Goal: Use online tool/utility: Utilize a website feature to perform a specific function

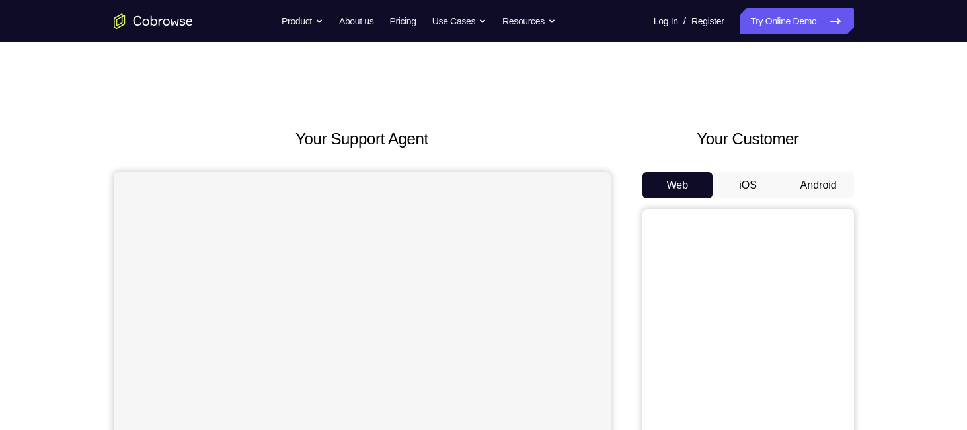
click at [812, 188] on button "Android" at bounding box center [818, 185] width 71 height 26
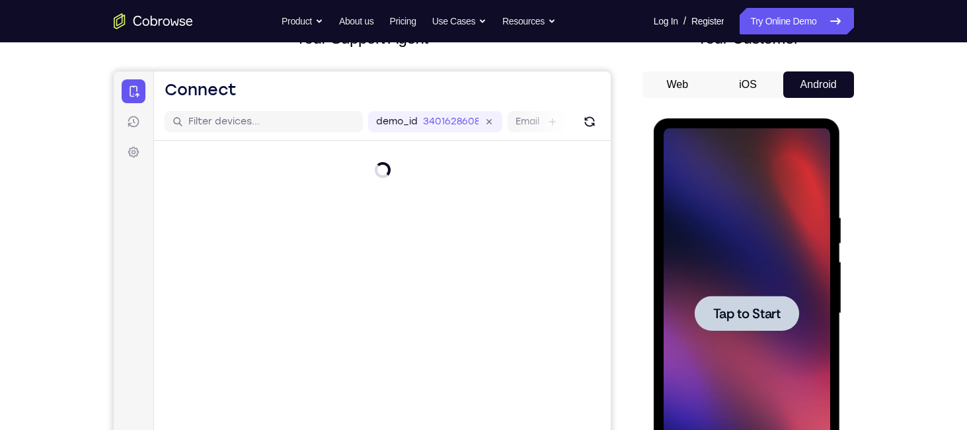
click at [783, 307] on div at bounding box center [747, 312] width 104 height 35
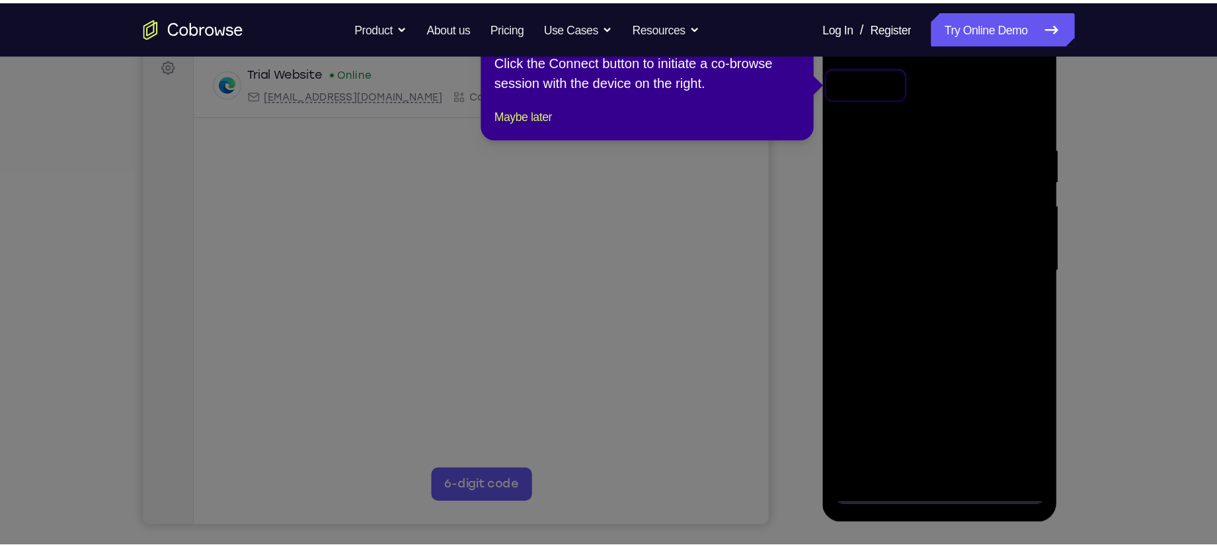
scroll to position [202, 0]
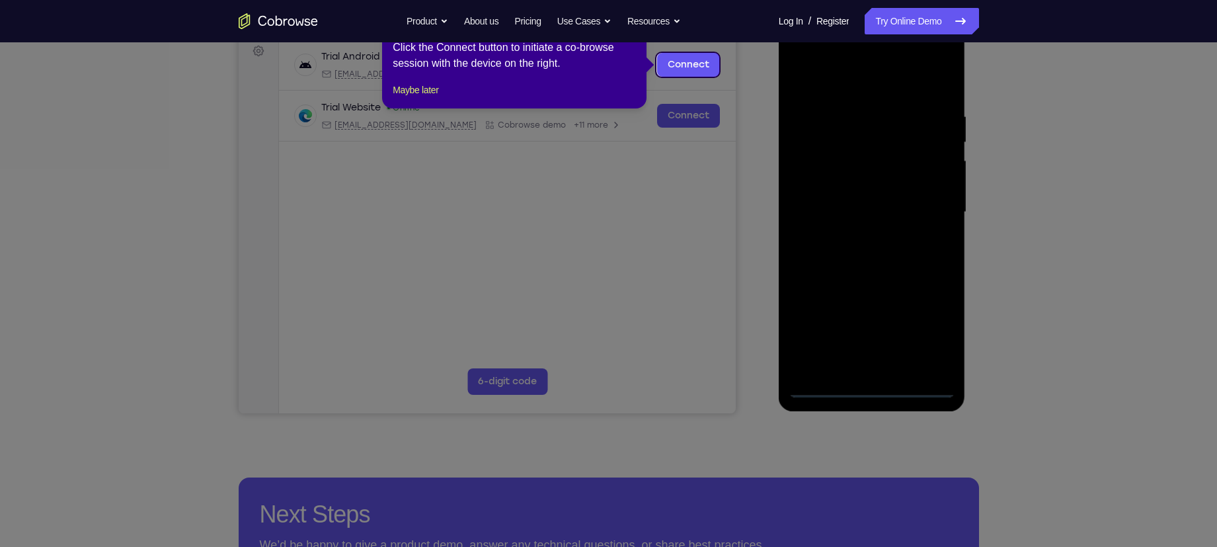
drag, startPoint x: 976, startPoint y: 1, endPoint x: 747, endPoint y: 100, distance: 249.6
click at [747, 100] on icon at bounding box center [614, 273] width 1229 height 547
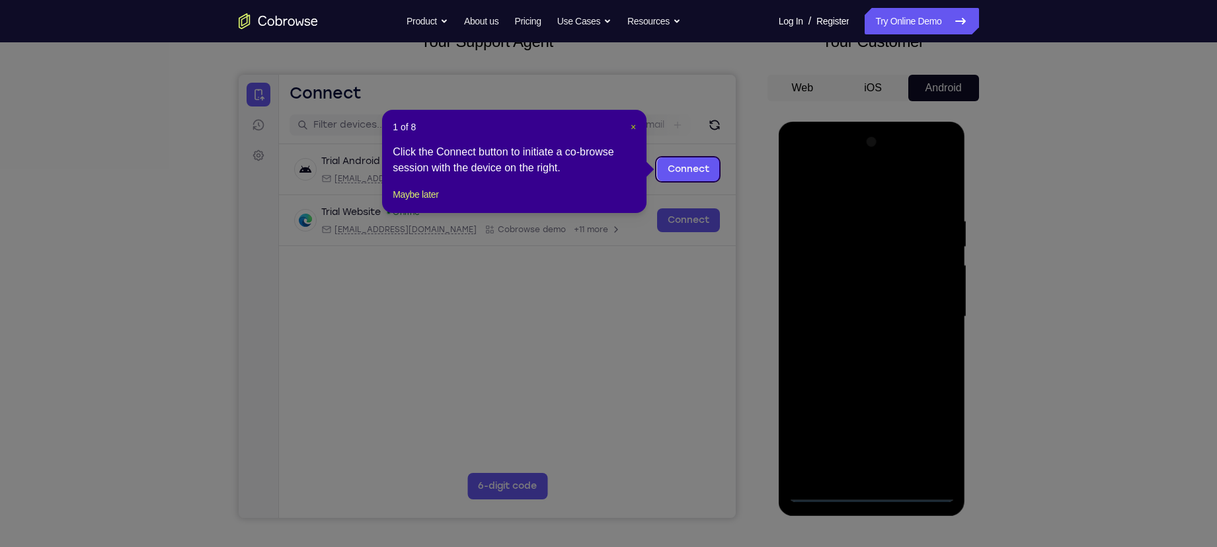
click at [633, 127] on span "×" at bounding box center [633, 127] width 5 height 11
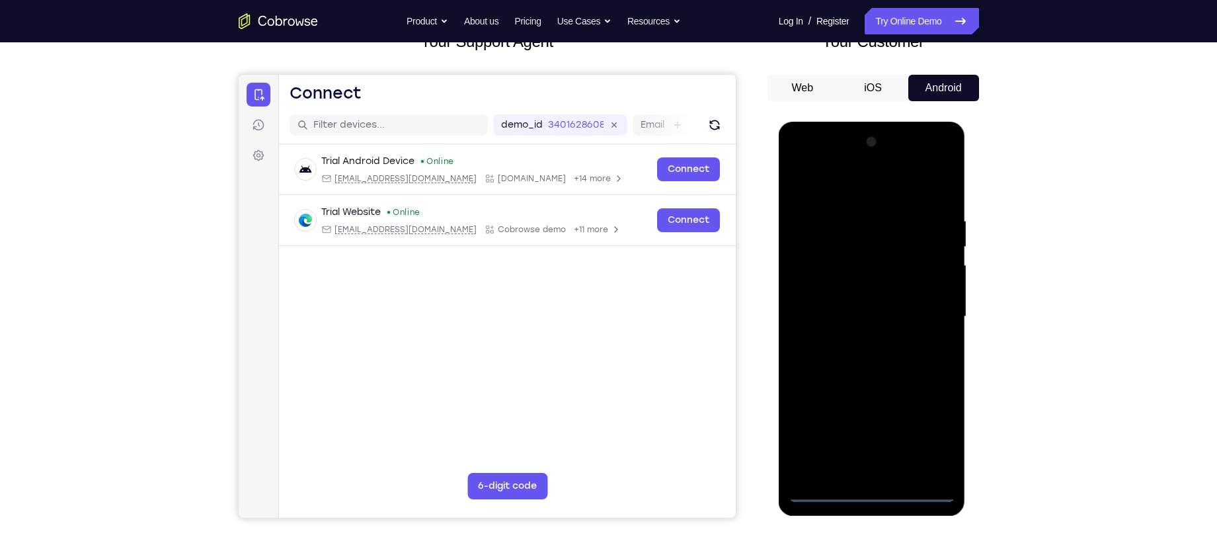
click at [864, 429] on div at bounding box center [871, 317] width 167 height 370
click at [923, 429] on div at bounding box center [871, 317] width 167 height 370
click at [828, 186] on div at bounding box center [871, 317] width 167 height 370
click at [927, 311] on div at bounding box center [871, 317] width 167 height 370
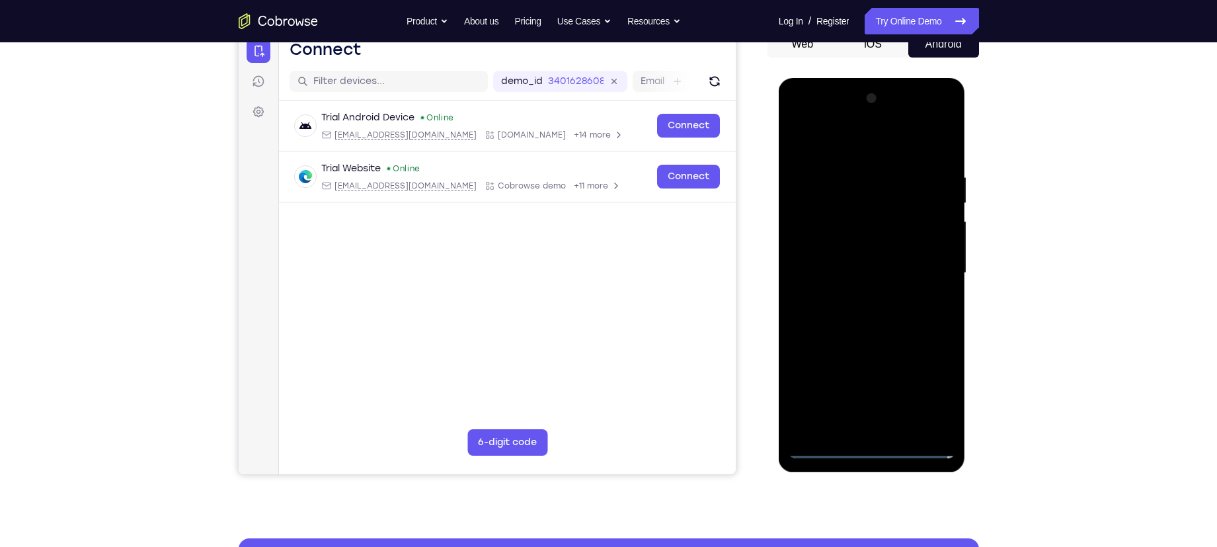
scroll to position [146, 0]
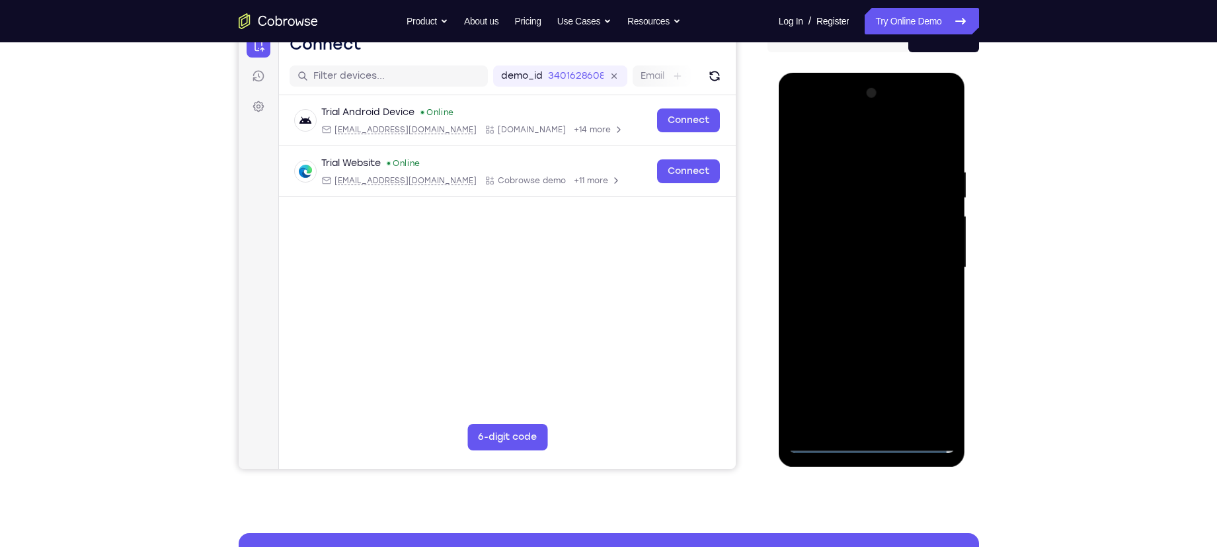
click at [857, 291] on div at bounding box center [871, 268] width 167 height 370
click at [855, 254] on div at bounding box center [871, 268] width 167 height 370
click at [844, 239] on div at bounding box center [871, 268] width 167 height 370
click at [847, 276] on div at bounding box center [871, 268] width 167 height 370
click at [880, 323] on div at bounding box center [871, 268] width 167 height 370
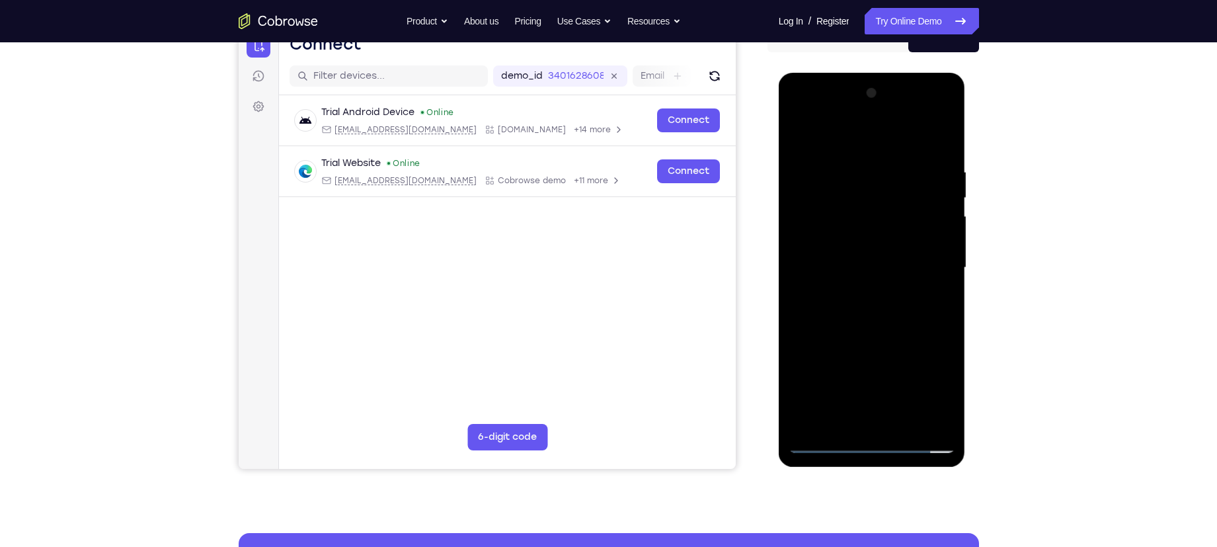
click at [808, 256] on div at bounding box center [871, 268] width 167 height 370
click at [812, 261] on div at bounding box center [871, 268] width 167 height 370
click at [839, 313] on div at bounding box center [871, 268] width 167 height 370
drag, startPoint x: 906, startPoint y: 169, endPoint x: 1009, endPoint y: 156, distance: 103.3
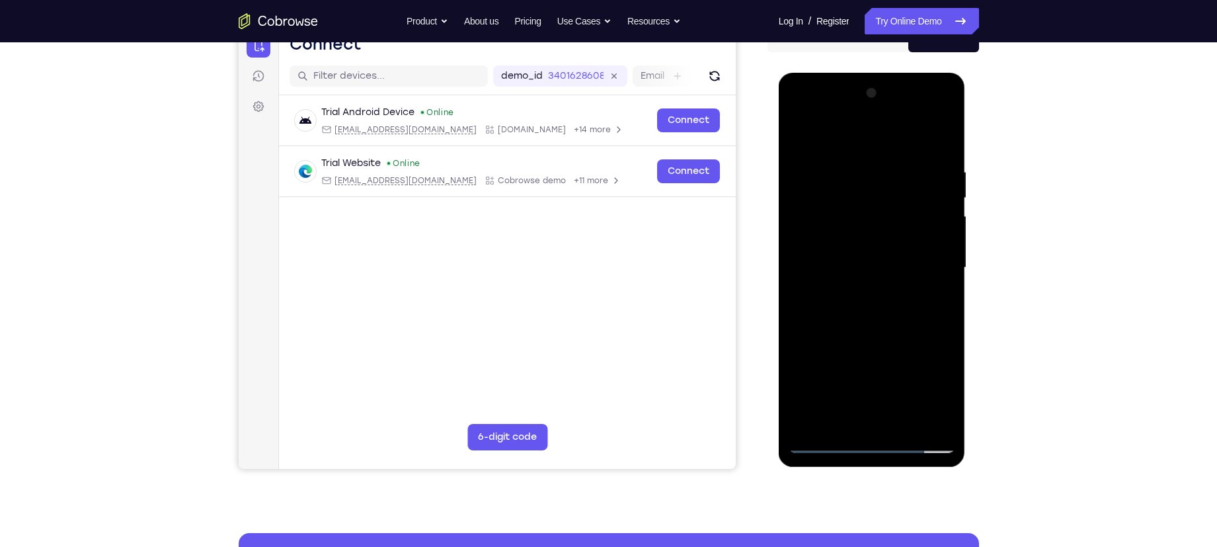
click at [966, 156] on html "Online web based iOS Simulators and Android Emulators. Run iPhone, iPad, Mobile…" at bounding box center [873, 271] width 188 height 397
click at [909, 332] on div at bounding box center [871, 268] width 167 height 370
click at [947, 131] on div at bounding box center [871, 268] width 167 height 370
click at [830, 209] on div at bounding box center [871, 268] width 167 height 370
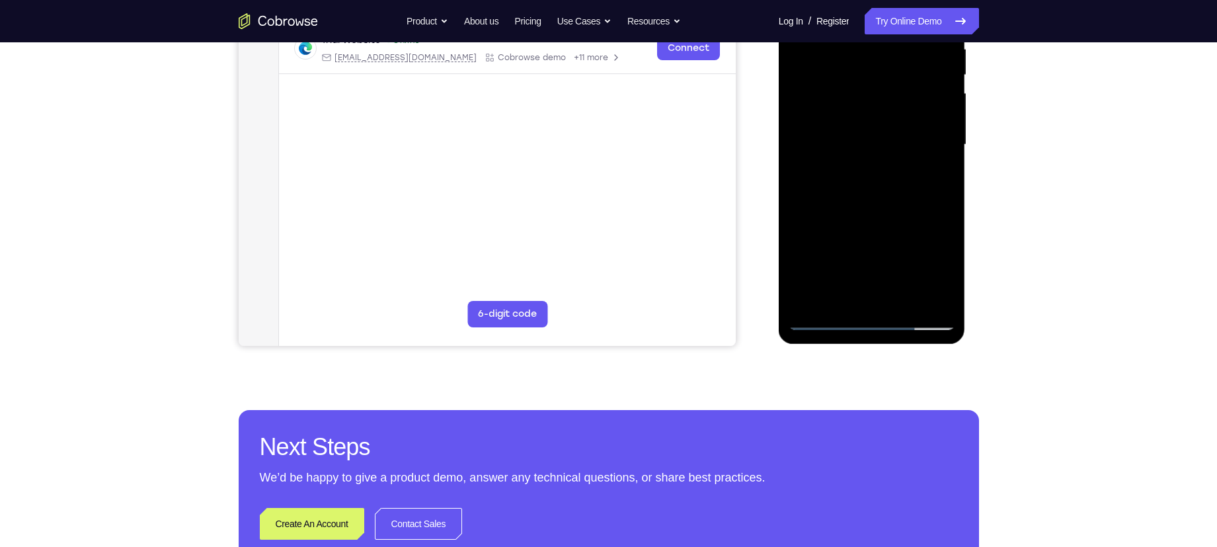
drag, startPoint x: 848, startPoint y: 225, endPoint x: 825, endPoint y: 152, distance: 76.3
click at [825, 152] on div at bounding box center [871, 145] width 167 height 370
click at [853, 167] on div at bounding box center [871, 145] width 167 height 370
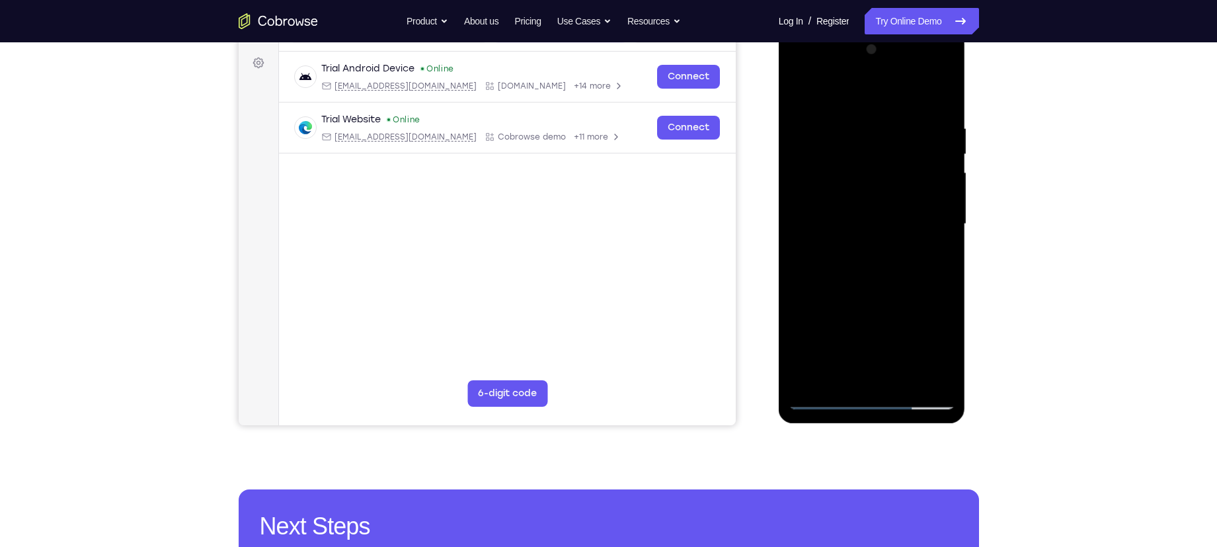
scroll to position [186, 0]
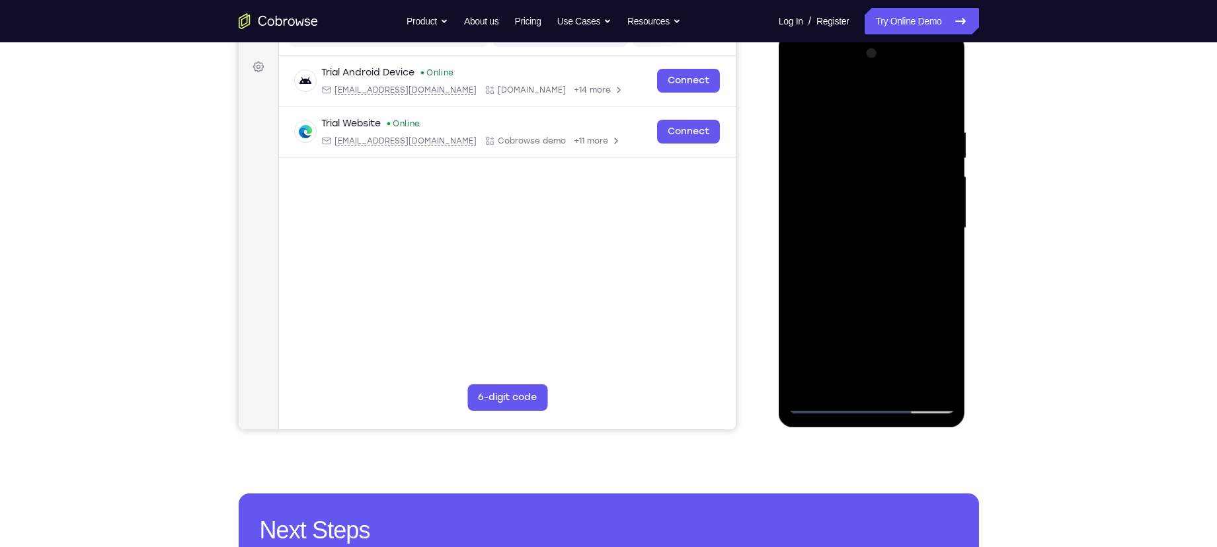
drag, startPoint x: 852, startPoint y: 167, endPoint x: 843, endPoint y: 219, distance: 52.4
click at [843, 219] on div at bounding box center [871, 228] width 167 height 370
click at [948, 206] on div at bounding box center [871, 228] width 167 height 370
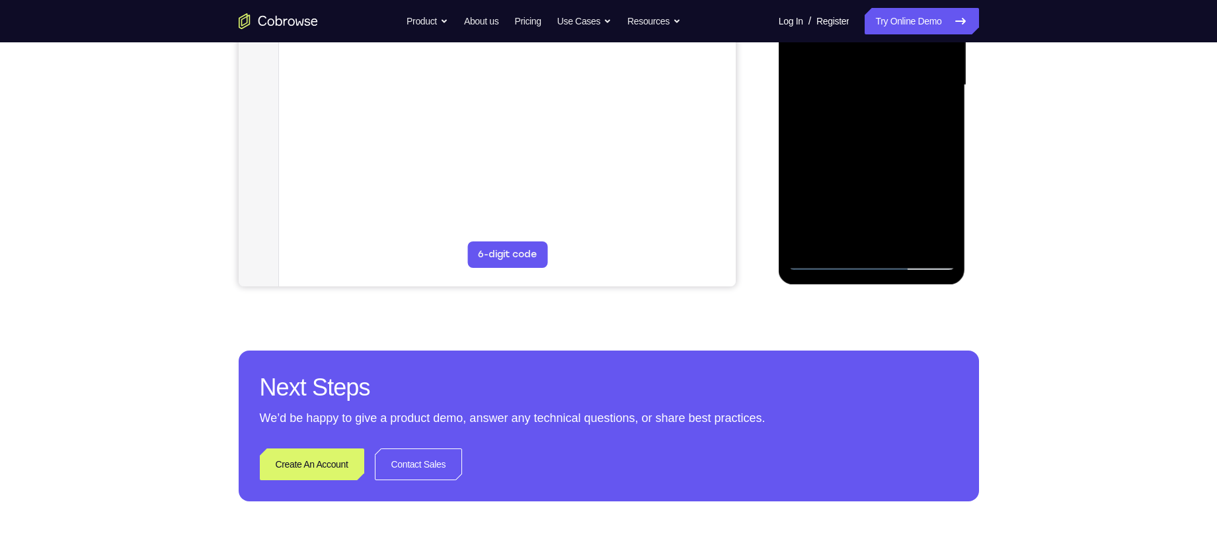
scroll to position [332, 0]
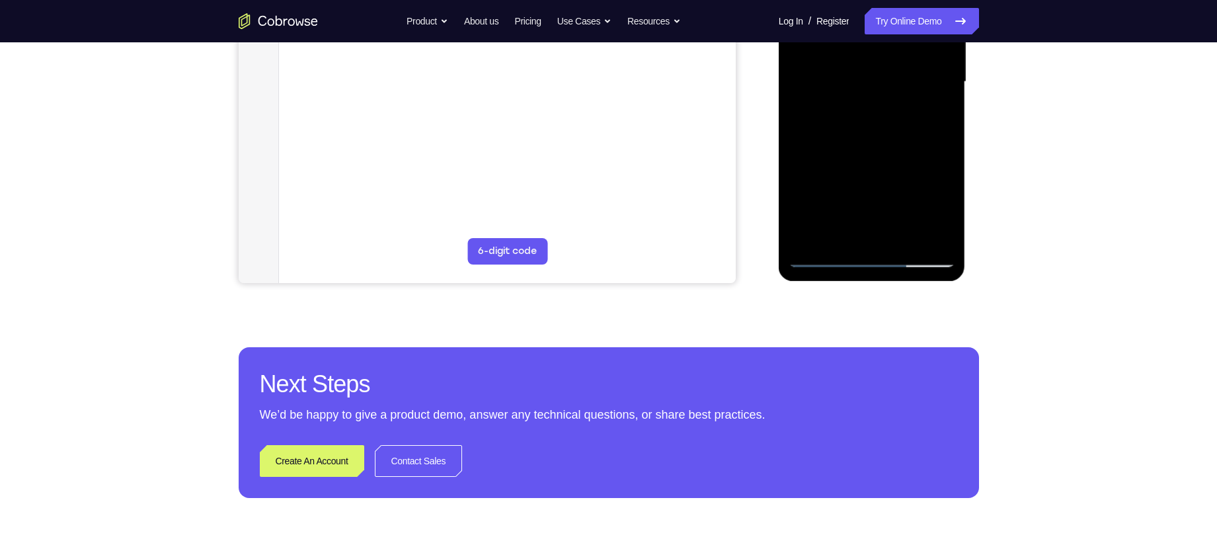
click at [820, 257] on div at bounding box center [871, 82] width 167 height 370
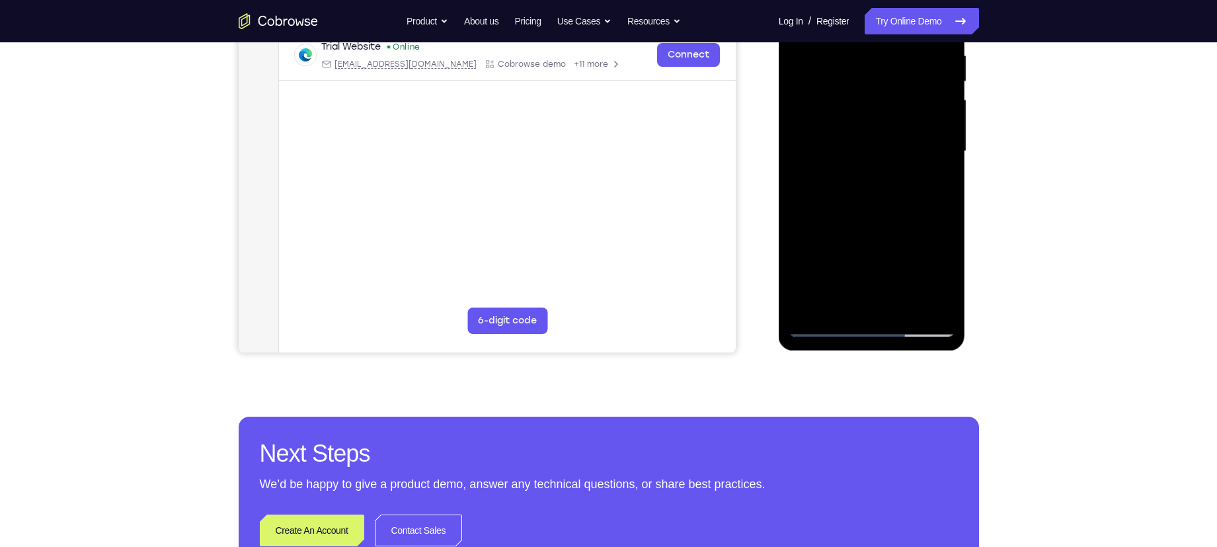
drag, startPoint x: 837, startPoint y: 215, endPoint x: 821, endPoint y: 135, distance: 82.3
click at [821, 135] on div at bounding box center [871, 151] width 167 height 370
click at [833, 231] on div at bounding box center [871, 151] width 167 height 370
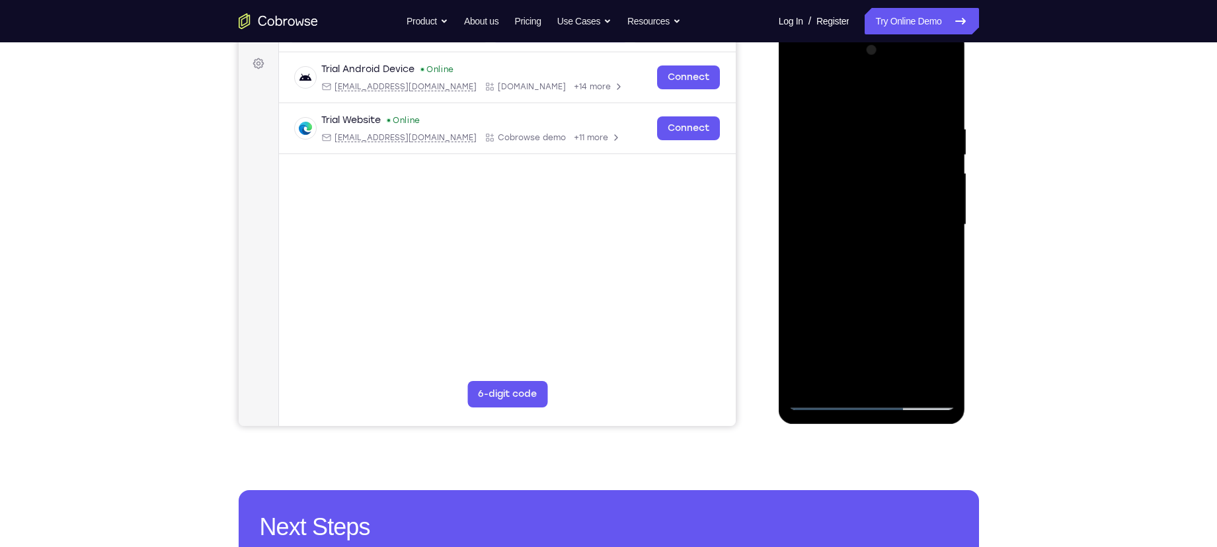
scroll to position [186, 0]
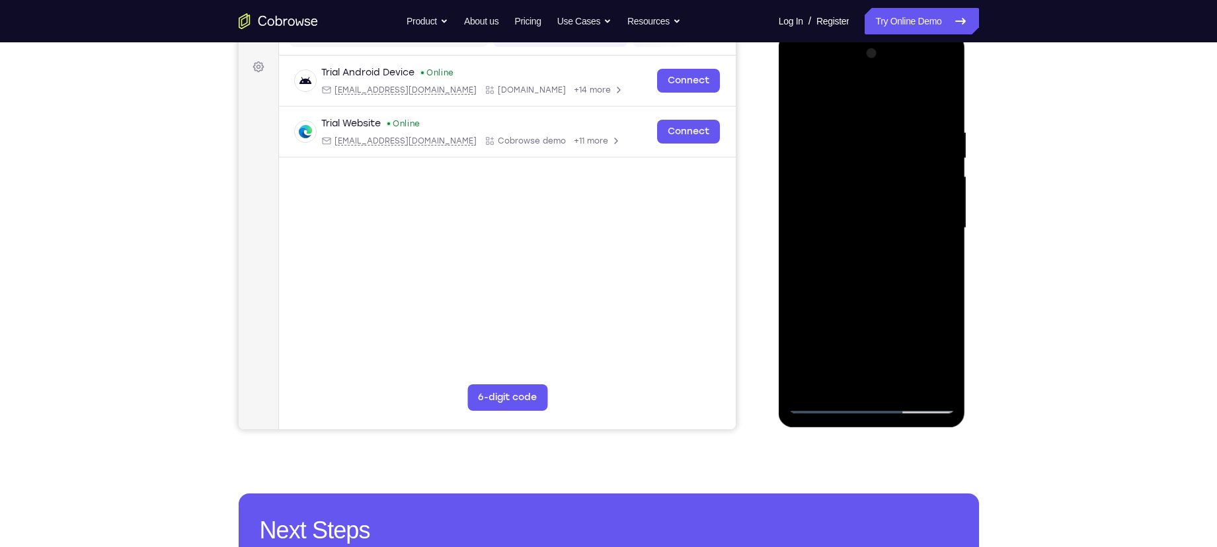
drag, startPoint x: 901, startPoint y: 169, endPoint x: 901, endPoint y: 206, distance: 37.7
click at [901, 206] on div at bounding box center [871, 228] width 167 height 370
click at [944, 188] on div at bounding box center [871, 228] width 167 height 370
click at [943, 188] on div at bounding box center [871, 228] width 167 height 370
click at [798, 95] on div at bounding box center [871, 228] width 167 height 370
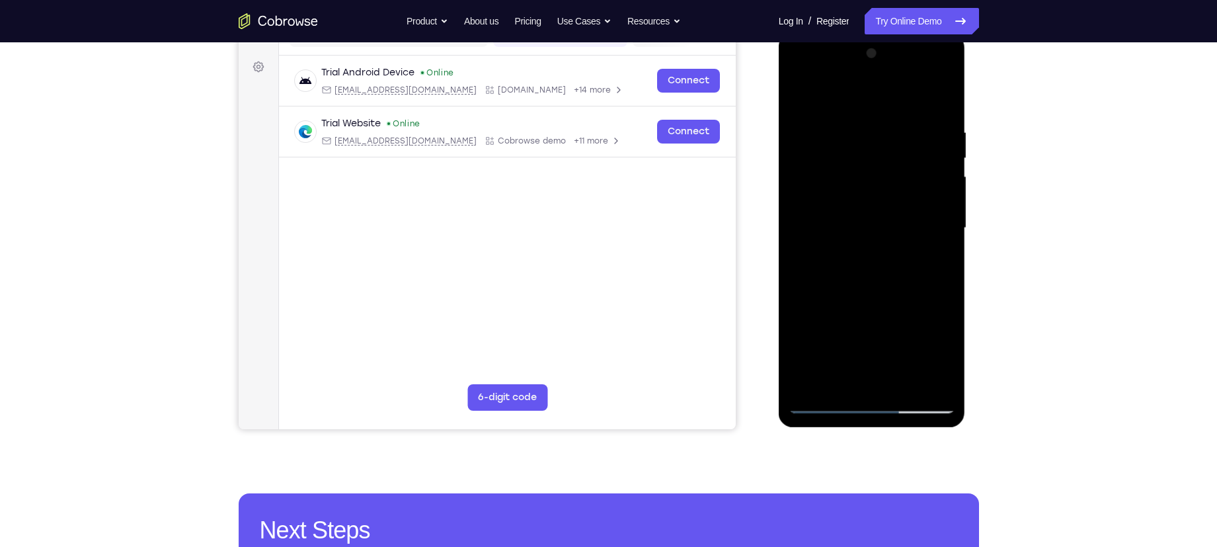
drag, startPoint x: 880, startPoint y: 288, endPoint x: 857, endPoint y: 215, distance: 76.9
click at [857, 215] on div at bounding box center [871, 228] width 167 height 370
click at [923, 280] on div at bounding box center [871, 228] width 167 height 370
drag, startPoint x: 914, startPoint y: 188, endPoint x: 915, endPoint y: 231, distance: 43.0
click at [915, 231] on div at bounding box center [871, 228] width 167 height 370
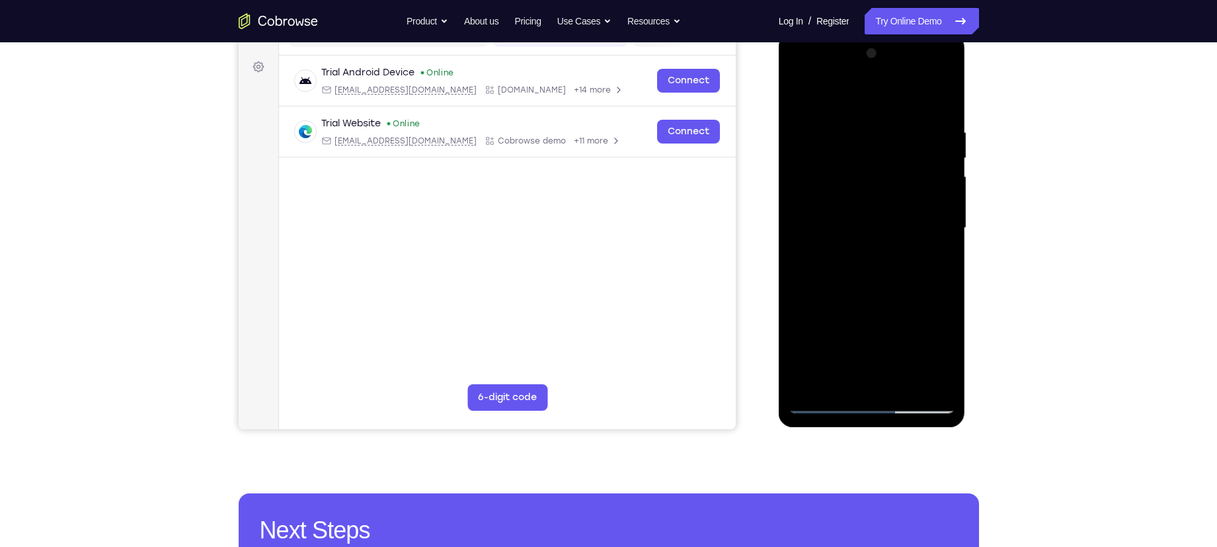
click at [949, 194] on div at bounding box center [871, 228] width 167 height 370
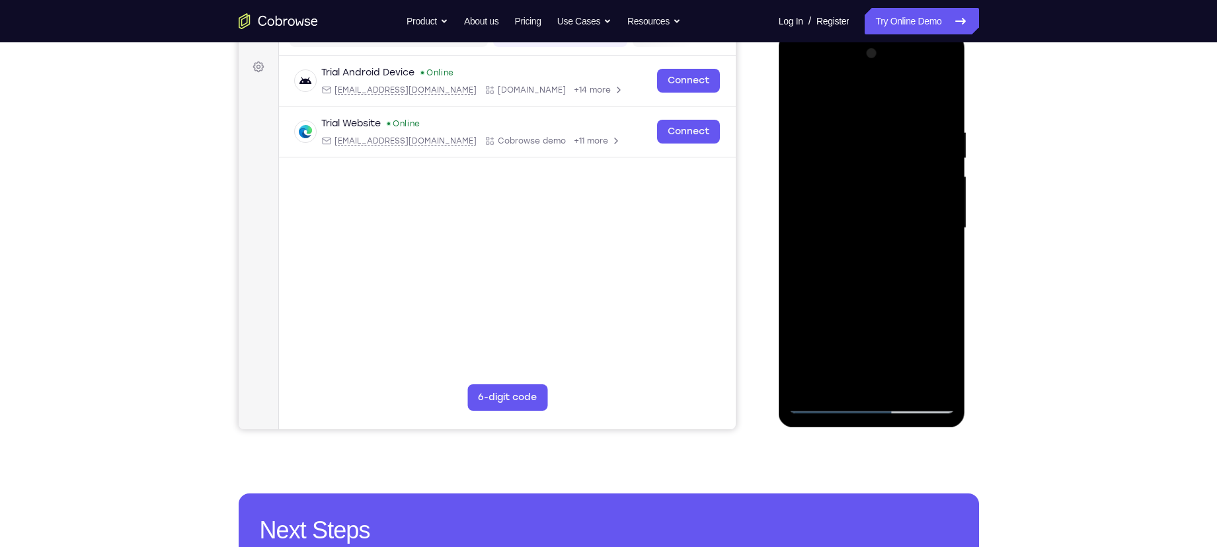
click at [797, 92] on div at bounding box center [871, 228] width 167 height 370
drag, startPoint x: 820, startPoint y: 198, endPoint x: 802, endPoint y: 108, distance: 91.0
click at [802, 108] on div at bounding box center [871, 228] width 167 height 370
click at [810, 202] on div at bounding box center [871, 228] width 167 height 370
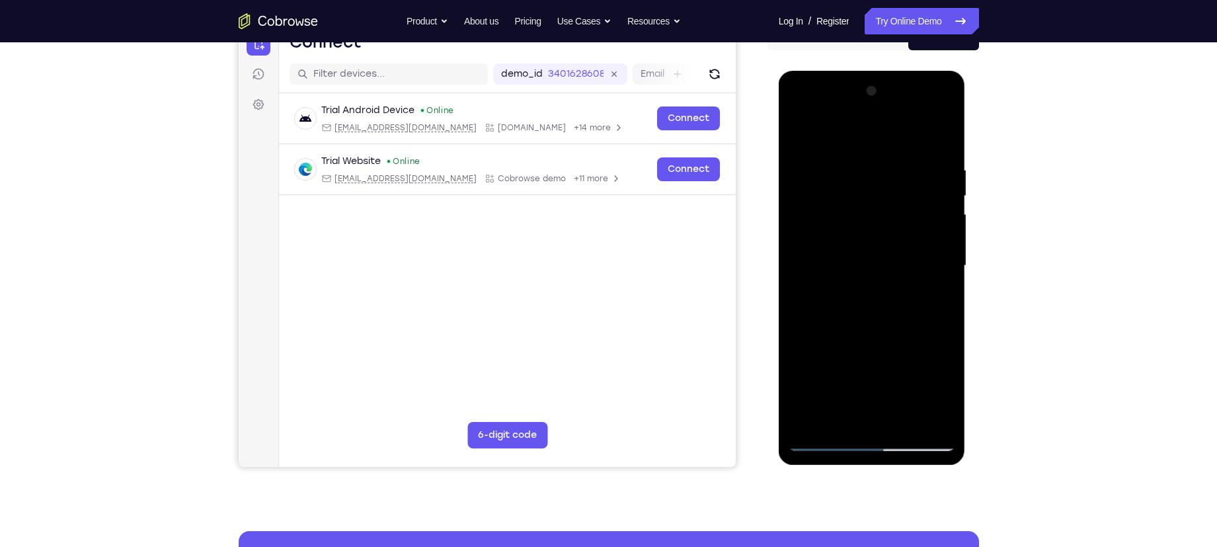
click at [944, 188] on div at bounding box center [871, 266] width 167 height 370
drag, startPoint x: 838, startPoint y: 162, endPoint x: 845, endPoint y: 205, distance: 43.5
click at [845, 205] on div at bounding box center [871, 266] width 167 height 370
click at [796, 131] on div at bounding box center [871, 266] width 167 height 370
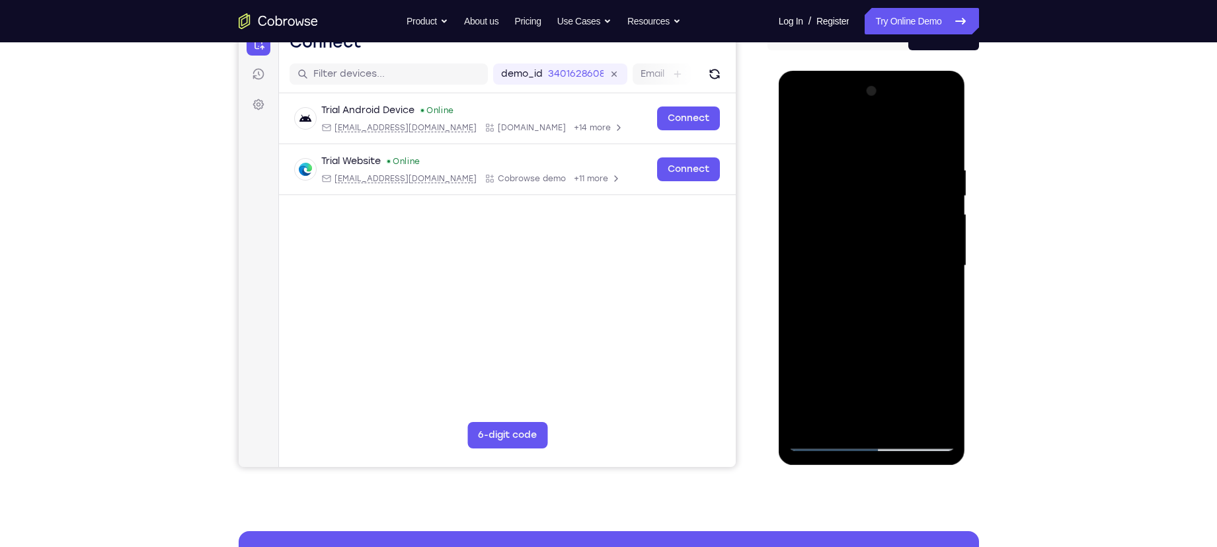
drag, startPoint x: 901, startPoint y: 157, endPoint x: 912, endPoint y: 268, distance: 112.3
click at [912, 268] on div at bounding box center [871, 266] width 167 height 370
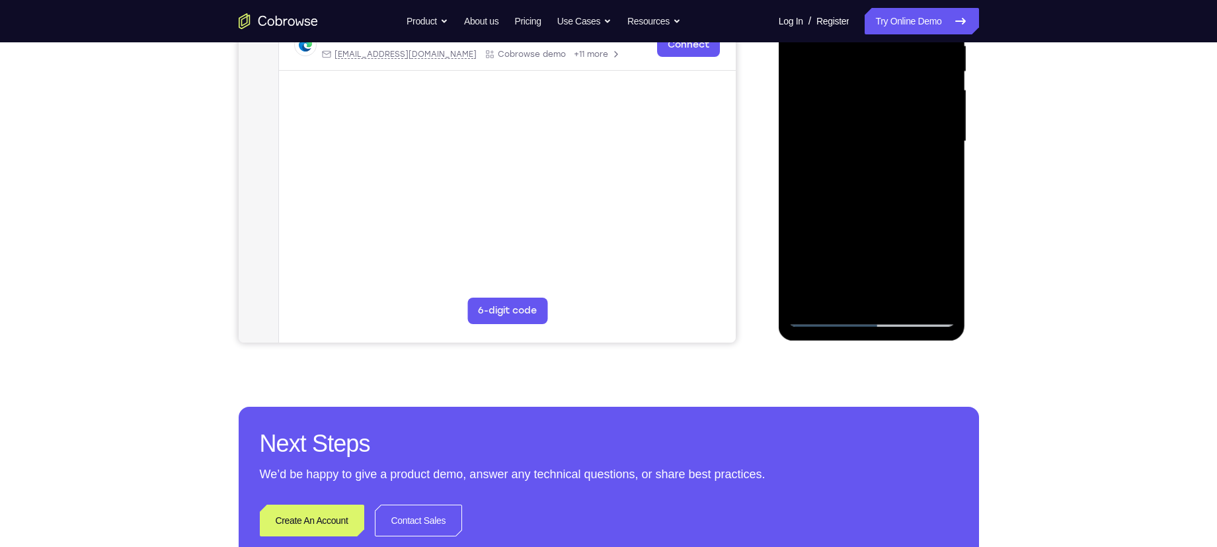
scroll to position [295, 0]
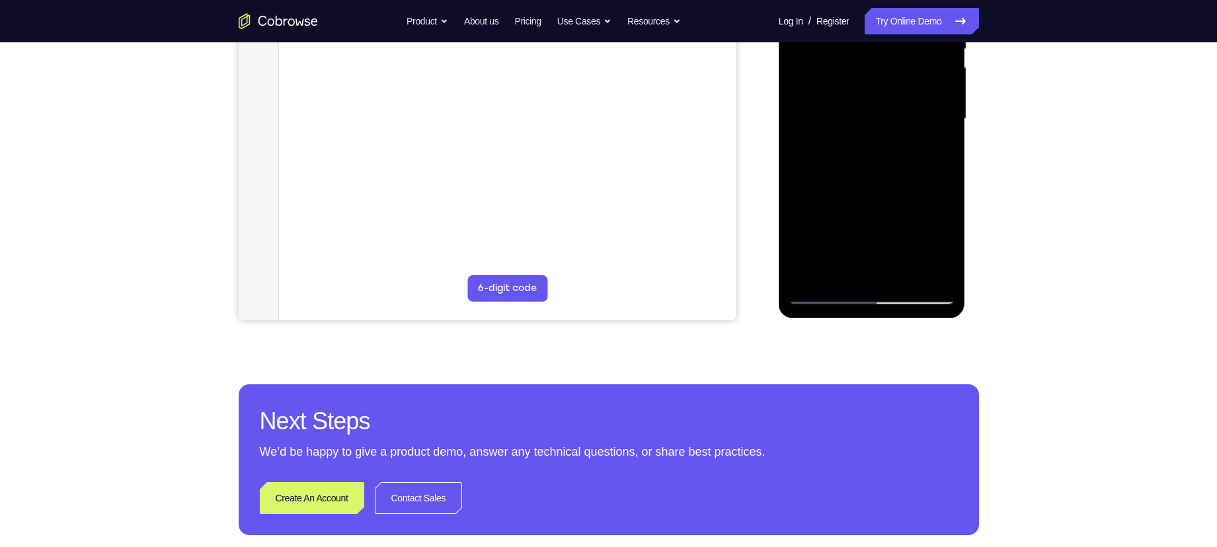
click at [823, 300] on div at bounding box center [871, 119] width 167 height 370
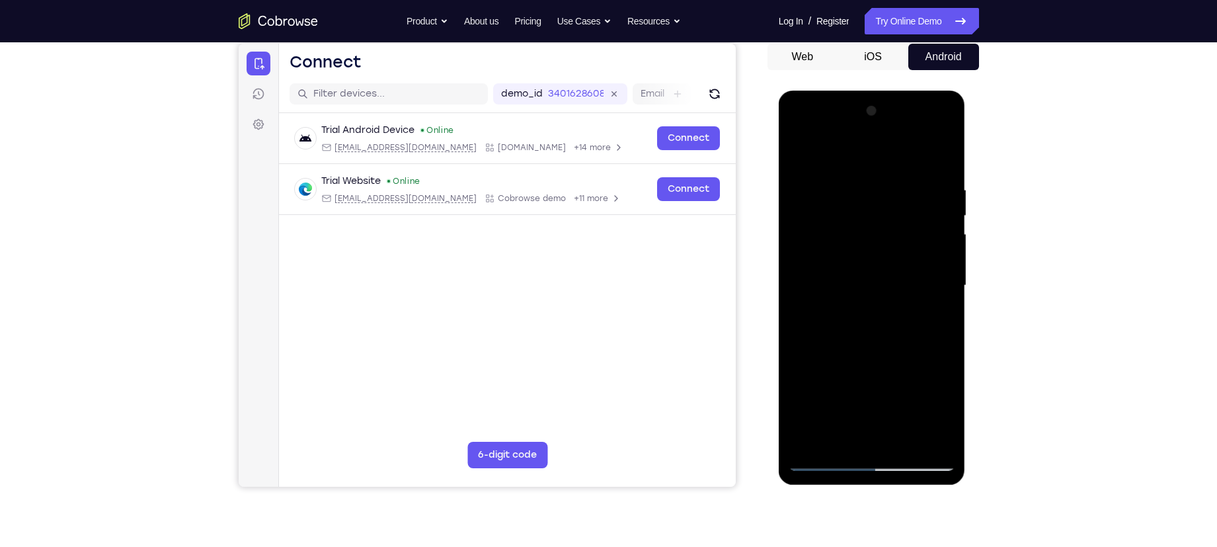
scroll to position [128, 0]
click at [836, 177] on div at bounding box center [871, 286] width 167 height 370
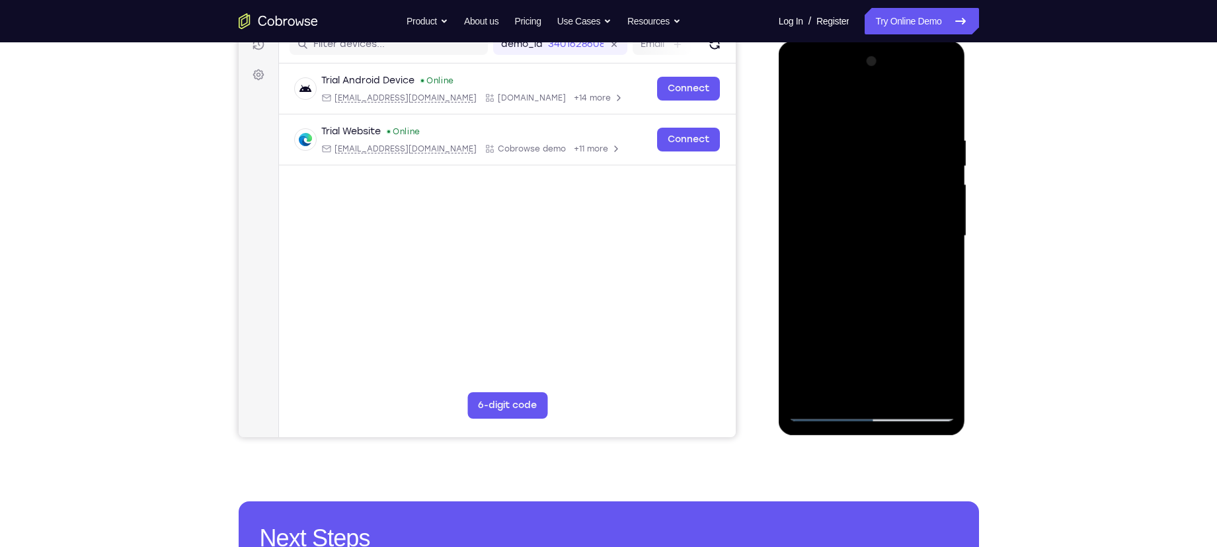
click at [902, 217] on div at bounding box center [871, 236] width 167 height 370
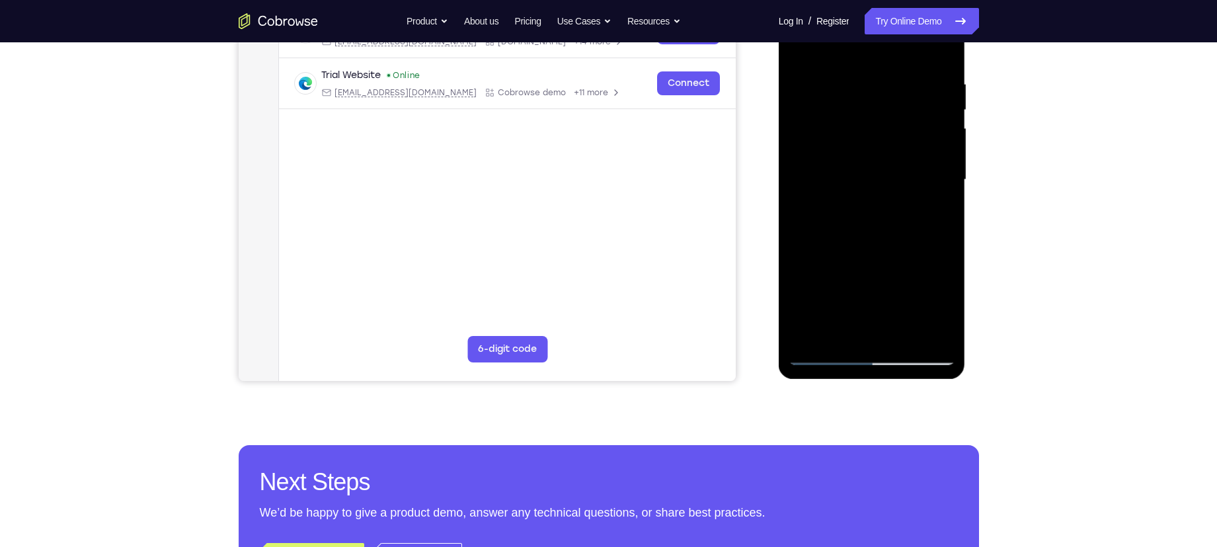
scroll to position [303, 0]
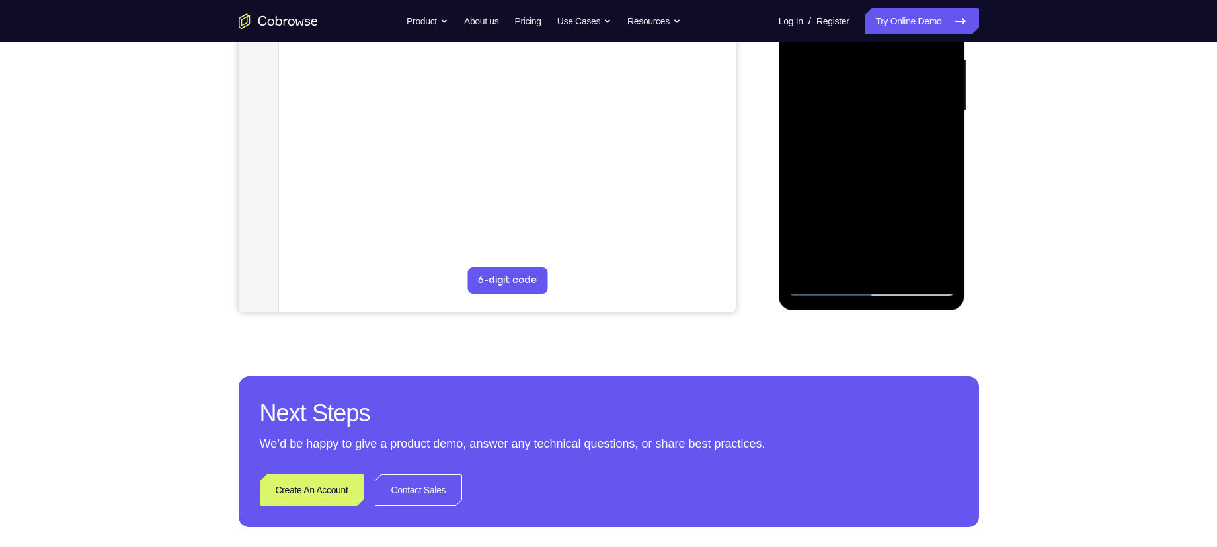
click at [827, 286] on div at bounding box center [871, 111] width 167 height 370
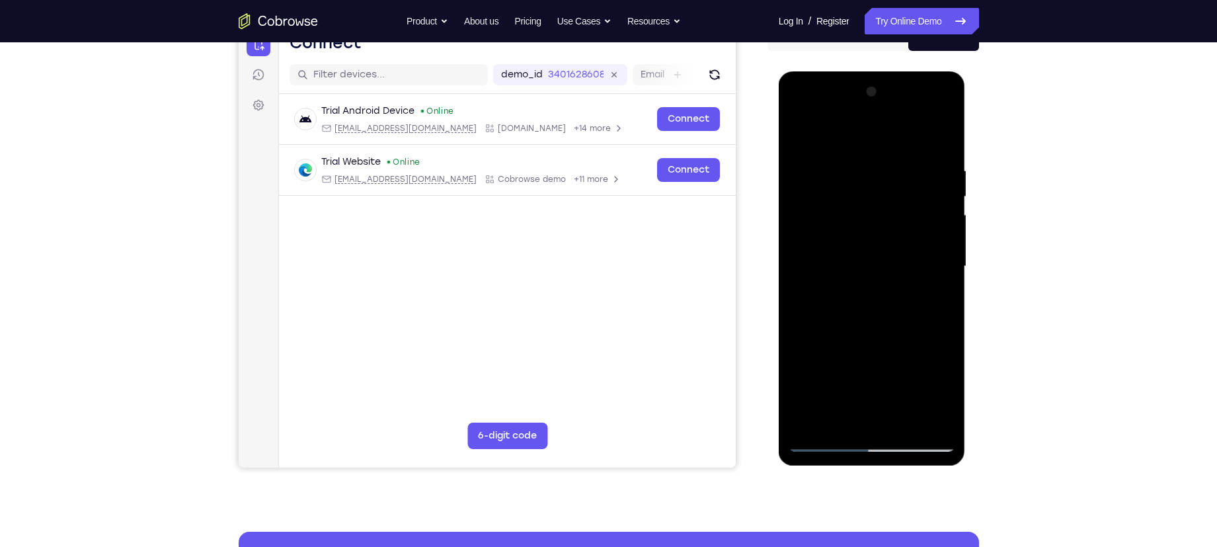
scroll to position [147, 0]
click at [843, 169] on div at bounding box center [871, 267] width 167 height 370
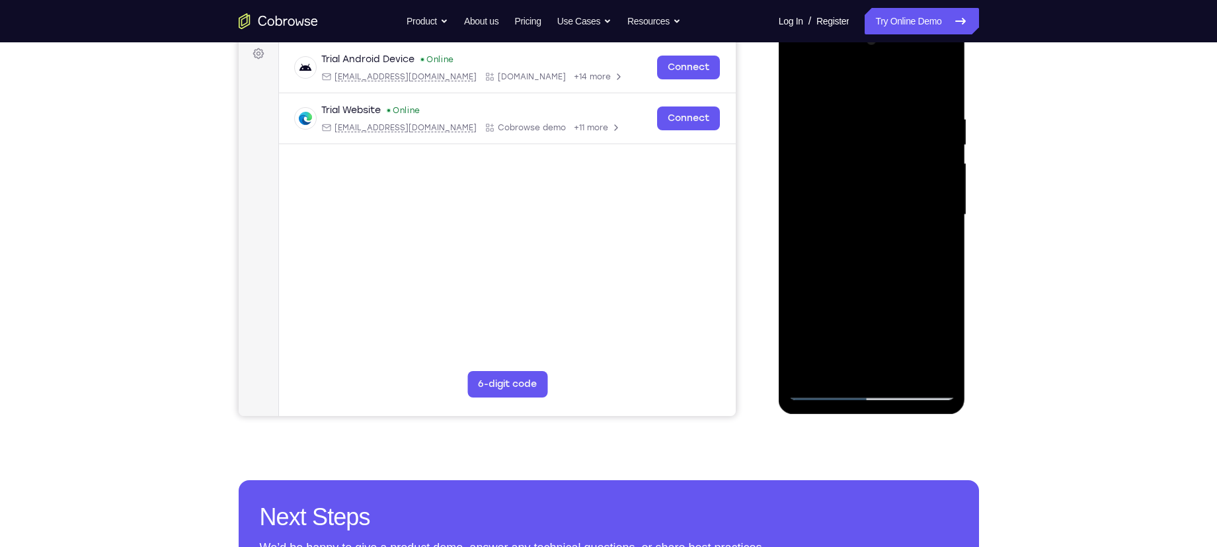
scroll to position [200, 0]
click at [920, 133] on div at bounding box center [871, 214] width 167 height 370
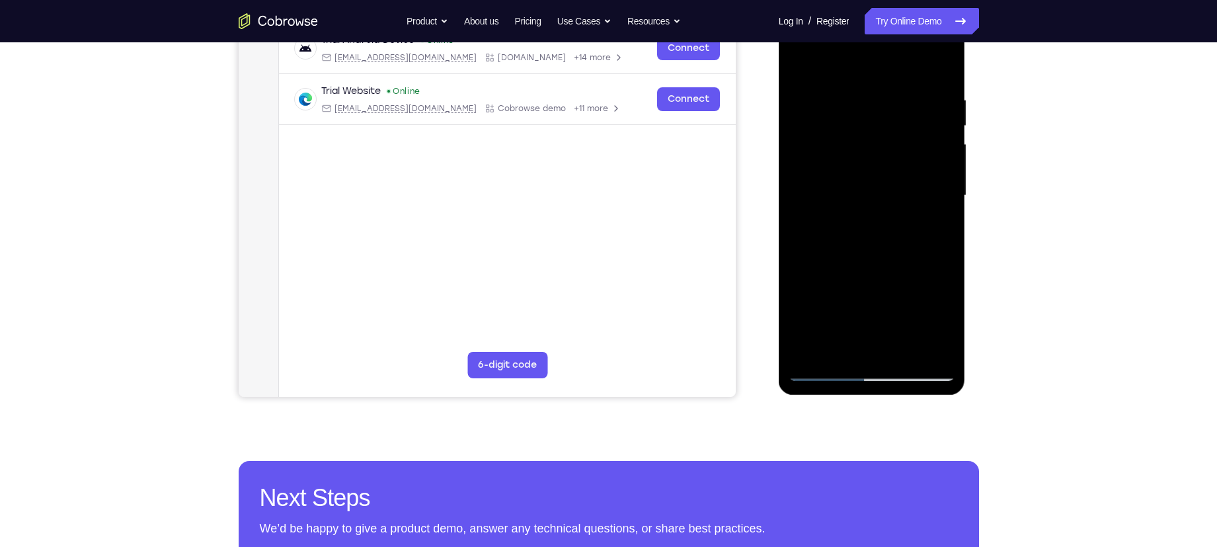
scroll to position [245, 0]
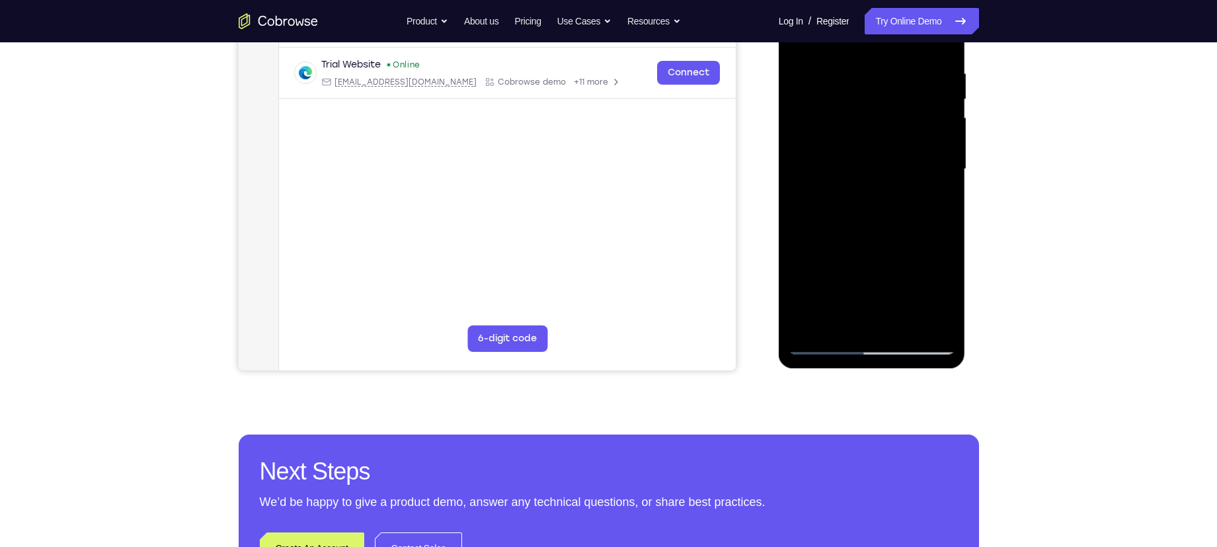
click at [922, 226] on div at bounding box center [871, 169] width 167 height 370
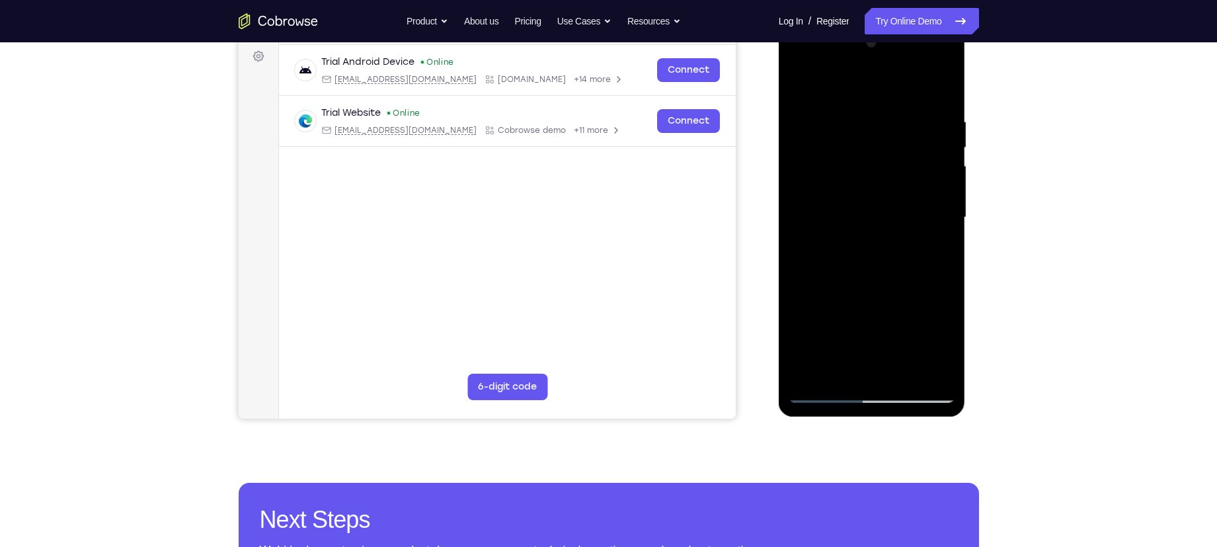
scroll to position [199, 0]
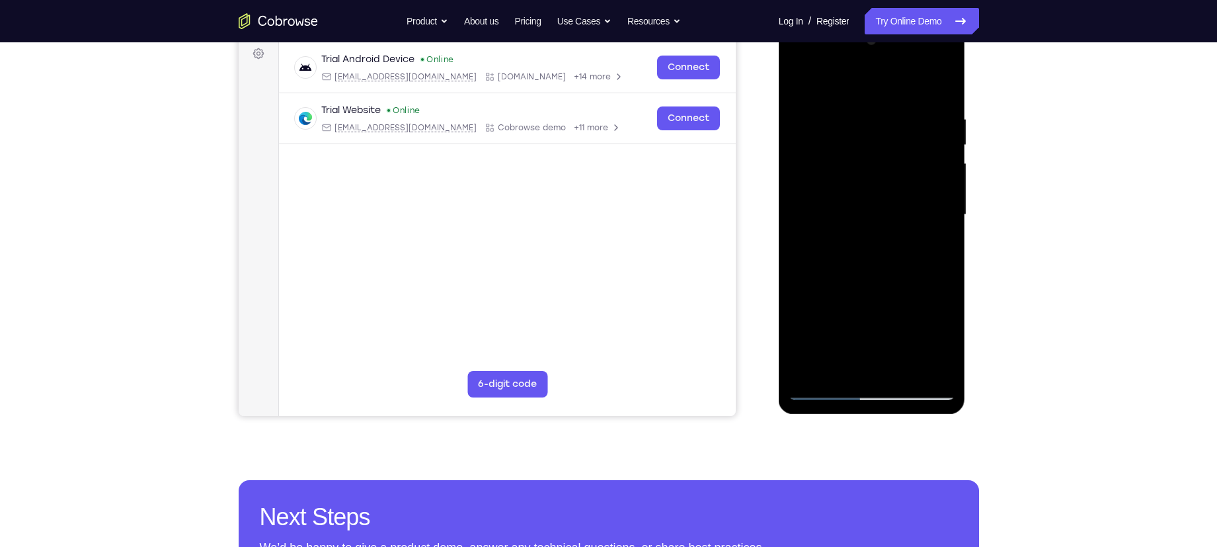
click at [937, 161] on div at bounding box center [871, 215] width 167 height 370
click at [937, 128] on div at bounding box center [871, 215] width 167 height 370
click at [923, 365] on div at bounding box center [871, 215] width 167 height 370
click at [831, 81] on div at bounding box center [871, 215] width 167 height 370
click at [933, 221] on div at bounding box center [871, 215] width 167 height 370
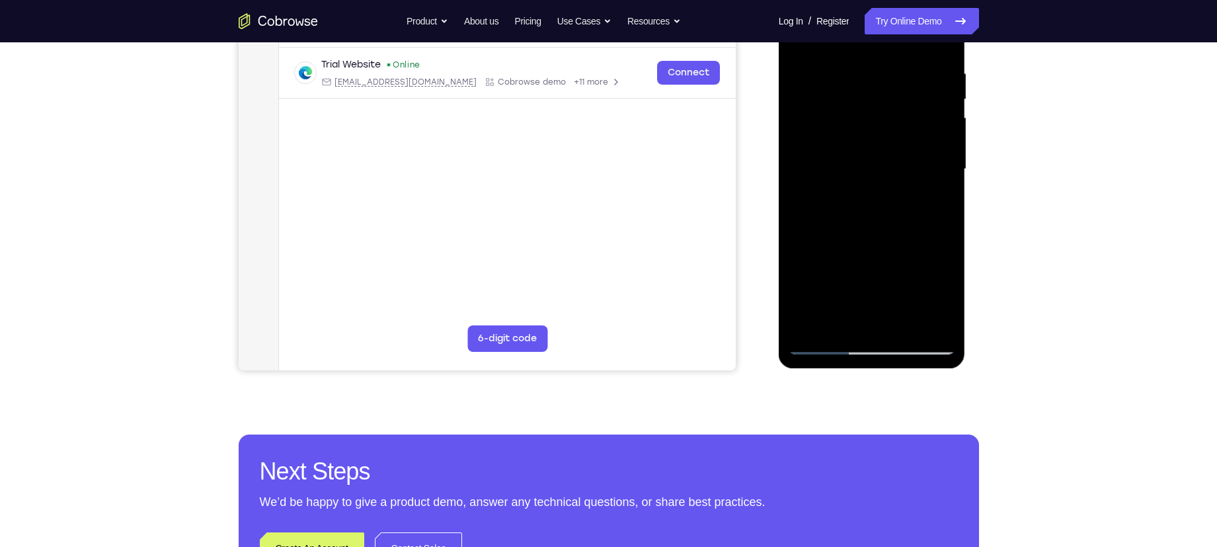
scroll to position [259, 0]
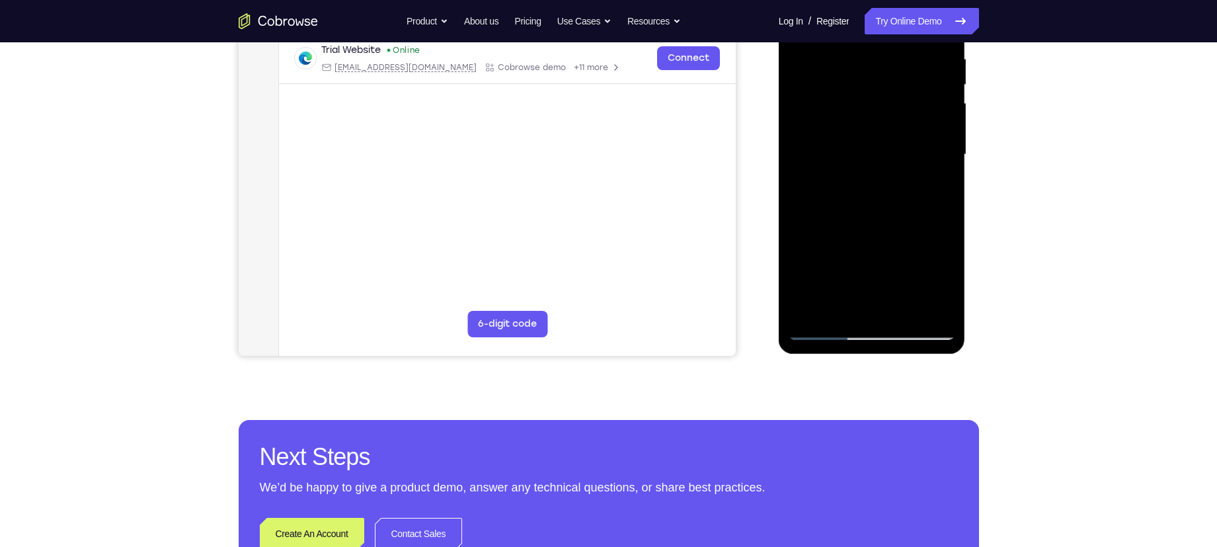
click at [825, 328] on div at bounding box center [871, 155] width 167 height 370
click at [903, 309] on div at bounding box center [871, 155] width 167 height 370
click at [894, 226] on div at bounding box center [871, 155] width 167 height 370
click at [868, 154] on div at bounding box center [871, 155] width 167 height 370
click at [859, 296] on div at bounding box center [871, 155] width 167 height 370
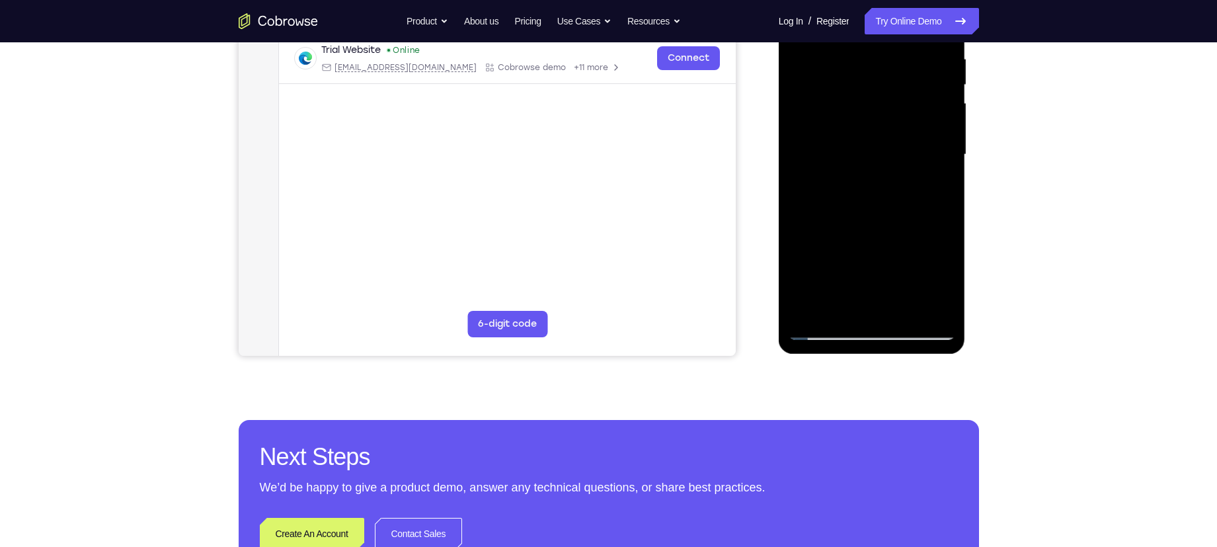
click at [914, 164] on div at bounding box center [871, 155] width 167 height 370
click at [931, 276] on div at bounding box center [871, 155] width 167 height 370
click at [892, 190] on div at bounding box center [871, 155] width 167 height 370
click at [946, 162] on div at bounding box center [871, 155] width 167 height 370
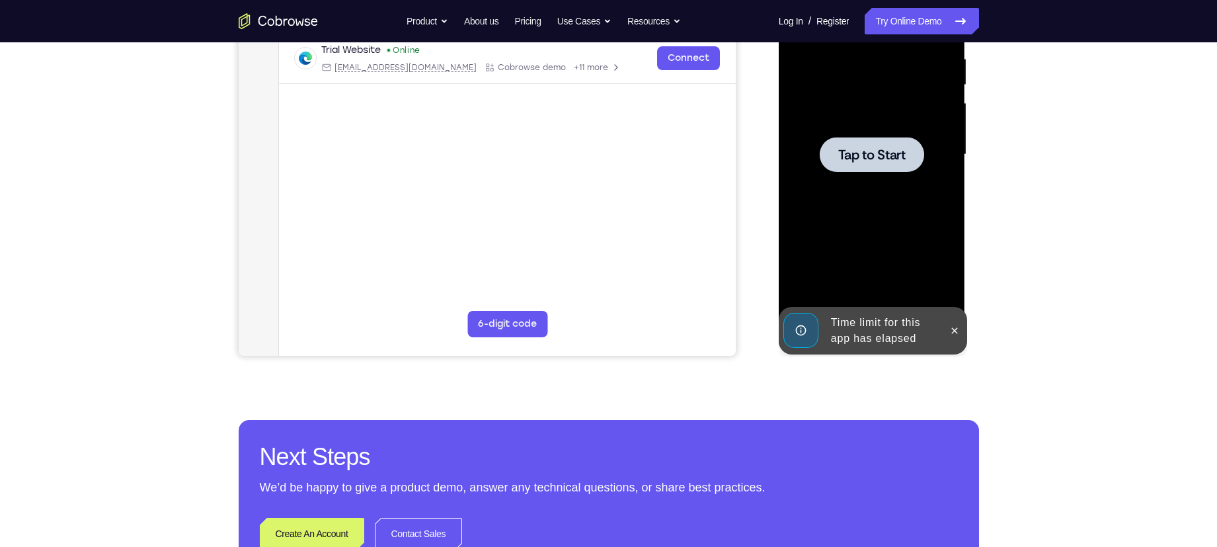
click at [919, 154] on div at bounding box center [872, 154] width 104 height 35
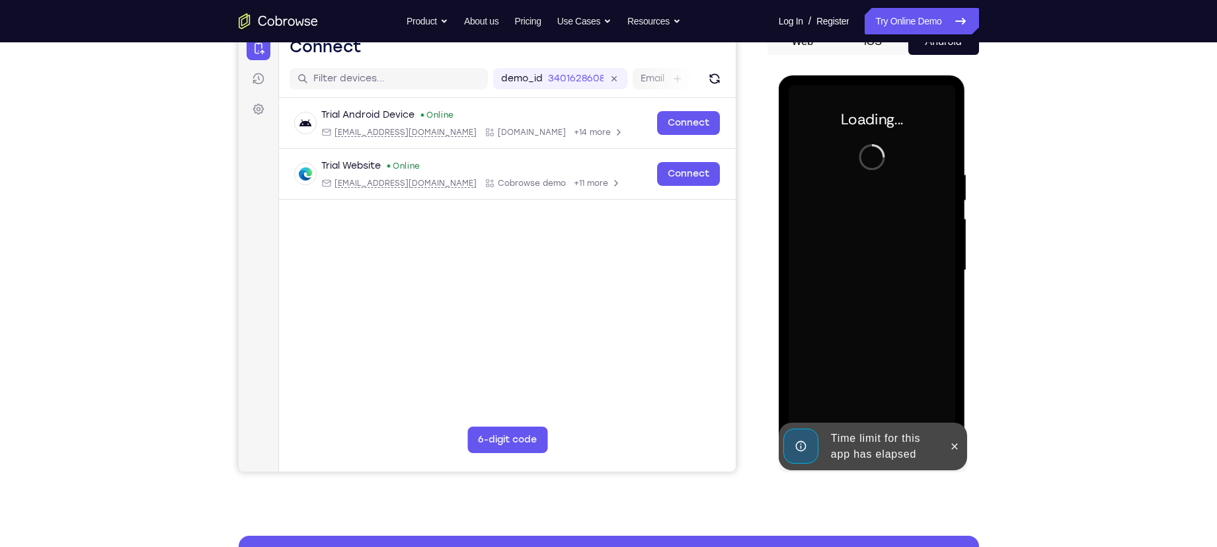
scroll to position [137, 0]
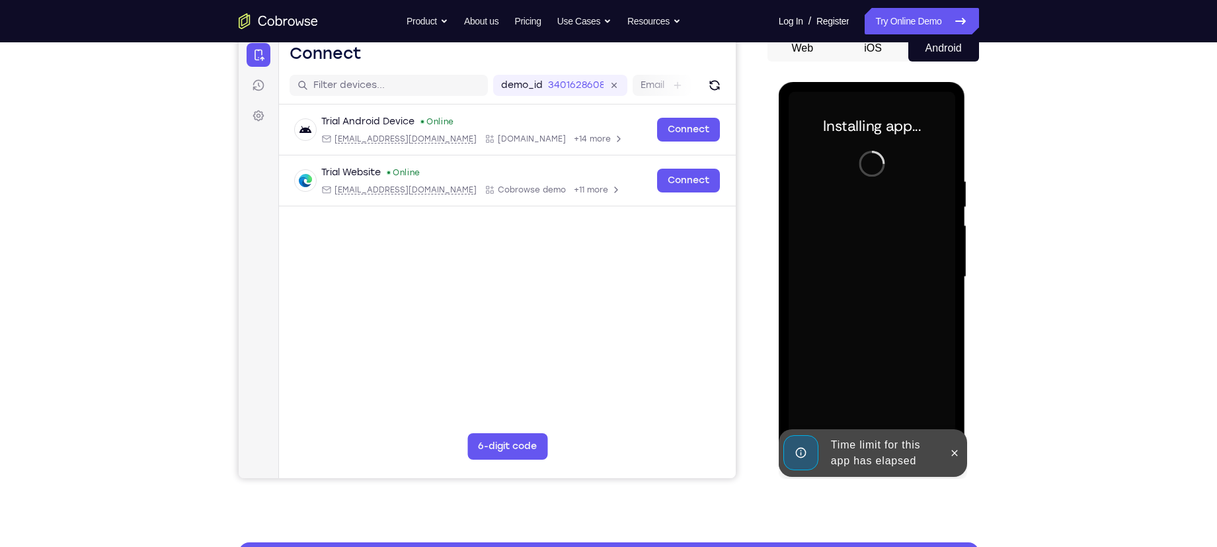
click at [902, 154] on div at bounding box center [871, 277] width 167 height 370
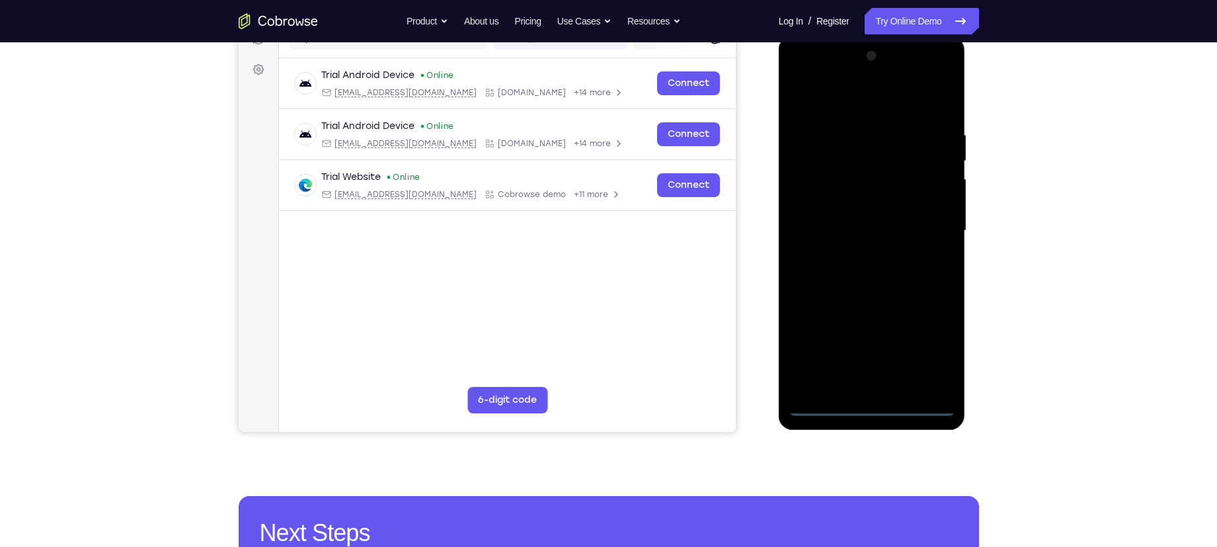
scroll to position [188, 0]
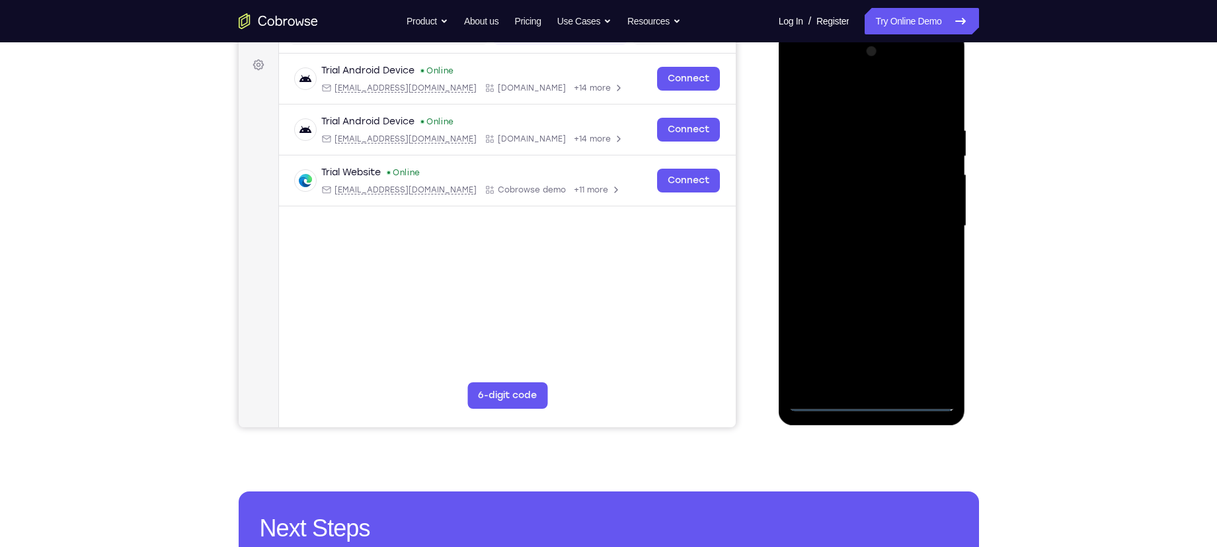
click at [879, 405] on div at bounding box center [871, 226] width 167 height 370
click at [927, 337] on div at bounding box center [871, 226] width 167 height 370
click at [843, 100] on div at bounding box center [871, 226] width 167 height 370
click at [929, 221] on div at bounding box center [871, 226] width 167 height 370
click at [861, 250] on div at bounding box center [871, 226] width 167 height 370
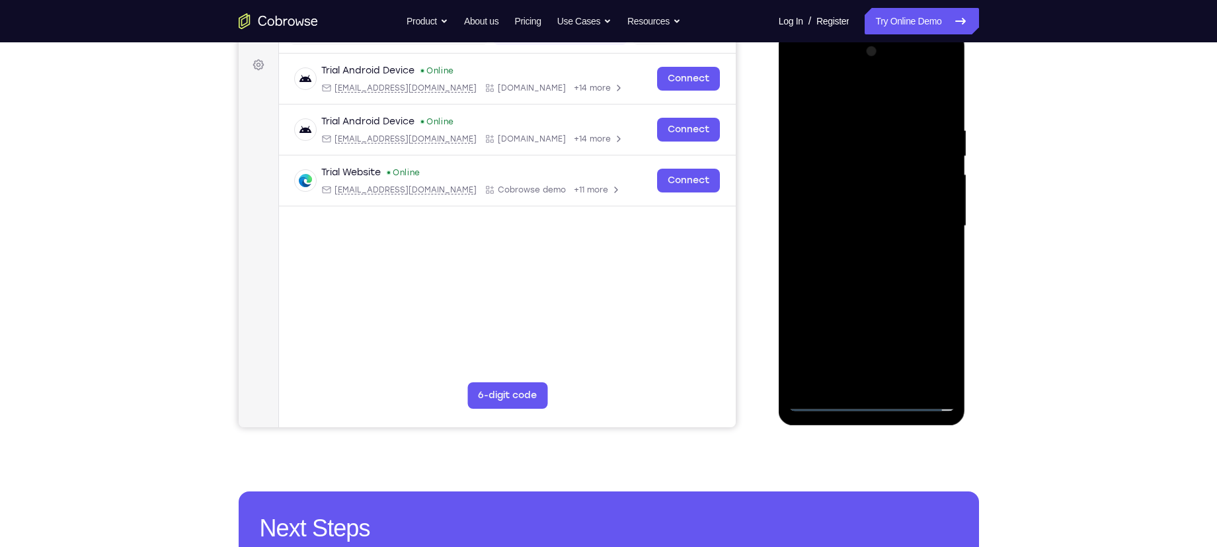
click at [862, 210] on div at bounding box center [871, 226] width 167 height 370
click at [863, 203] on div at bounding box center [871, 226] width 167 height 370
click at [867, 232] on div at bounding box center [871, 226] width 167 height 370
click at [873, 276] on div at bounding box center [871, 226] width 167 height 370
click at [874, 258] on div at bounding box center [871, 226] width 167 height 370
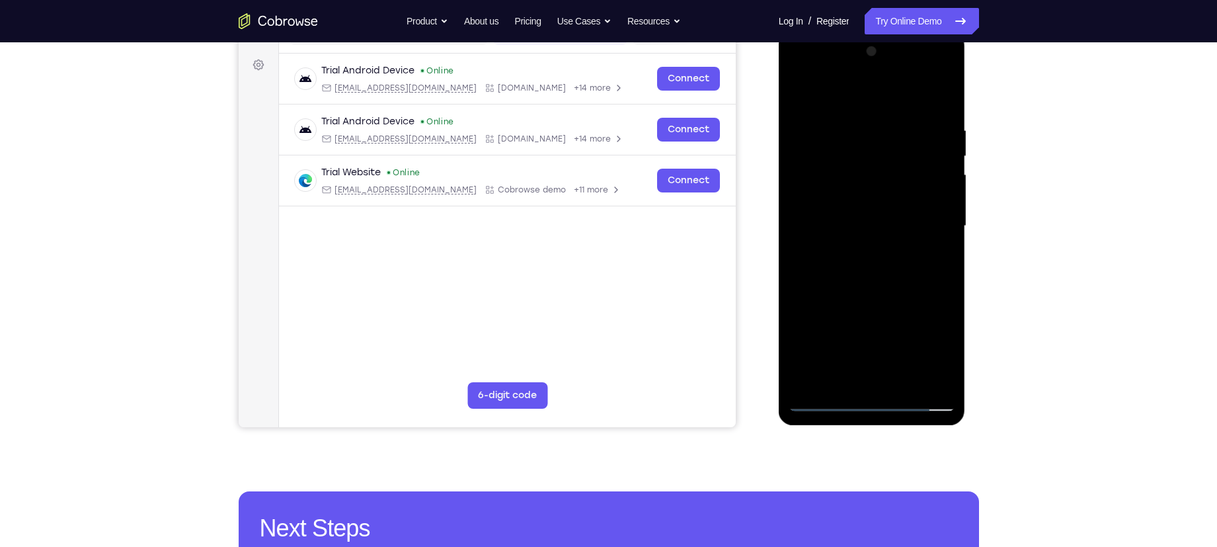
click at [874, 267] on div at bounding box center [871, 226] width 167 height 370
click at [876, 265] on div at bounding box center [871, 226] width 167 height 370
click at [874, 267] on div at bounding box center [871, 226] width 167 height 370
click at [885, 286] on div at bounding box center [871, 226] width 167 height 370
click at [902, 383] on div at bounding box center [871, 226] width 167 height 370
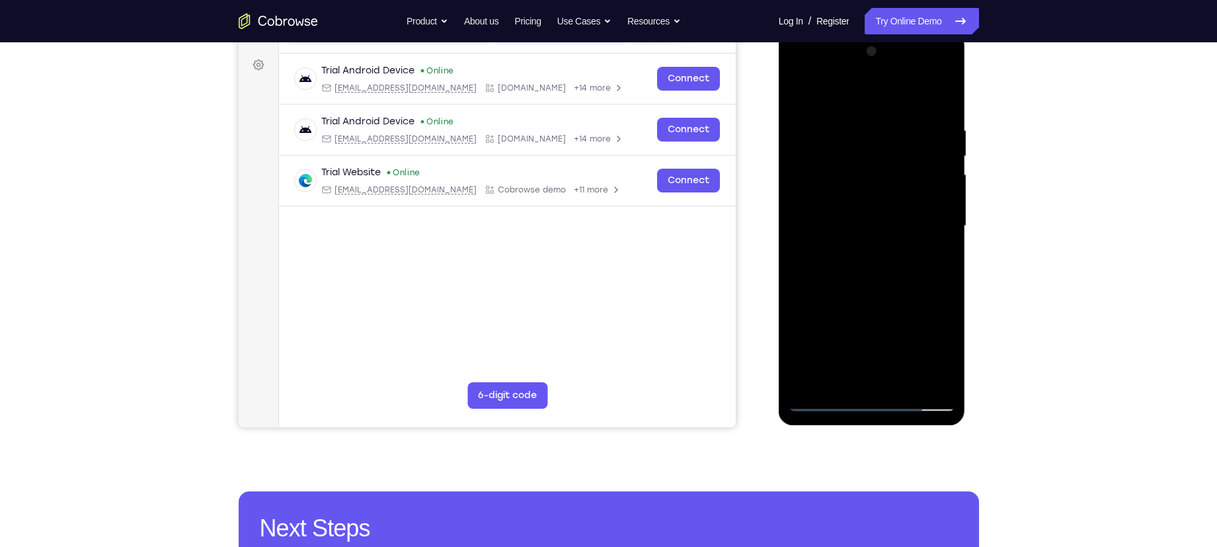
click at [872, 303] on div at bounding box center [871, 226] width 167 height 370
click at [862, 215] on div at bounding box center [871, 226] width 167 height 370
click at [856, 379] on div at bounding box center [871, 226] width 167 height 370
click at [903, 255] on div at bounding box center [871, 226] width 167 height 370
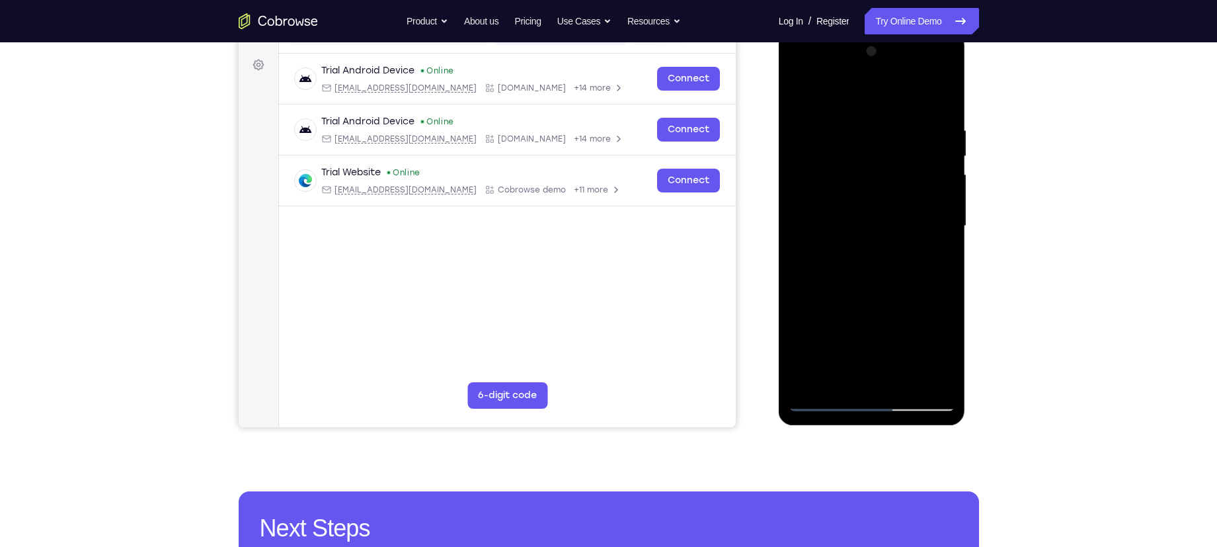
click at [944, 356] on div at bounding box center [871, 226] width 167 height 370
click at [865, 262] on div at bounding box center [871, 226] width 167 height 370
click at [802, 260] on div at bounding box center [871, 226] width 167 height 370
click at [804, 261] on div at bounding box center [871, 226] width 167 height 370
click at [868, 256] on div at bounding box center [871, 226] width 167 height 370
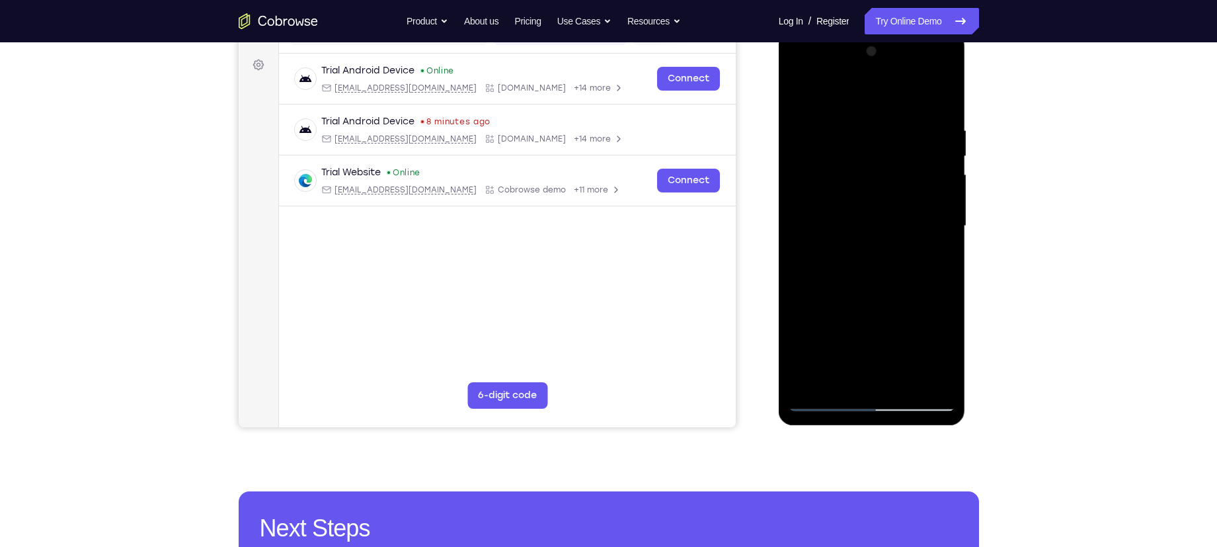
click at [868, 256] on div at bounding box center [871, 226] width 167 height 370
click at [944, 349] on div at bounding box center [871, 226] width 167 height 370
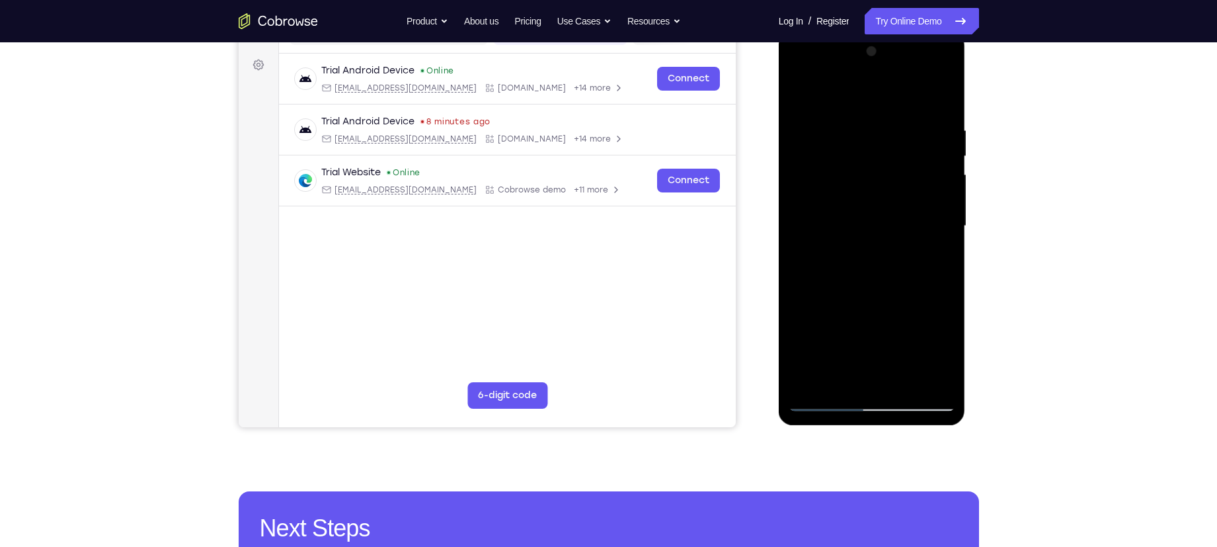
click at [934, 260] on div at bounding box center [871, 226] width 167 height 370
click at [831, 391] on div at bounding box center [871, 226] width 167 height 370
click at [831, 394] on div at bounding box center [871, 226] width 167 height 370
click at [821, 401] on div at bounding box center [871, 226] width 167 height 370
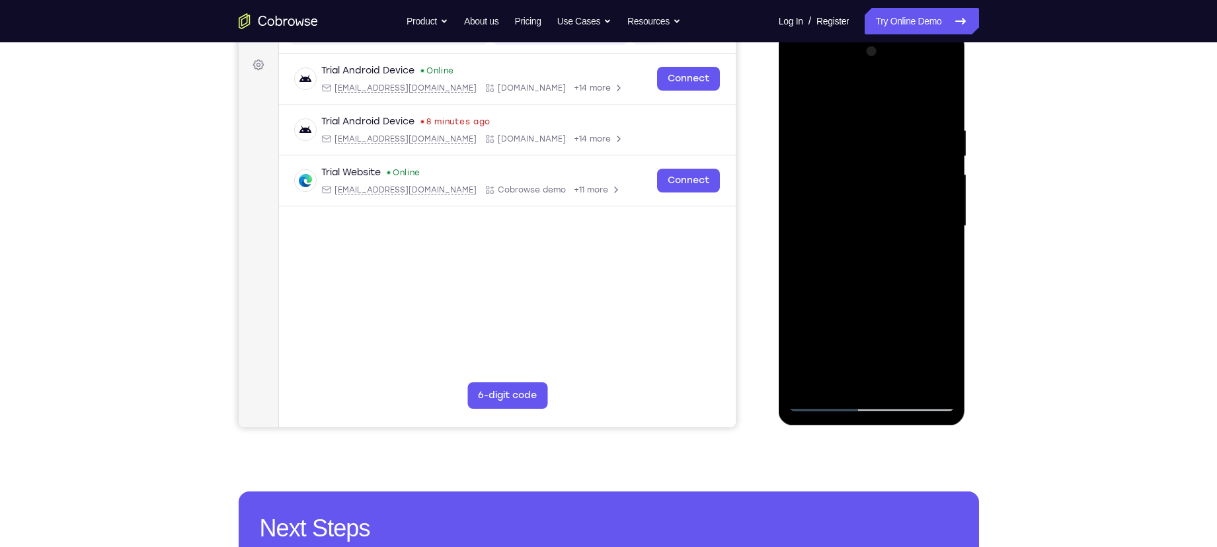
click at [823, 402] on div at bounding box center [871, 226] width 167 height 370
click at [945, 93] on div at bounding box center [871, 226] width 167 height 370
click at [835, 165] on div at bounding box center [871, 226] width 167 height 370
drag, startPoint x: 861, startPoint y: 284, endPoint x: 881, endPoint y: 142, distance: 142.8
click at [881, 142] on div at bounding box center [871, 226] width 167 height 370
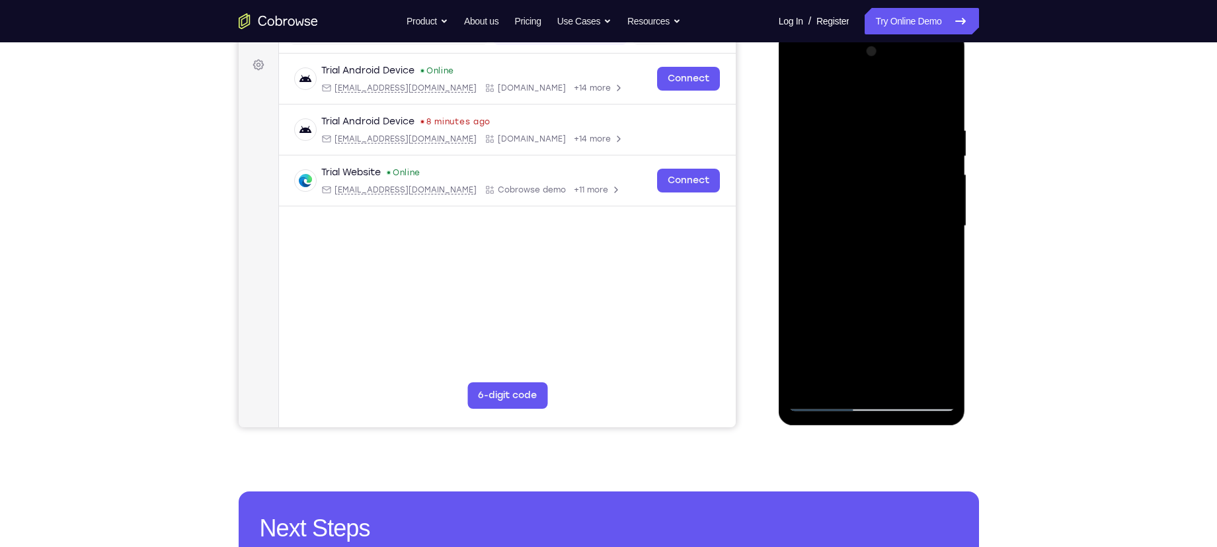
click at [865, 201] on div at bounding box center [871, 226] width 167 height 370
drag, startPoint x: 862, startPoint y: 217, endPoint x: 861, endPoint y: 249, distance: 32.4
click at [861, 249] on div at bounding box center [871, 226] width 167 height 370
click at [949, 215] on div at bounding box center [871, 226] width 167 height 370
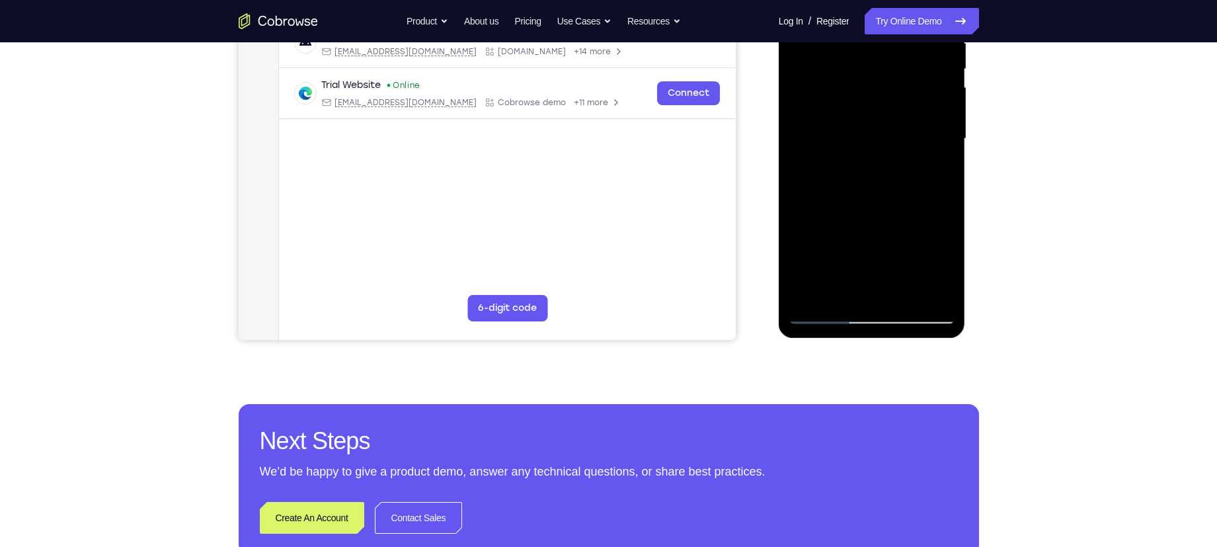
scroll to position [278, 0]
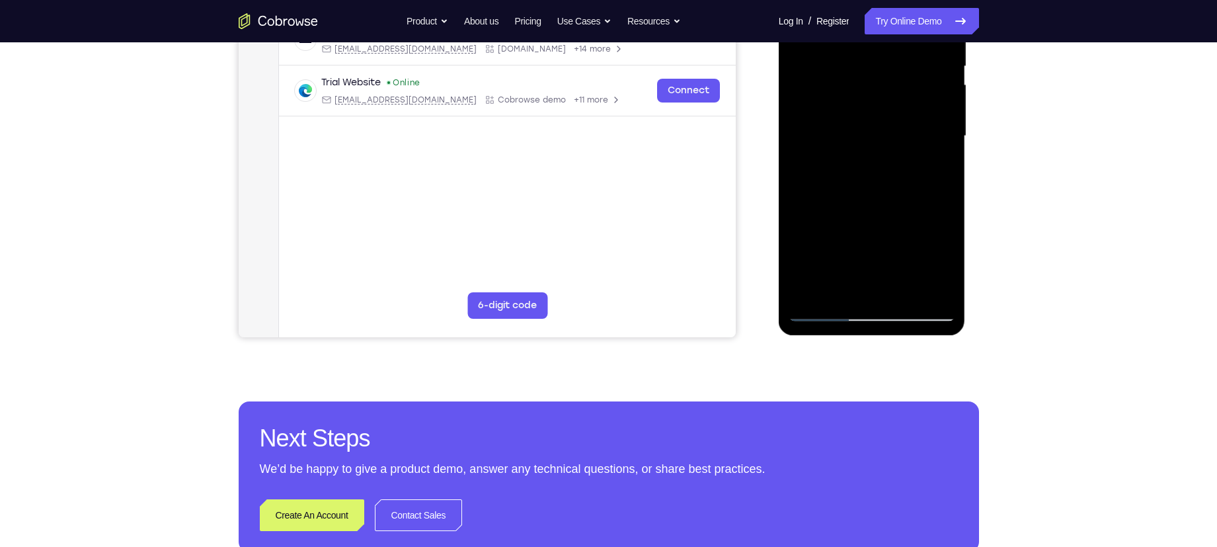
click at [822, 307] on div at bounding box center [871, 136] width 167 height 370
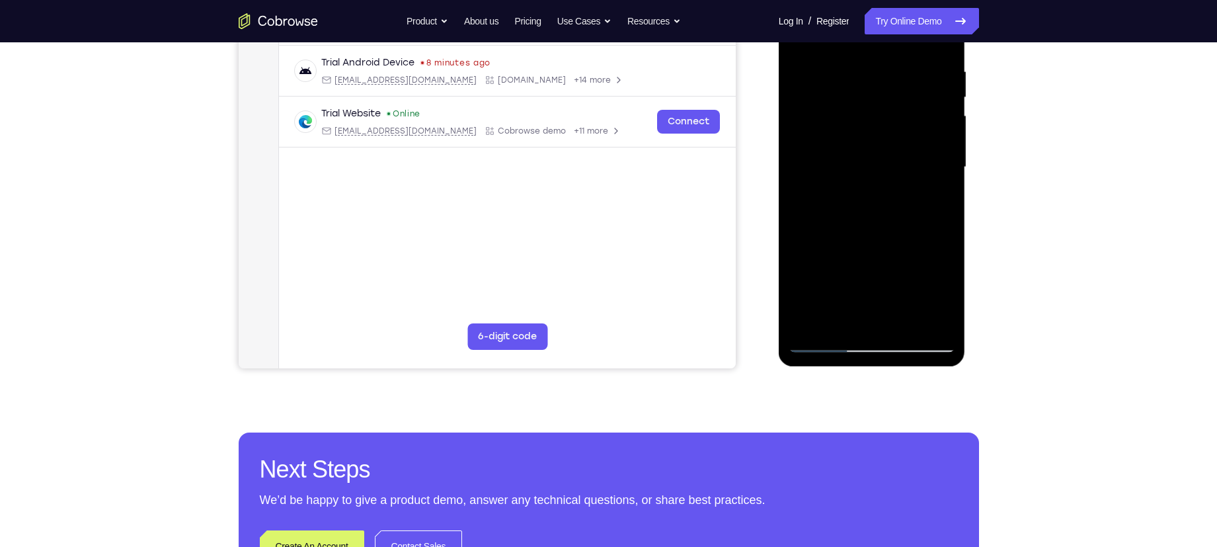
click at [875, 122] on div at bounding box center [871, 167] width 167 height 370
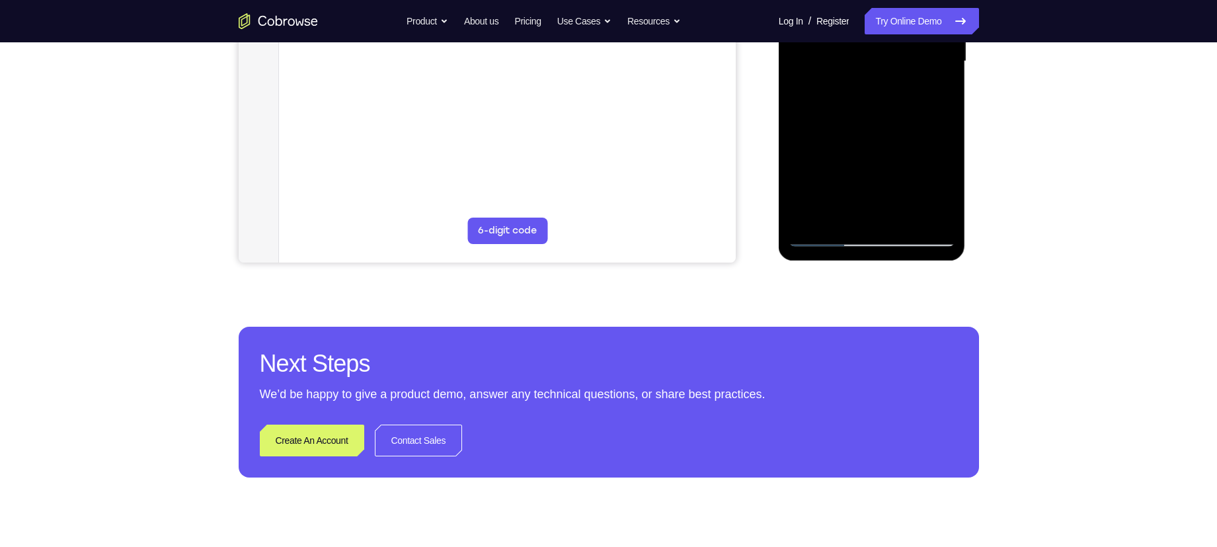
scroll to position [386, 0]
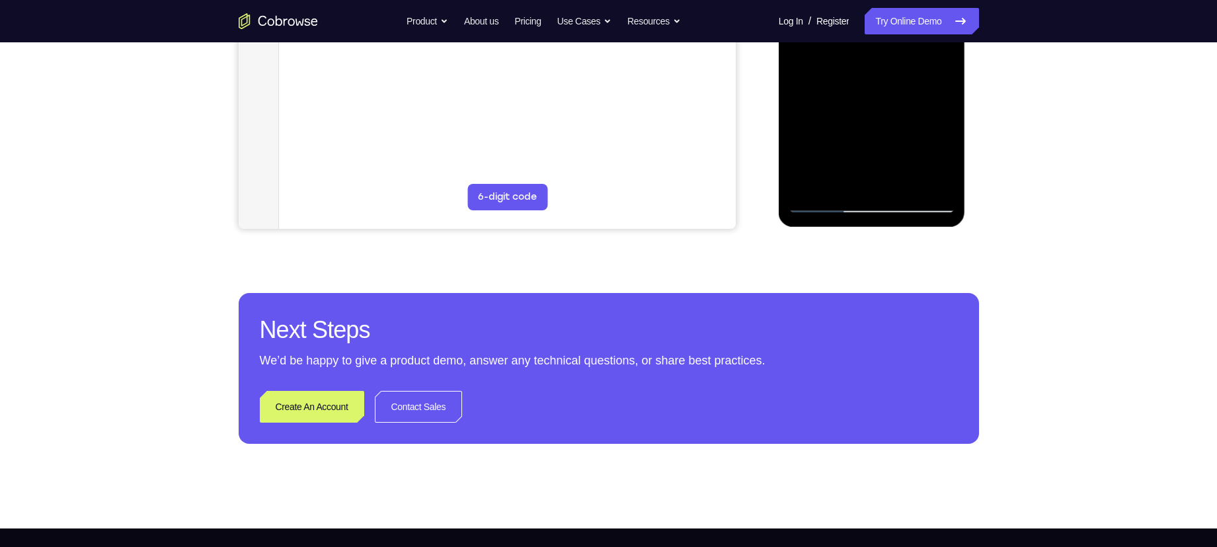
click at [827, 206] on div at bounding box center [871, 28] width 167 height 370
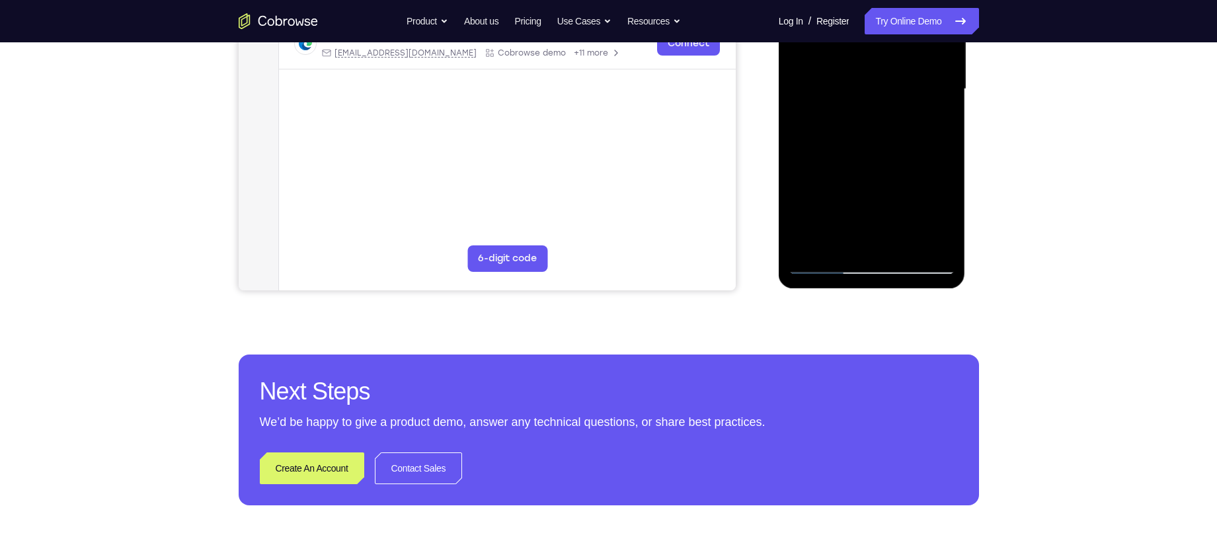
scroll to position [291, 0]
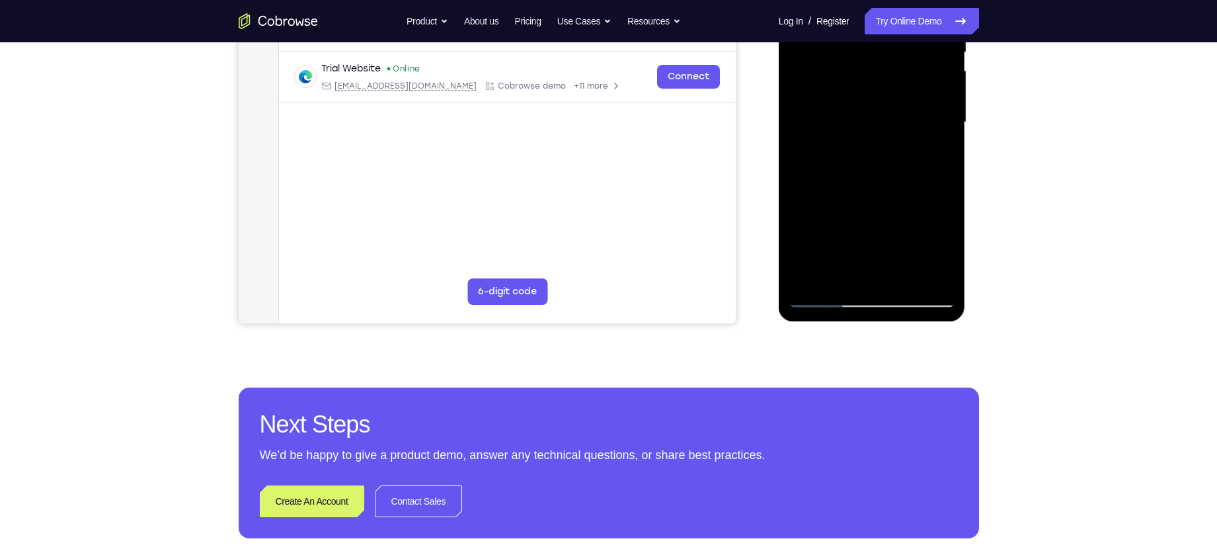
drag, startPoint x: 899, startPoint y: 221, endPoint x: 908, endPoint y: 126, distance: 96.2
click at [908, 126] on div at bounding box center [871, 122] width 167 height 370
click at [926, 204] on div at bounding box center [871, 122] width 167 height 370
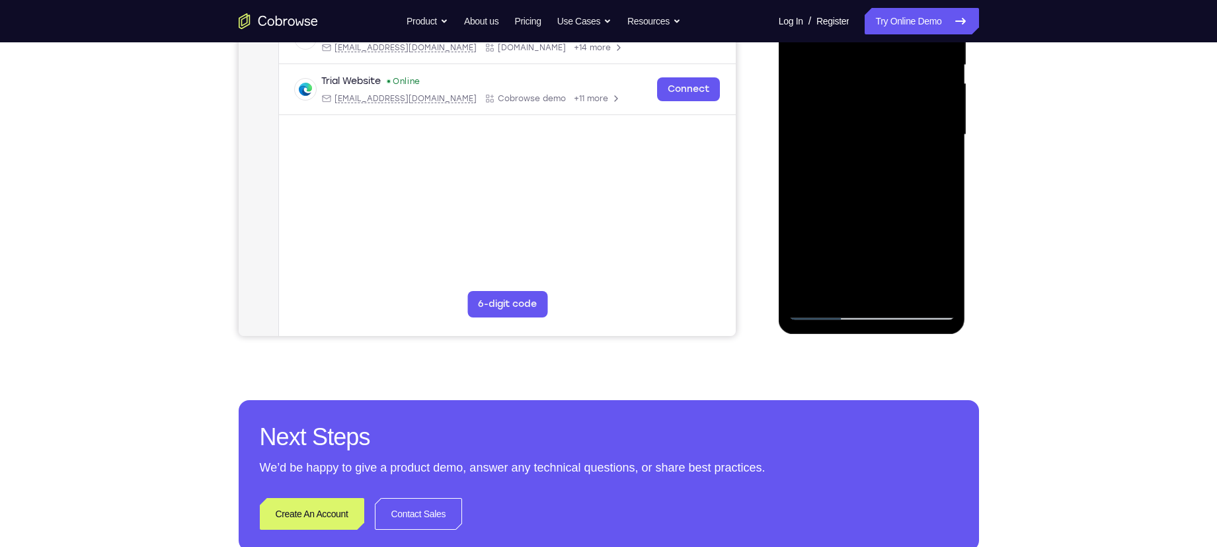
scroll to position [278, 0]
click at [830, 313] on div at bounding box center [871, 135] width 167 height 370
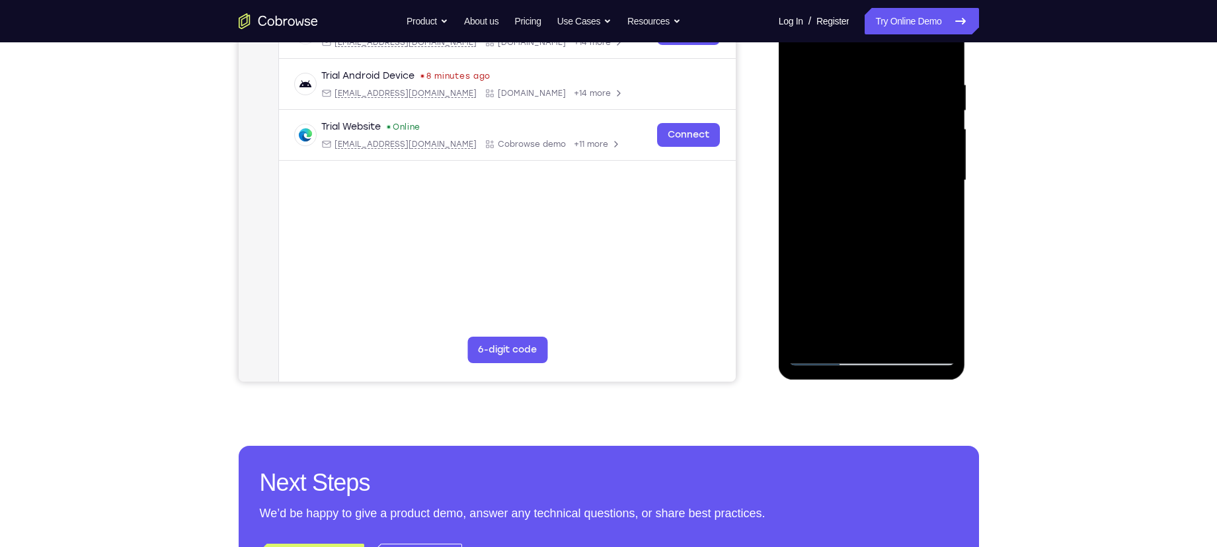
scroll to position [233, 0]
click at [870, 213] on div at bounding box center [871, 181] width 167 height 370
click at [850, 239] on div at bounding box center [871, 181] width 167 height 370
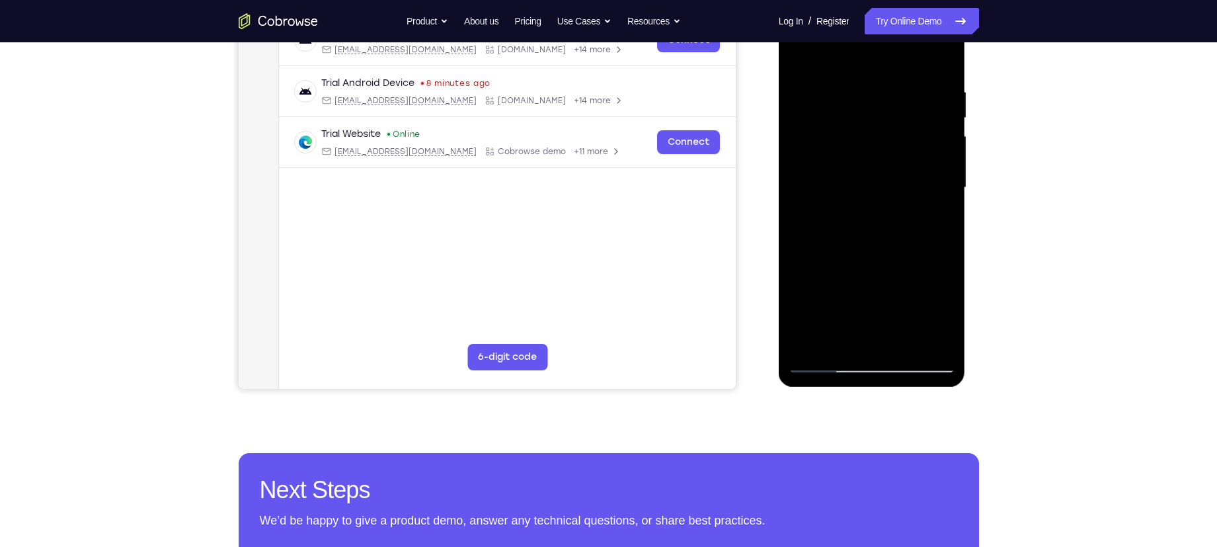
drag, startPoint x: 844, startPoint y: 253, endPoint x: 841, endPoint y: 178, distance: 75.4
click at [841, 178] on div at bounding box center [871, 188] width 167 height 370
drag, startPoint x: 842, startPoint y: 239, endPoint x: 886, endPoint y: 178, distance: 74.8
click at [886, 178] on div at bounding box center [871, 188] width 167 height 370
drag, startPoint x: 874, startPoint y: 260, endPoint x: 890, endPoint y: 205, distance: 57.1
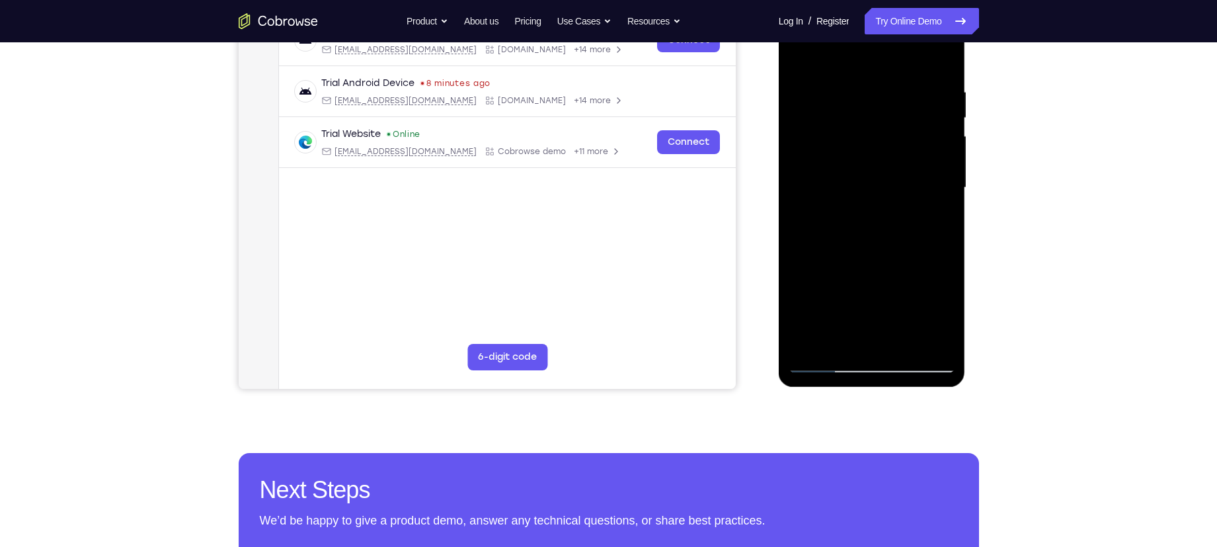
click at [890, 205] on div at bounding box center [871, 188] width 167 height 370
drag, startPoint x: 855, startPoint y: 251, endPoint x: 845, endPoint y: 148, distance: 103.6
click at [845, 148] on div at bounding box center [871, 188] width 167 height 370
click at [804, 205] on div at bounding box center [871, 188] width 167 height 370
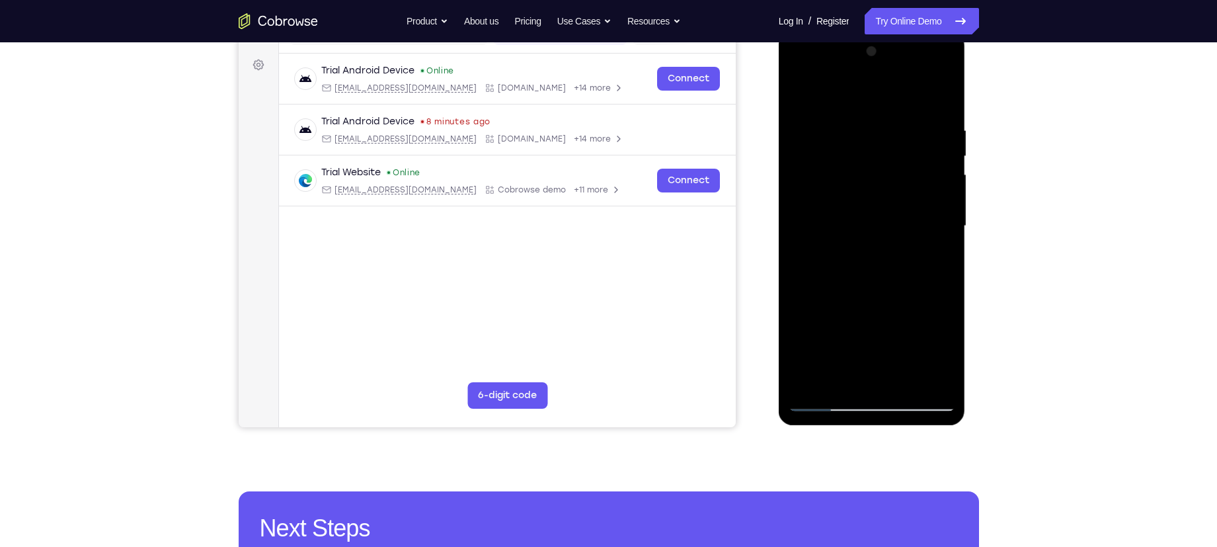
scroll to position [167, 0]
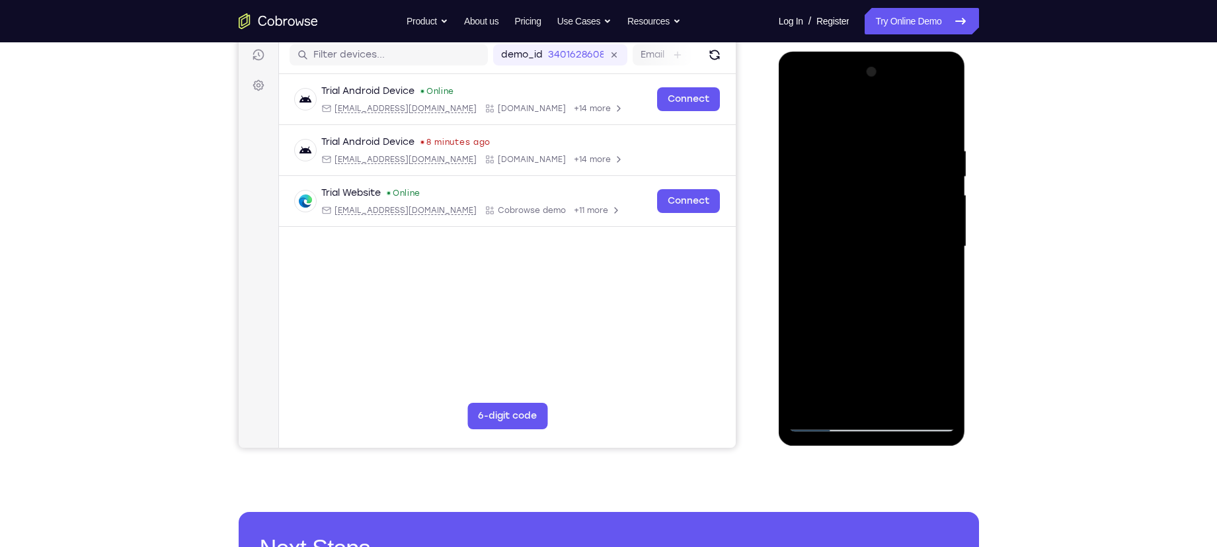
click at [948, 174] on div at bounding box center [871, 246] width 167 height 370
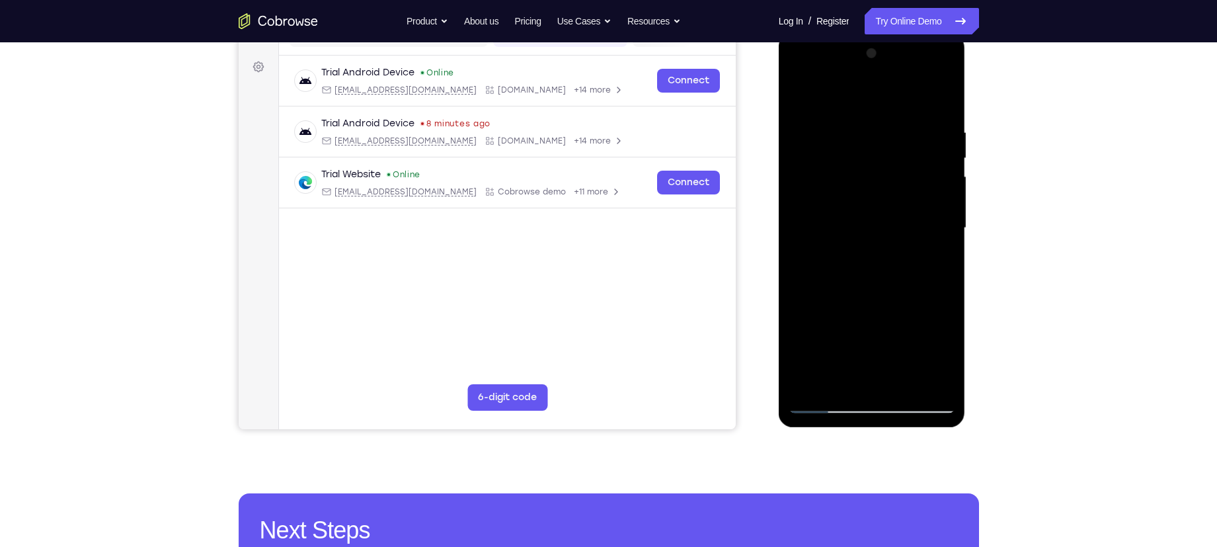
click at [945, 157] on div at bounding box center [871, 228] width 167 height 370
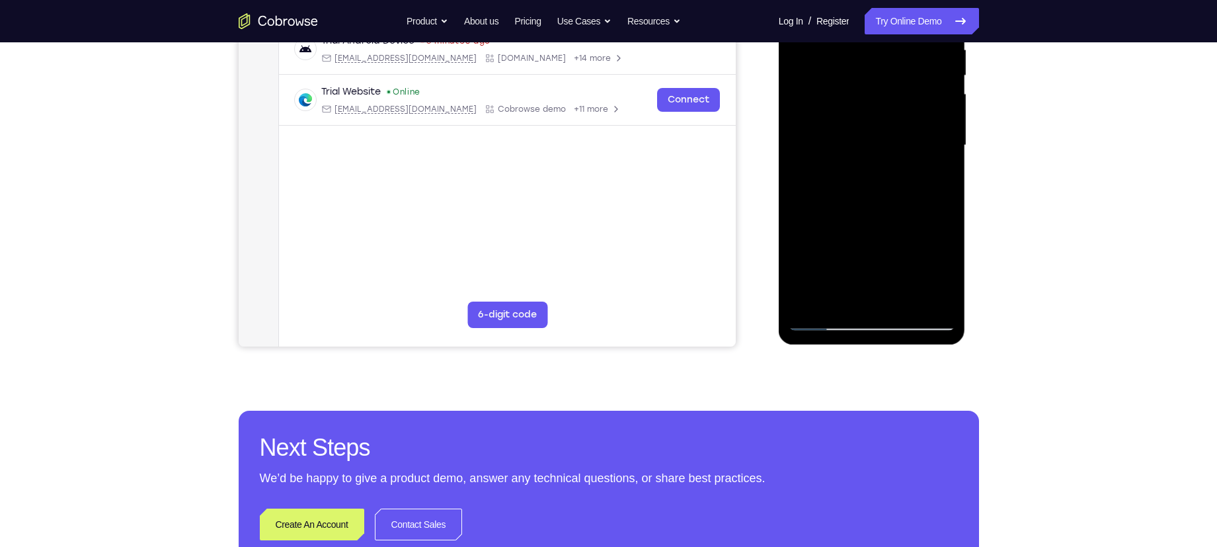
scroll to position [269, 0]
click at [845, 302] on div at bounding box center [871, 145] width 167 height 370
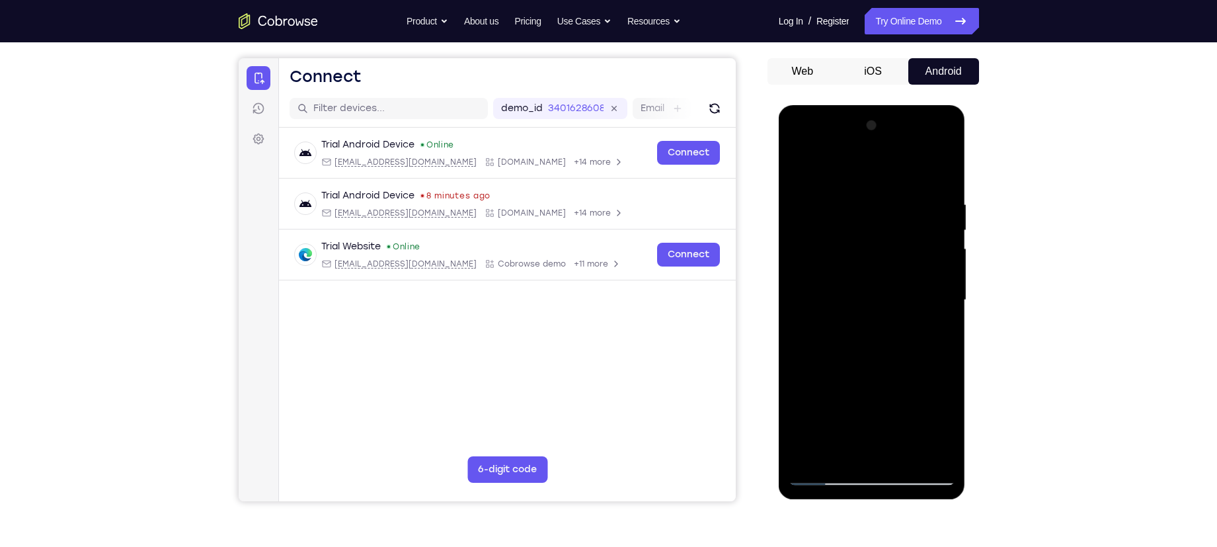
scroll to position [108, 0]
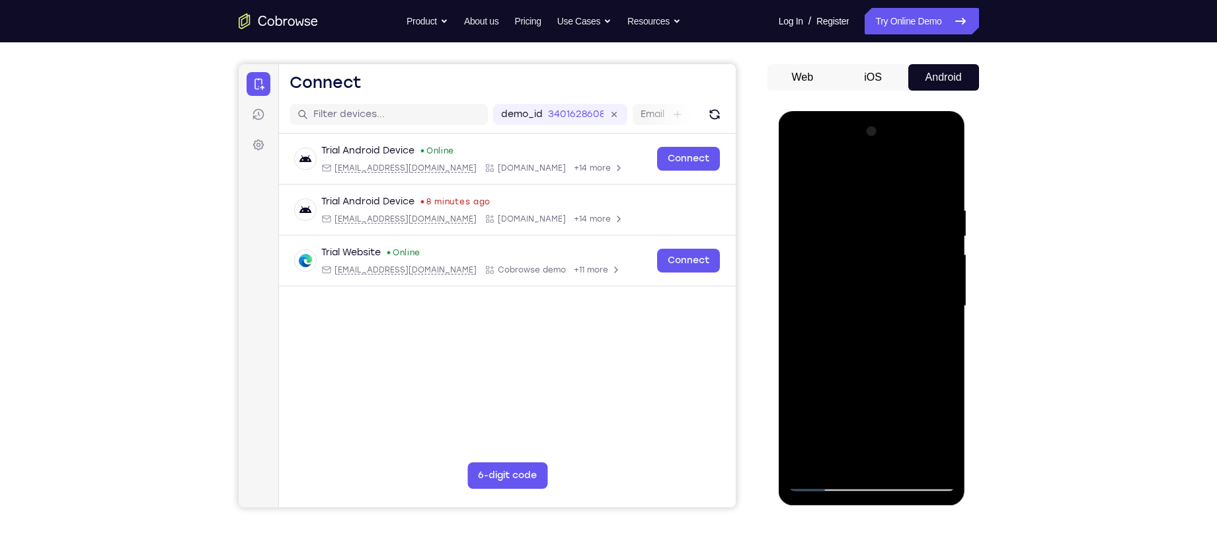
click at [855, 171] on div at bounding box center [871, 306] width 167 height 370
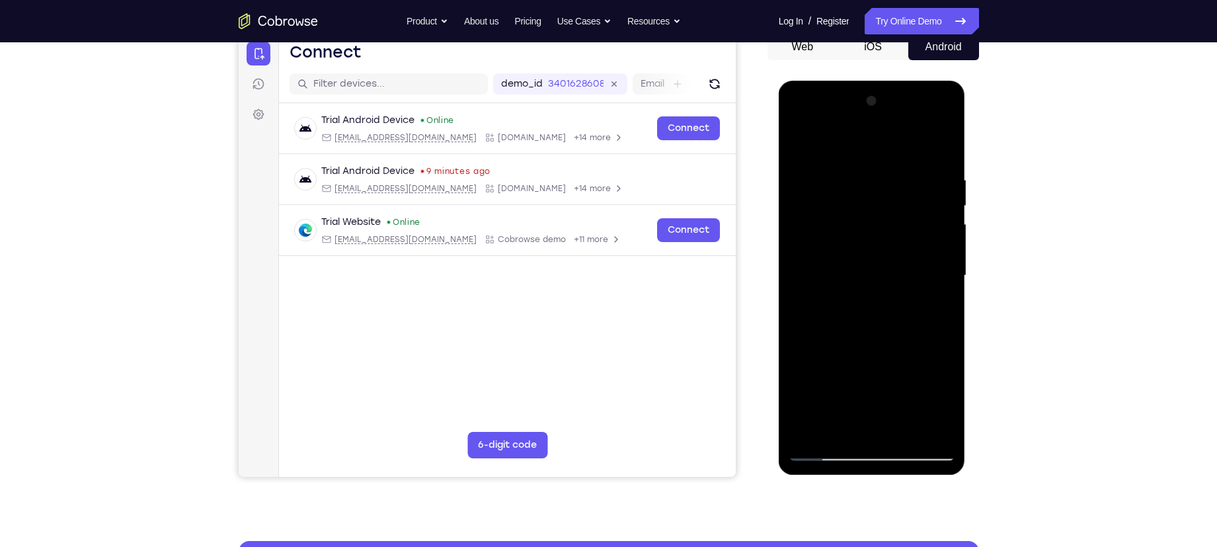
drag, startPoint x: 851, startPoint y: 186, endPoint x: 829, endPoint y: 238, distance: 56.0
click at [829, 238] on div at bounding box center [871, 276] width 167 height 370
drag, startPoint x: 829, startPoint y: 238, endPoint x: 819, endPoint y: 241, distance: 10.9
click at [819, 241] on div at bounding box center [871, 276] width 167 height 370
click at [810, 161] on div at bounding box center [871, 276] width 167 height 370
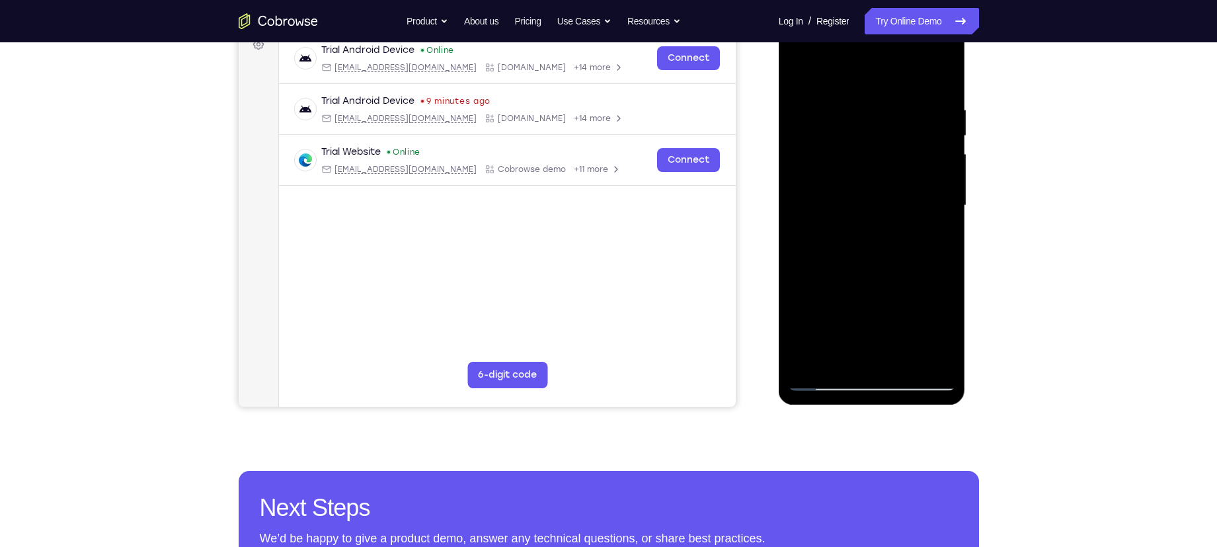
scroll to position [174, 0]
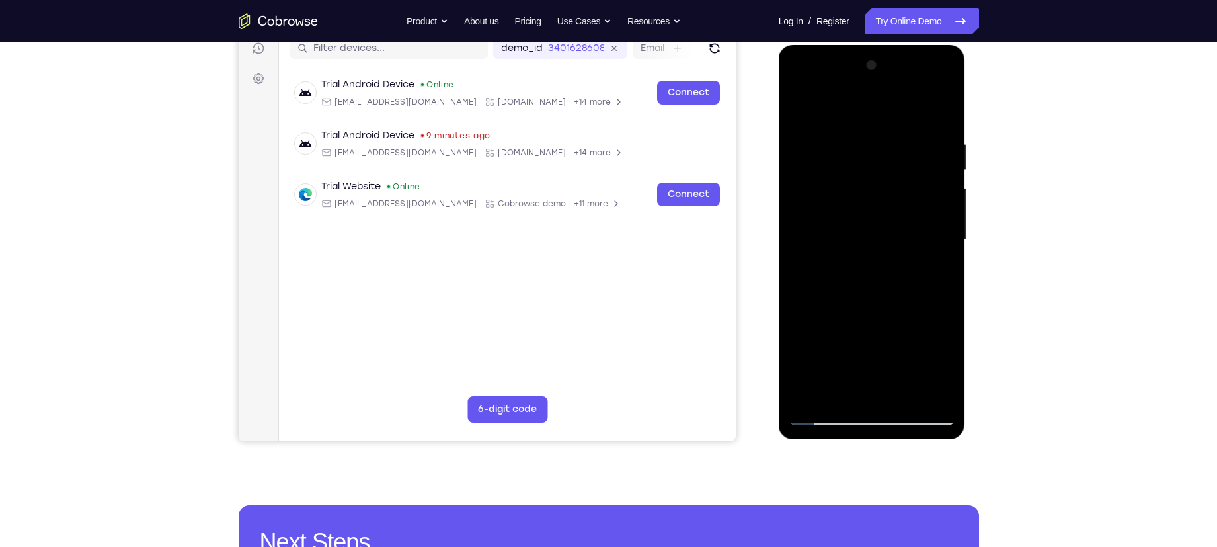
click at [858, 385] on div at bounding box center [871, 240] width 167 height 370
click at [862, 216] on div at bounding box center [871, 240] width 167 height 370
click at [804, 112] on div at bounding box center [871, 240] width 167 height 370
drag, startPoint x: 839, startPoint y: 309, endPoint x: 839, endPoint y: 247, distance: 62.1
click at [839, 247] on div at bounding box center [871, 240] width 167 height 370
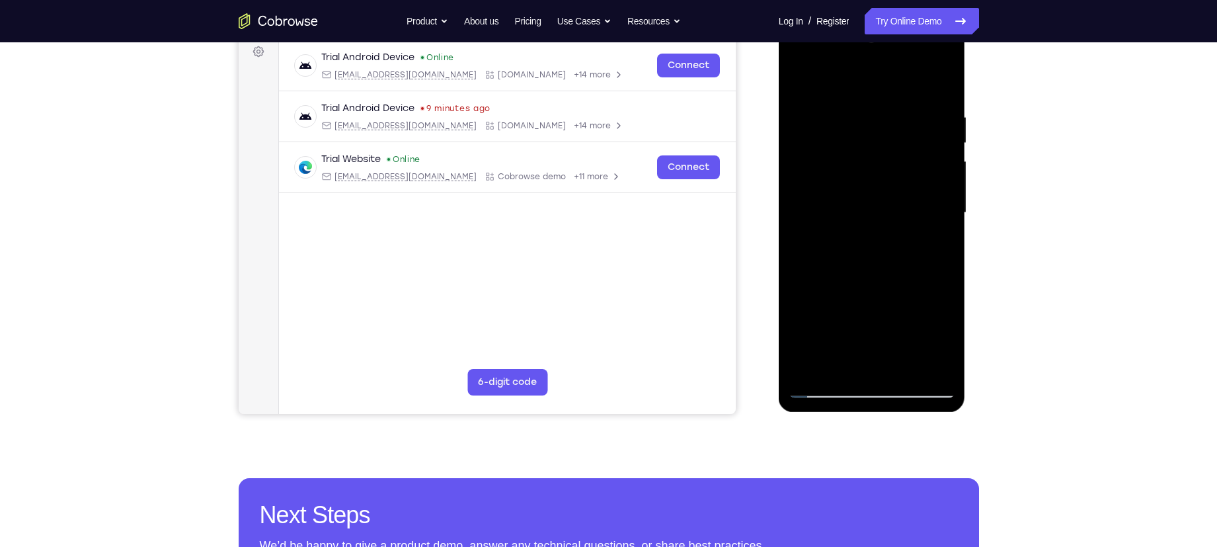
scroll to position [200, 0]
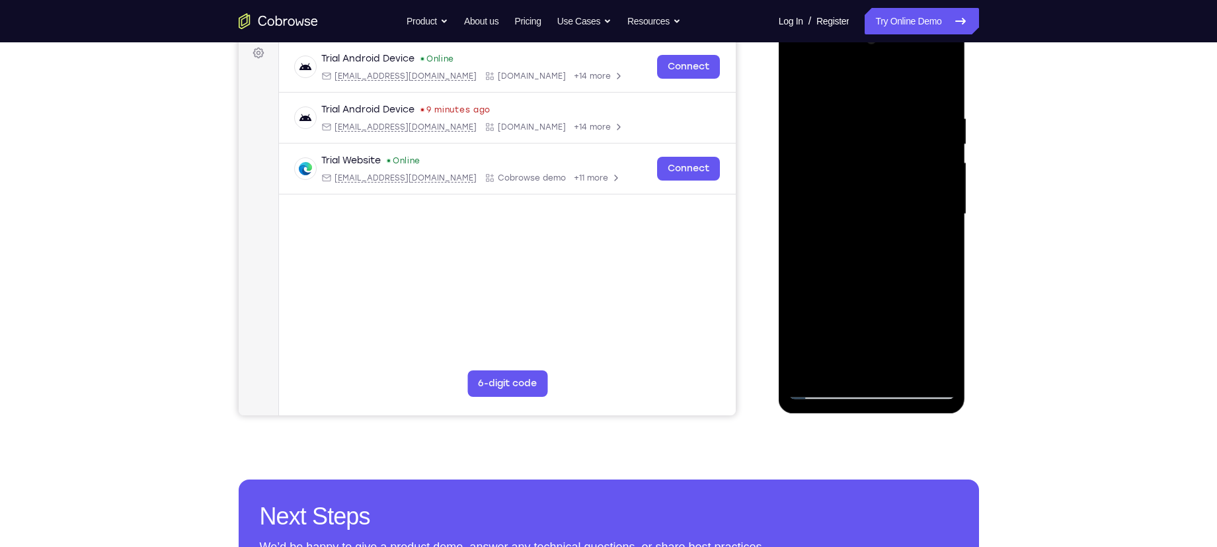
click at [831, 124] on div at bounding box center [871, 214] width 167 height 370
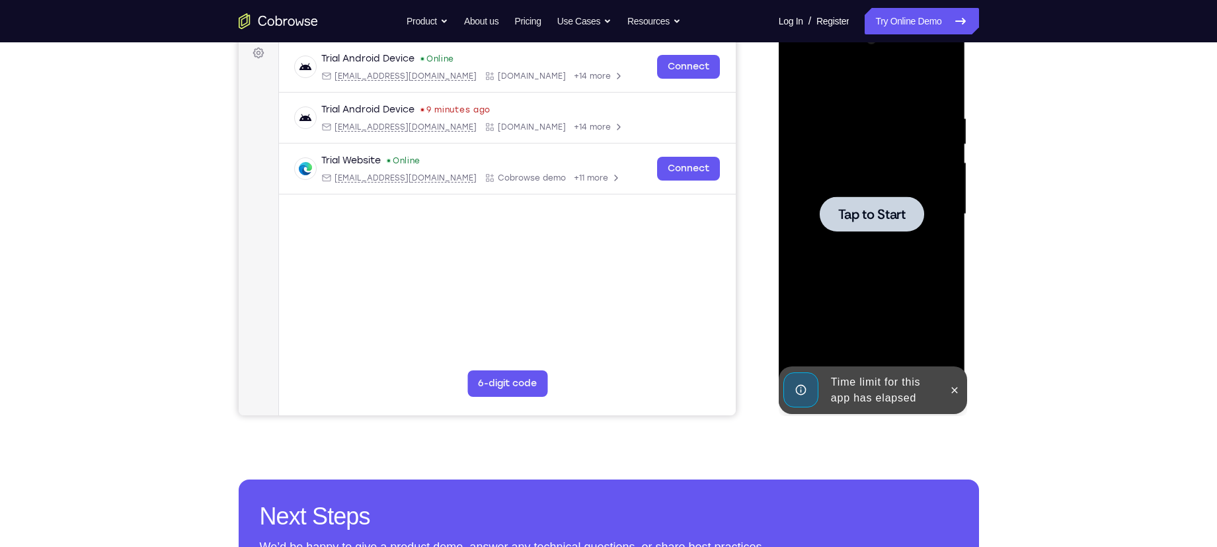
click at [887, 211] on span "Tap to Start" at bounding box center [871, 214] width 67 height 13
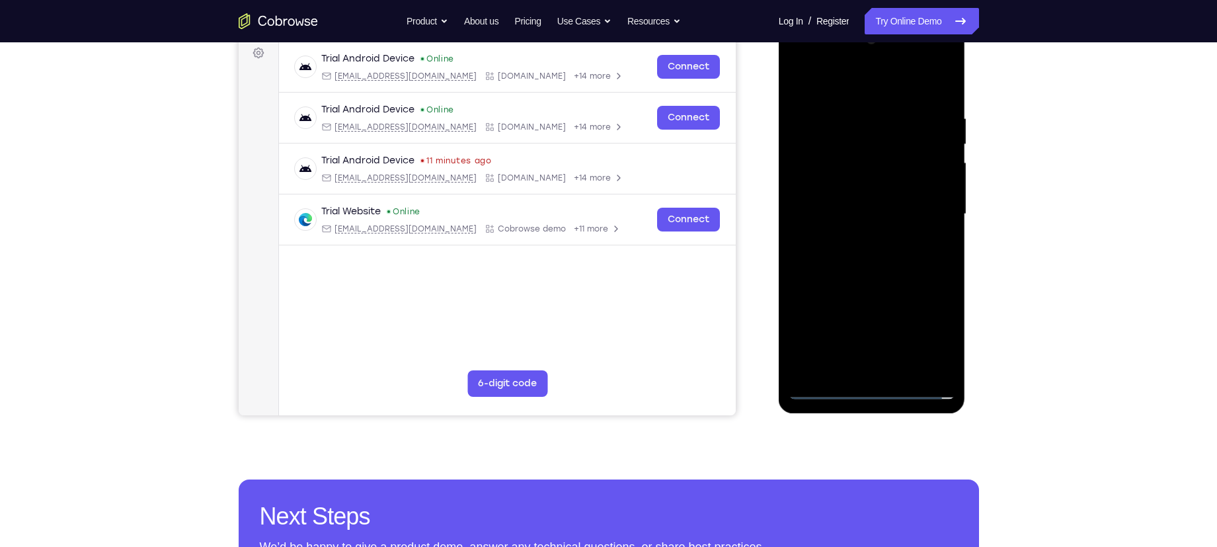
click at [869, 389] on div at bounding box center [871, 214] width 167 height 370
click at [939, 333] on div at bounding box center [871, 214] width 167 height 370
click at [818, 81] on div at bounding box center [871, 214] width 167 height 370
click at [923, 212] on div at bounding box center [871, 214] width 167 height 370
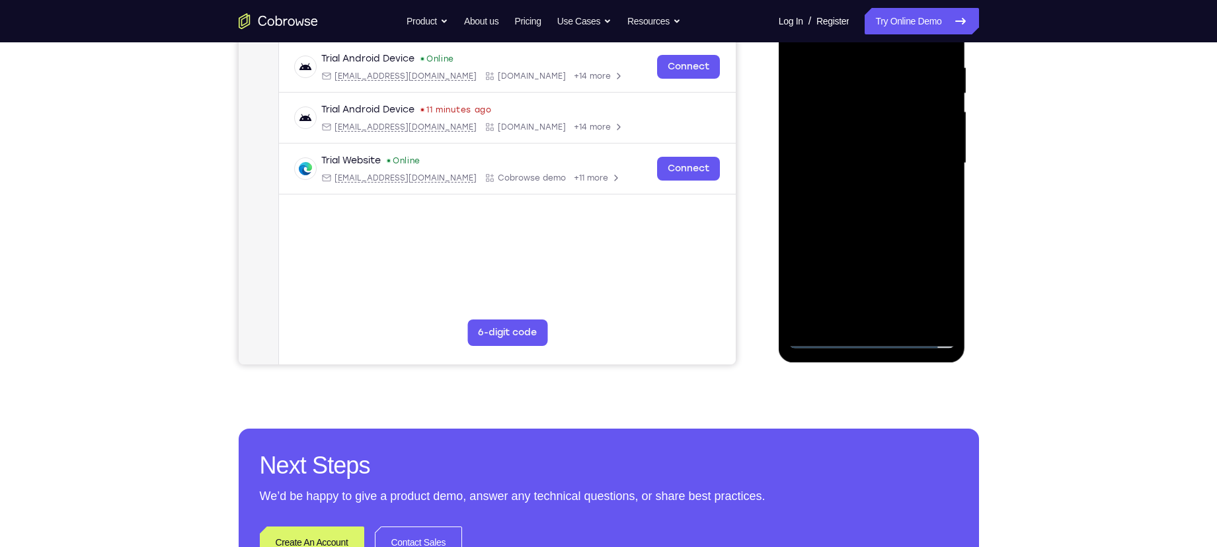
scroll to position [252, 0]
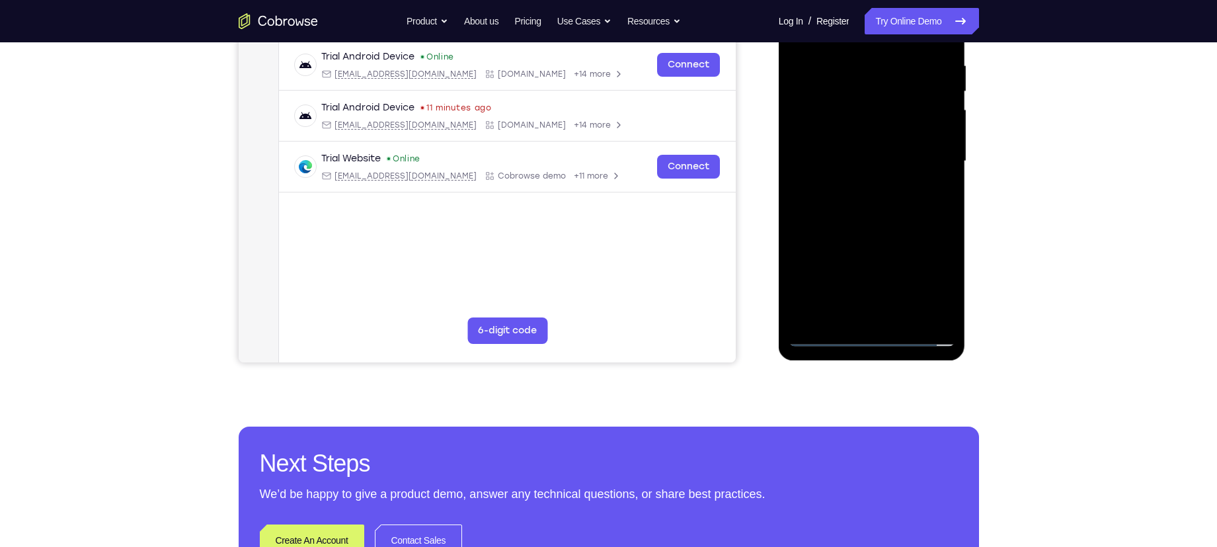
click at [860, 185] on div at bounding box center [871, 161] width 167 height 370
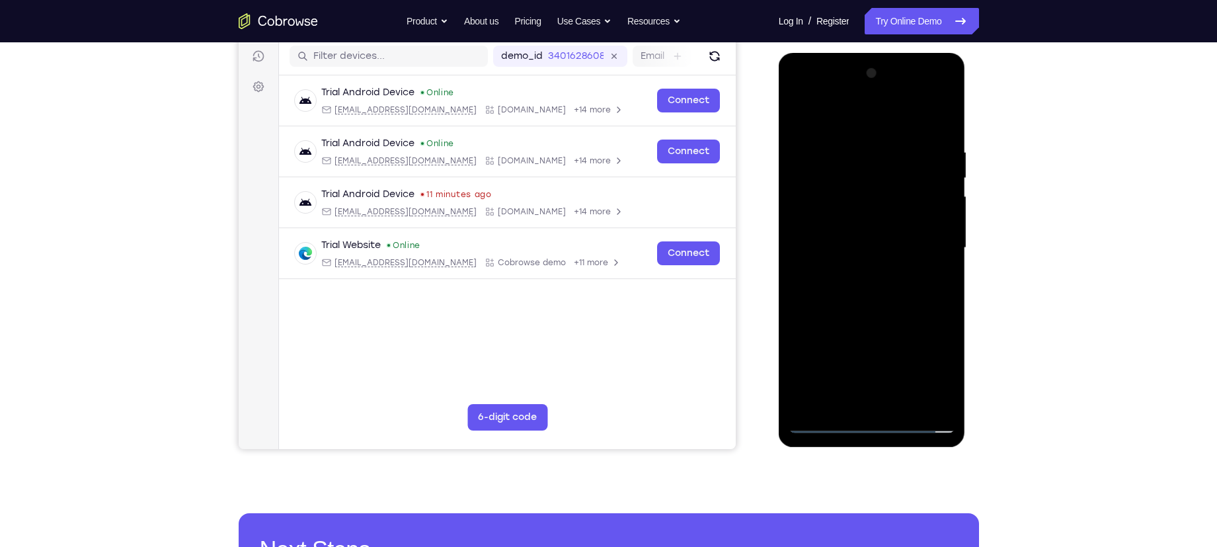
click at [865, 235] on div at bounding box center [871, 248] width 167 height 370
click at [864, 219] on div at bounding box center [871, 248] width 167 height 370
click at [860, 247] on div at bounding box center [871, 248] width 167 height 370
click at [917, 290] on div at bounding box center [871, 248] width 167 height 370
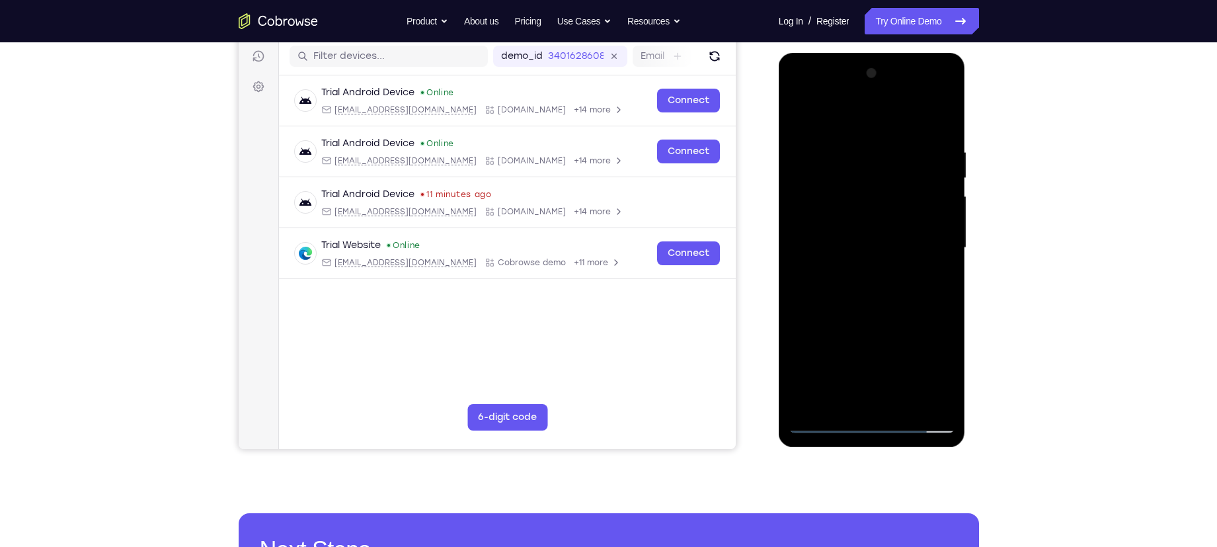
click at [900, 287] on div at bounding box center [871, 248] width 167 height 370
click at [876, 293] on div at bounding box center [871, 248] width 167 height 370
click at [886, 289] on div at bounding box center [871, 248] width 167 height 370
drag, startPoint x: 832, startPoint y: 112, endPoint x: 1024, endPoint y: 135, distance: 193.1
click at [966, 135] on html "Online web based iOS Simulators and Android Emulators. Run iPhone, iPad, Mobile…" at bounding box center [873, 251] width 188 height 397
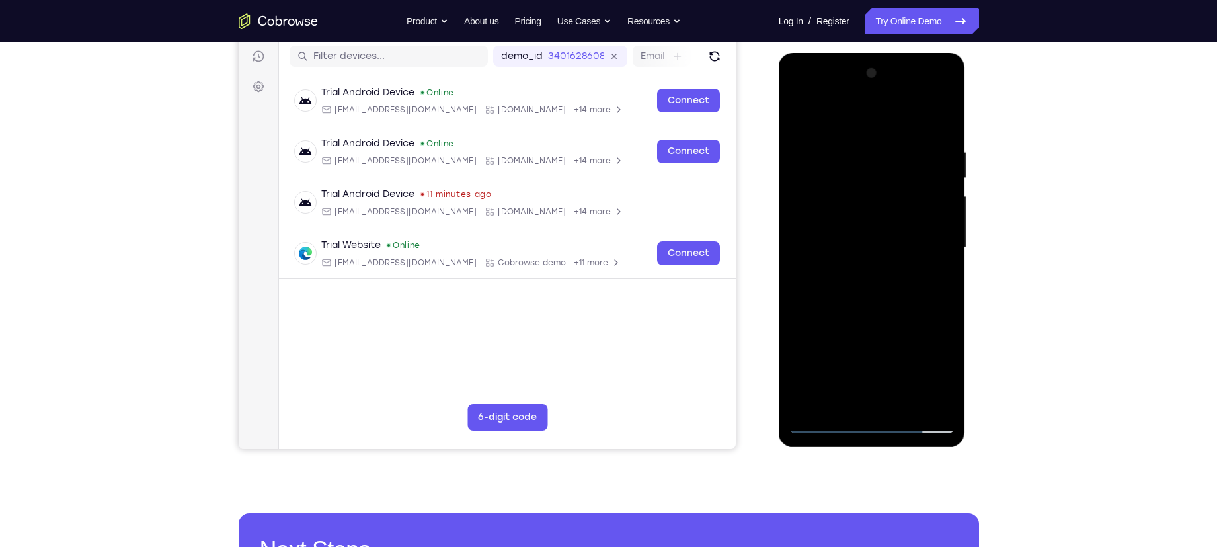
click at [864, 290] on div at bounding box center [871, 248] width 167 height 370
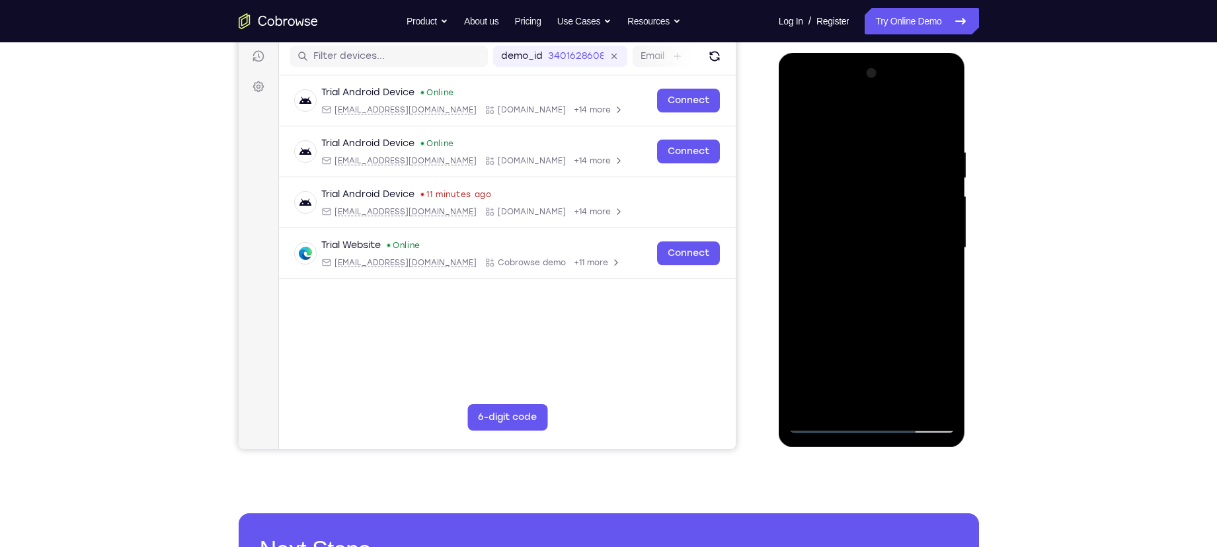
click at [874, 278] on div at bounding box center [871, 248] width 167 height 370
click at [935, 264] on div at bounding box center [871, 248] width 167 height 370
click at [810, 225] on div at bounding box center [871, 248] width 167 height 370
click at [935, 217] on div at bounding box center [871, 248] width 167 height 370
click at [884, 249] on div at bounding box center [871, 248] width 167 height 370
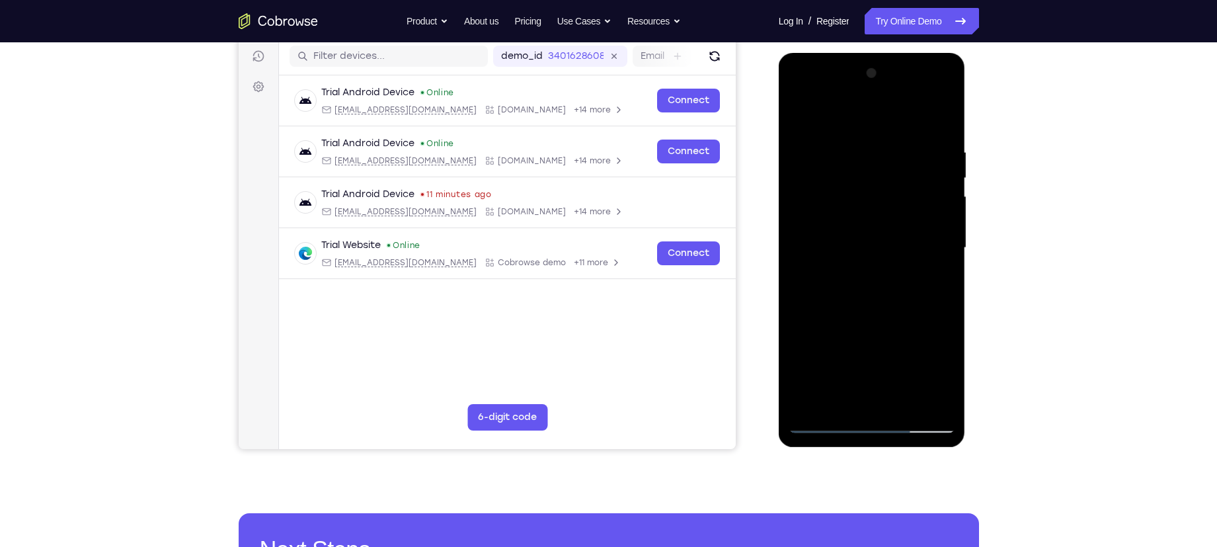
click at [886, 293] on div at bounding box center [871, 248] width 167 height 370
click at [883, 283] on div at bounding box center [871, 248] width 167 height 370
click at [878, 286] on div at bounding box center [871, 248] width 167 height 370
click at [853, 143] on div at bounding box center [871, 248] width 167 height 370
click at [944, 132] on div at bounding box center [871, 248] width 167 height 370
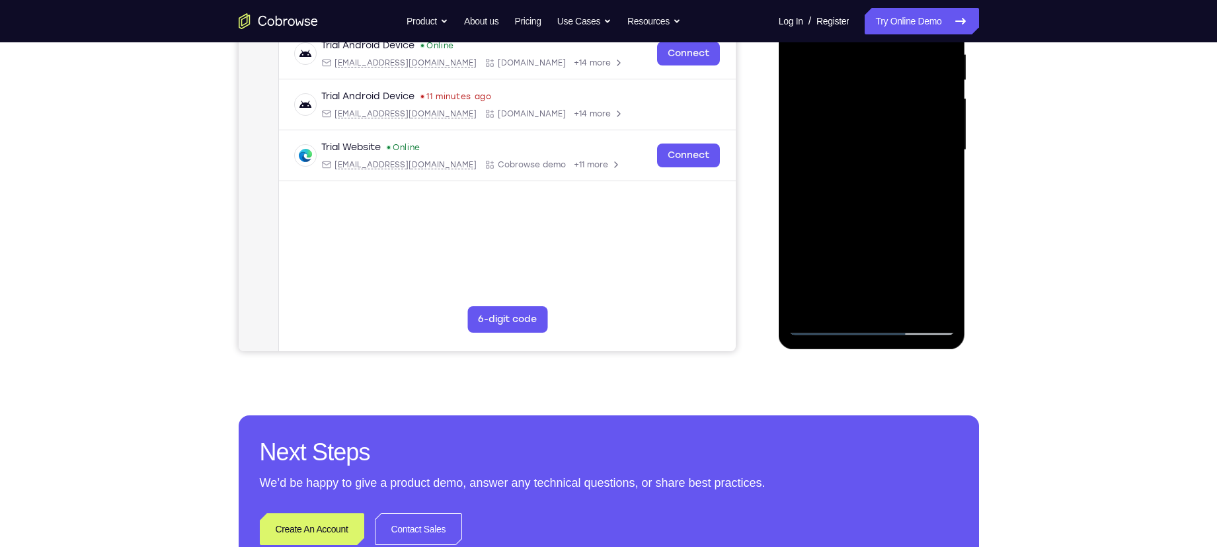
scroll to position [270, 0]
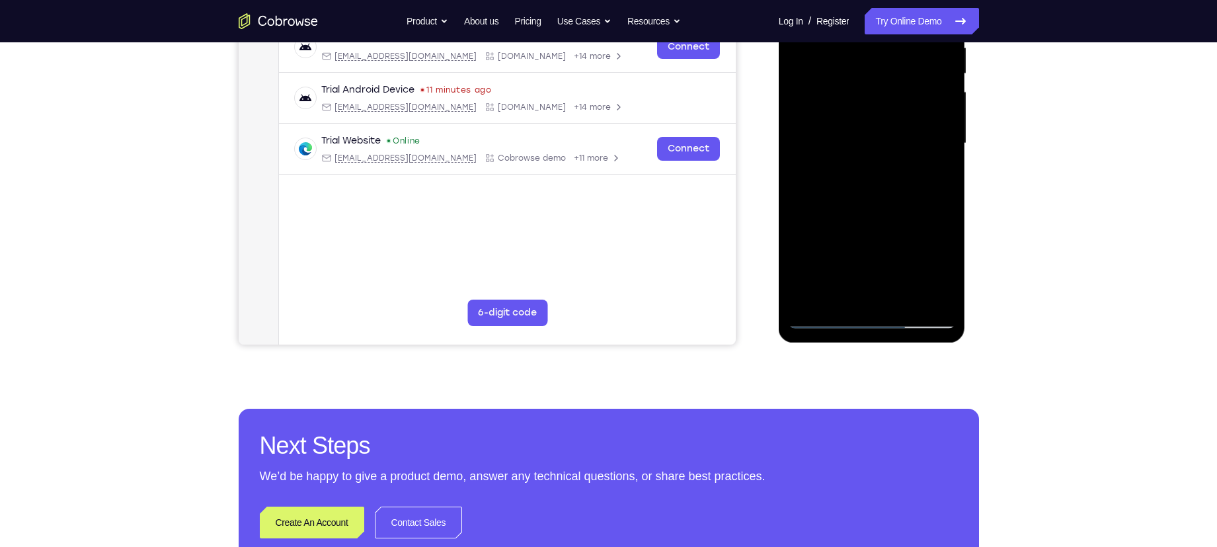
click at [901, 297] on div at bounding box center [871, 143] width 167 height 370
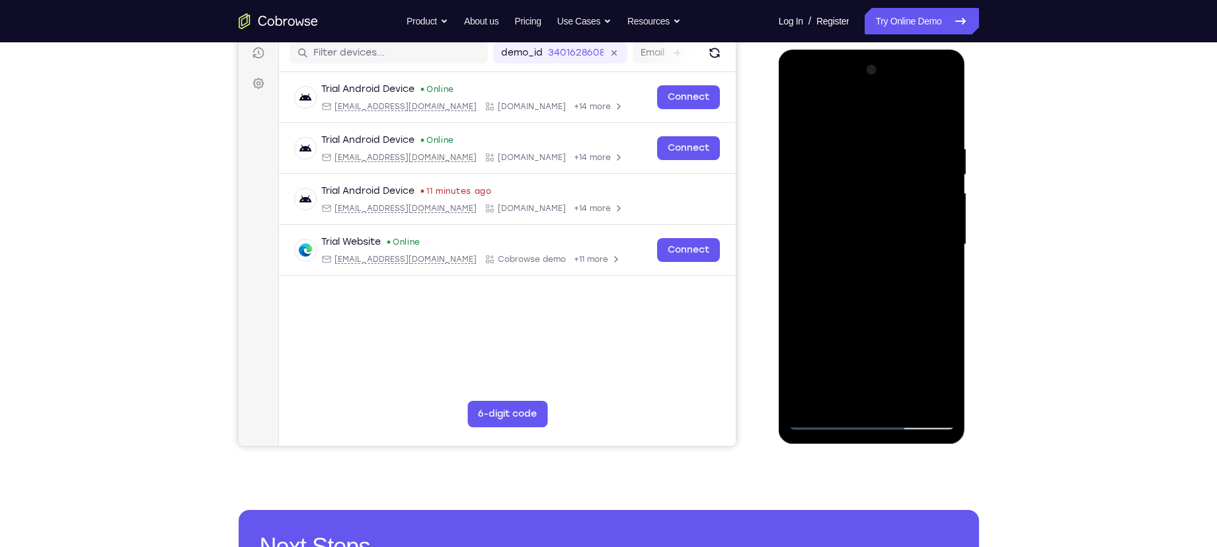
scroll to position [168, 0]
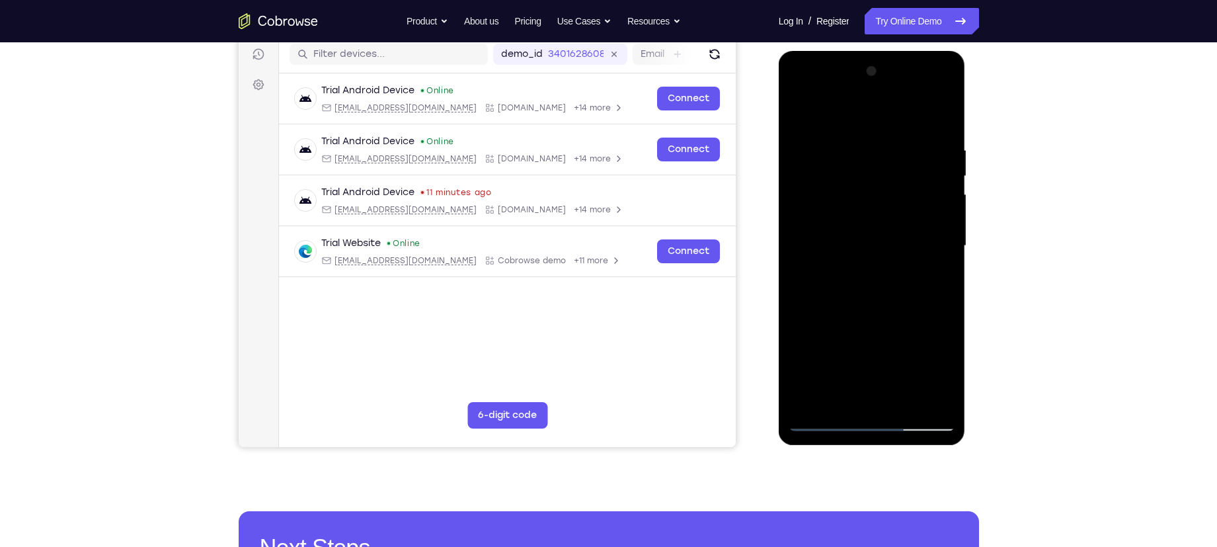
click at [868, 314] on div at bounding box center [871, 246] width 167 height 370
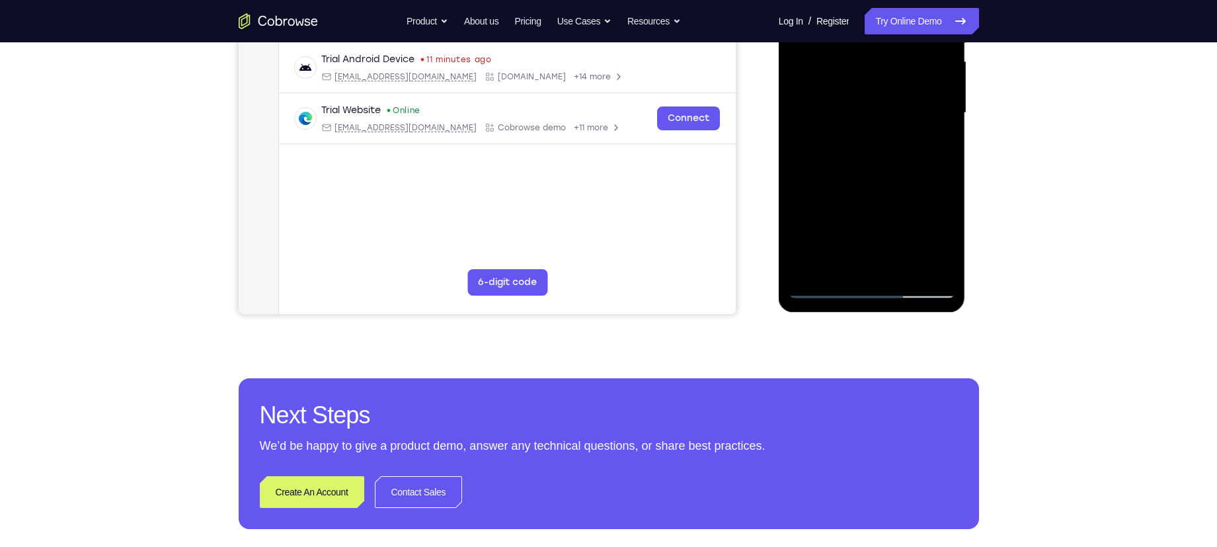
scroll to position [300, 0]
click at [823, 286] on div at bounding box center [871, 114] width 167 height 370
click at [845, 268] on div at bounding box center [871, 114] width 167 height 370
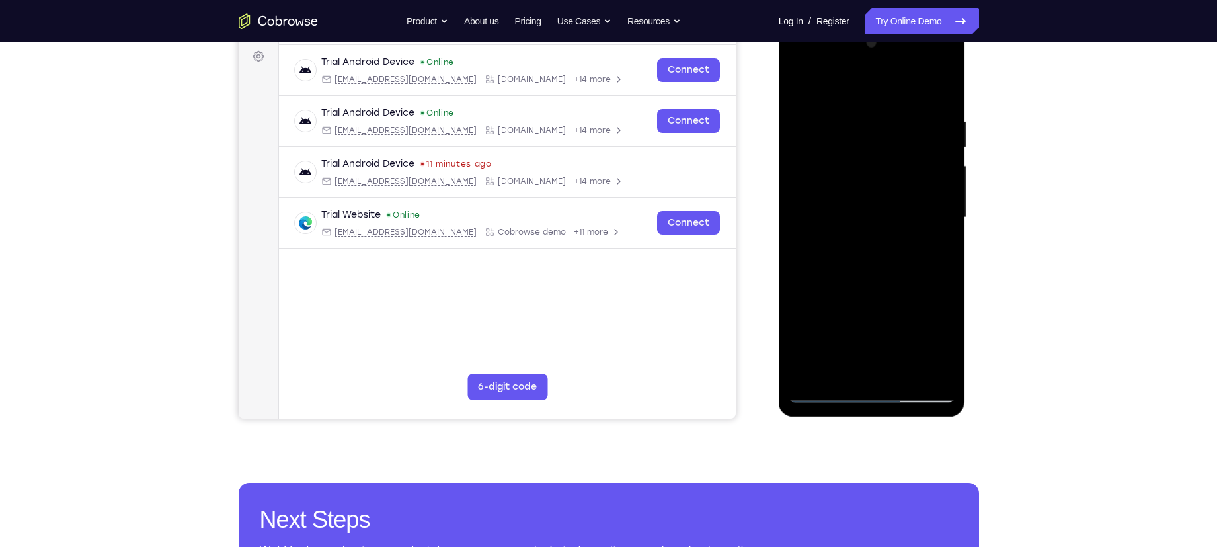
scroll to position [194, 0]
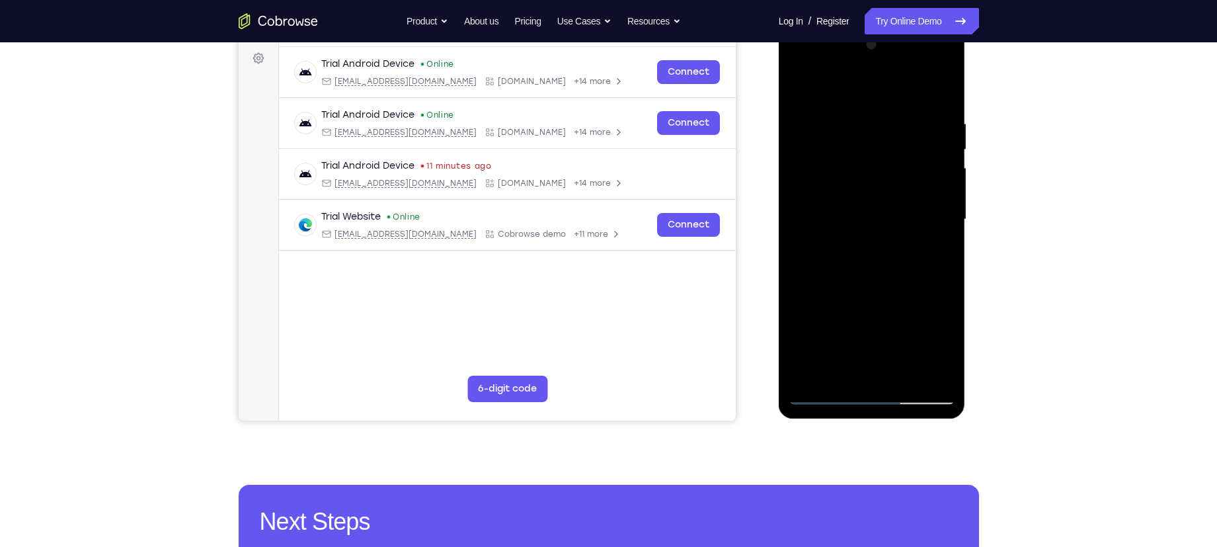
click at [860, 89] on div at bounding box center [871, 219] width 167 height 370
click at [802, 159] on div at bounding box center [871, 219] width 167 height 370
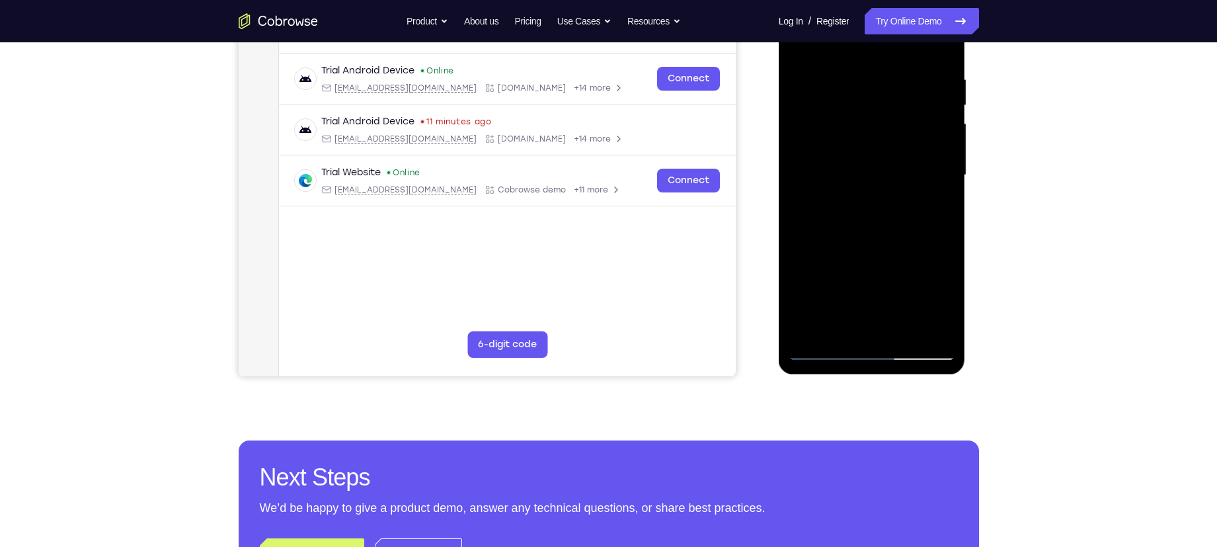
scroll to position [238, 0]
click at [856, 321] on div at bounding box center [871, 176] width 167 height 370
click at [835, 328] on div at bounding box center [871, 176] width 167 height 370
drag, startPoint x: 845, startPoint y: 301, endPoint x: 892, endPoint y: 205, distance: 107.3
click at [892, 205] on div at bounding box center [871, 176] width 167 height 370
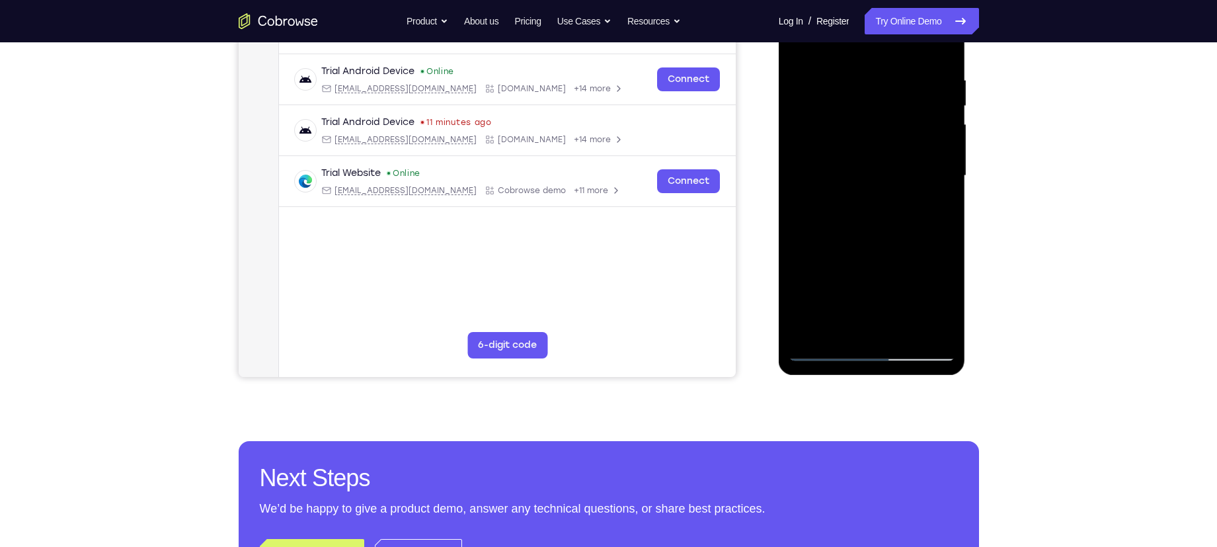
drag, startPoint x: 861, startPoint y: 309, endPoint x: 897, endPoint y: 195, distance: 119.1
click at [897, 195] on div at bounding box center [871, 176] width 167 height 370
drag, startPoint x: 881, startPoint y: 254, endPoint x: 820, endPoint y: 367, distance: 127.8
click at [820, 367] on div at bounding box center [872, 178] width 187 height 394
click at [872, 267] on div at bounding box center [871, 176] width 167 height 370
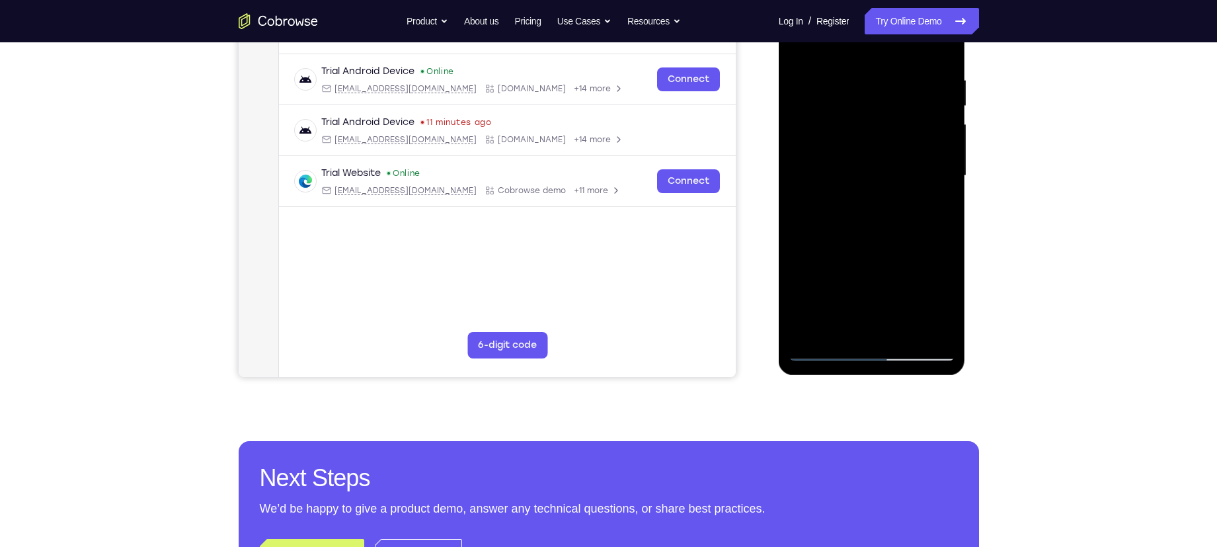
click at [891, 182] on div at bounding box center [871, 176] width 167 height 370
click at [899, 327] on div at bounding box center [871, 176] width 167 height 370
click at [932, 325] on div at bounding box center [871, 176] width 167 height 370
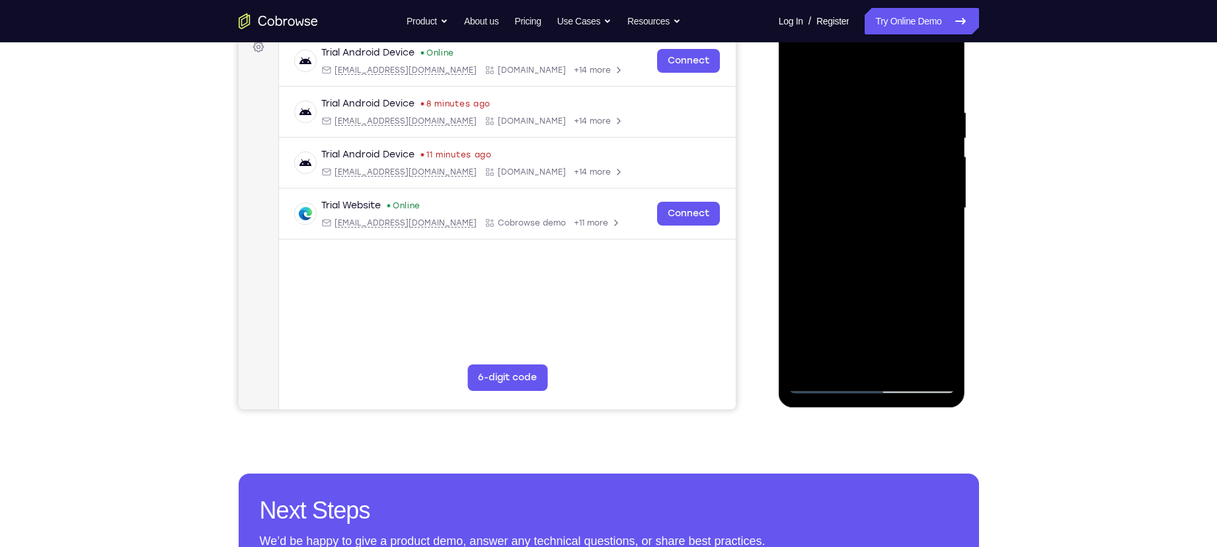
click at [941, 81] on div at bounding box center [871, 208] width 167 height 370
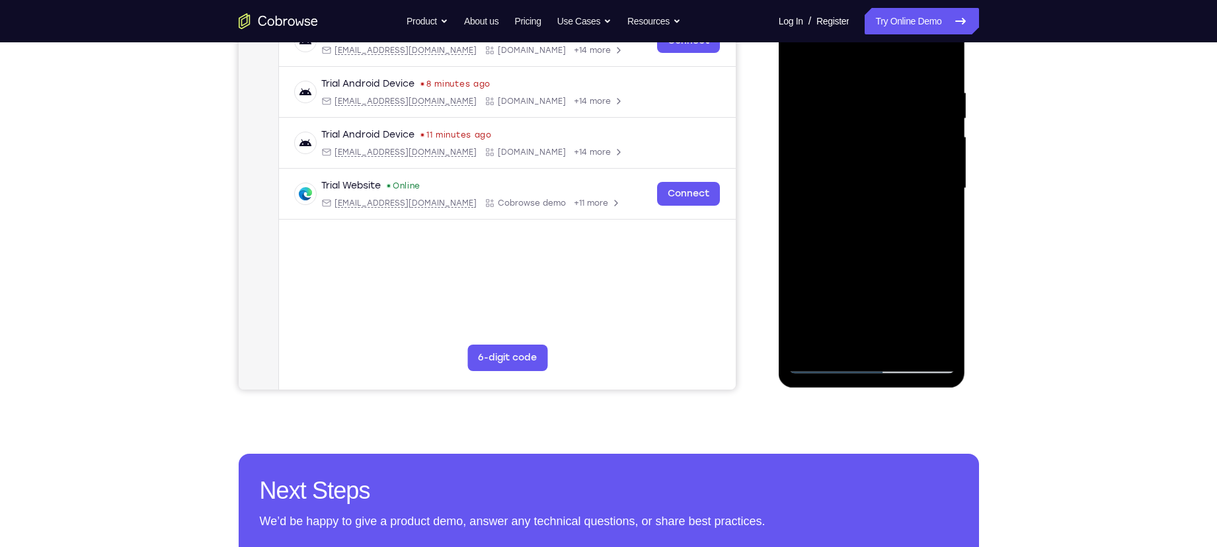
scroll to position [276, 0]
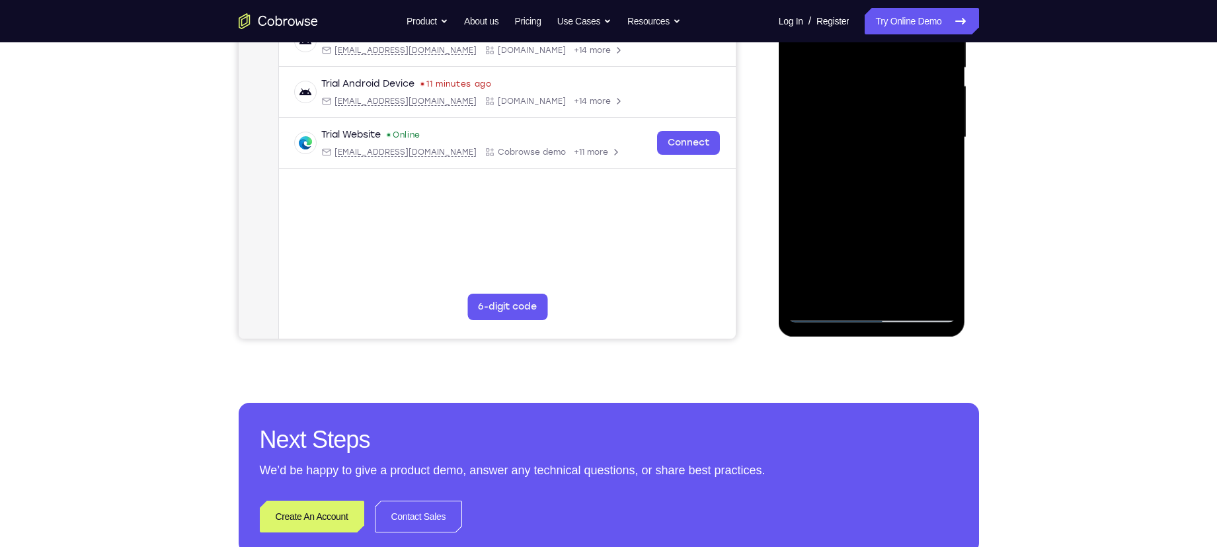
click at [823, 311] on div at bounding box center [871, 137] width 167 height 370
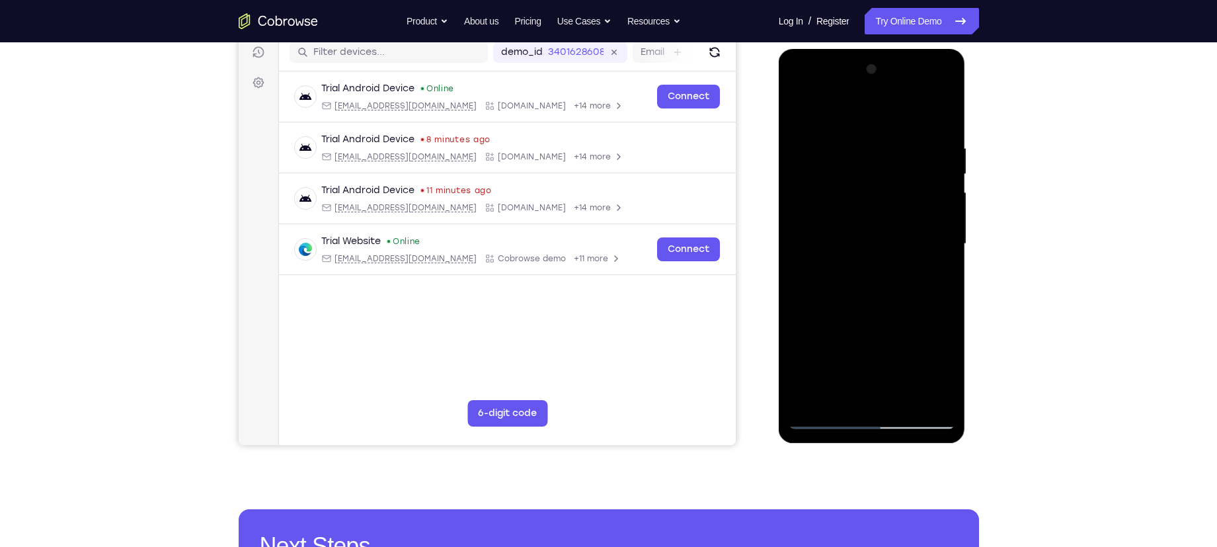
scroll to position [168, 0]
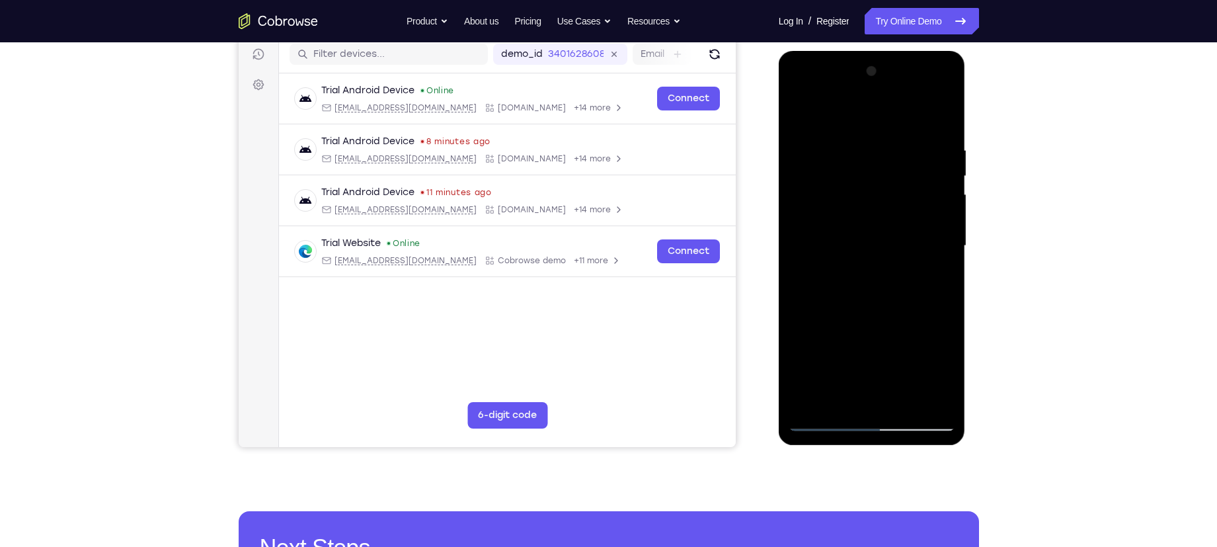
click at [855, 132] on div at bounding box center [871, 246] width 167 height 370
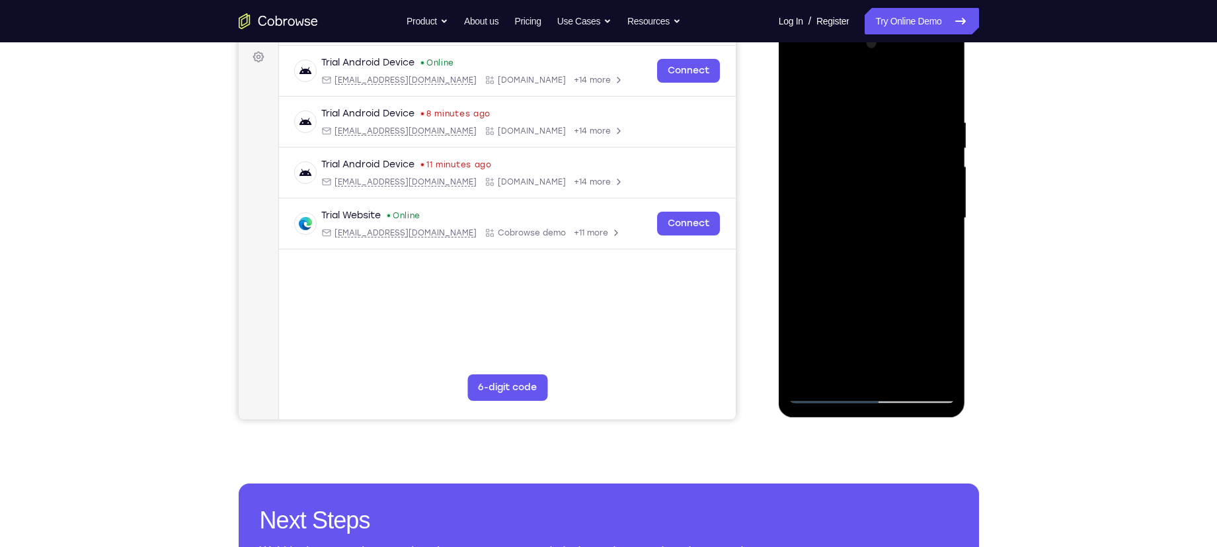
scroll to position [196, 0]
click at [924, 369] on div at bounding box center [871, 217] width 167 height 370
click at [911, 147] on div at bounding box center [871, 217] width 167 height 370
drag, startPoint x: 825, startPoint y: 170, endPoint x: 1071, endPoint y: 223, distance: 252.1
click at [966, 223] on html "Online web based iOS Simulators and Android Emulators. Run iPhone, iPad, Mobile…" at bounding box center [873, 220] width 188 height 397
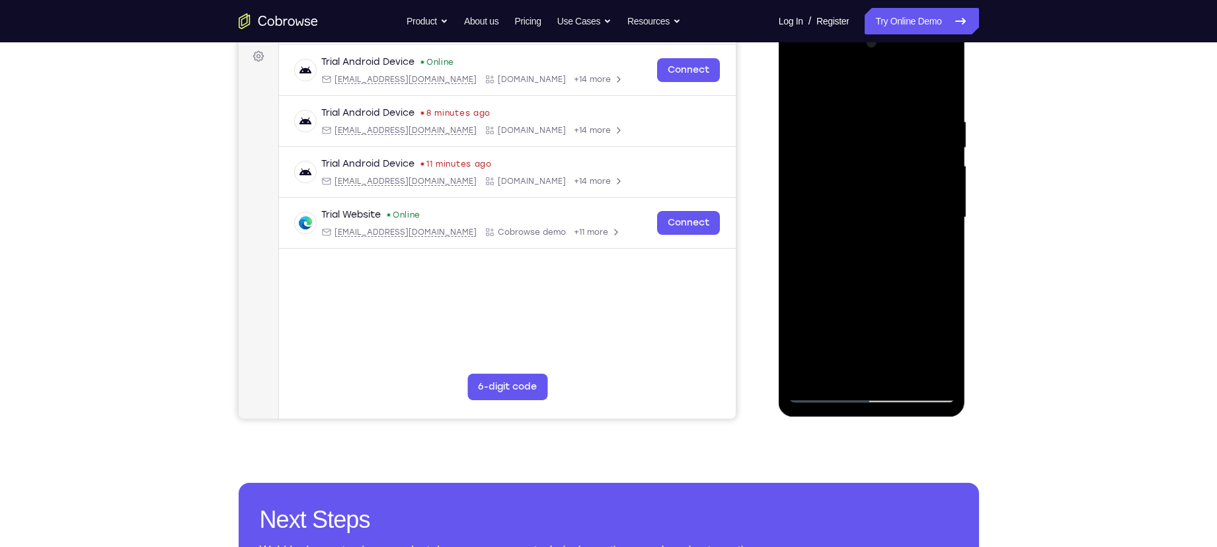
click at [919, 216] on div at bounding box center [871, 217] width 167 height 370
click at [942, 161] on div at bounding box center [871, 217] width 167 height 370
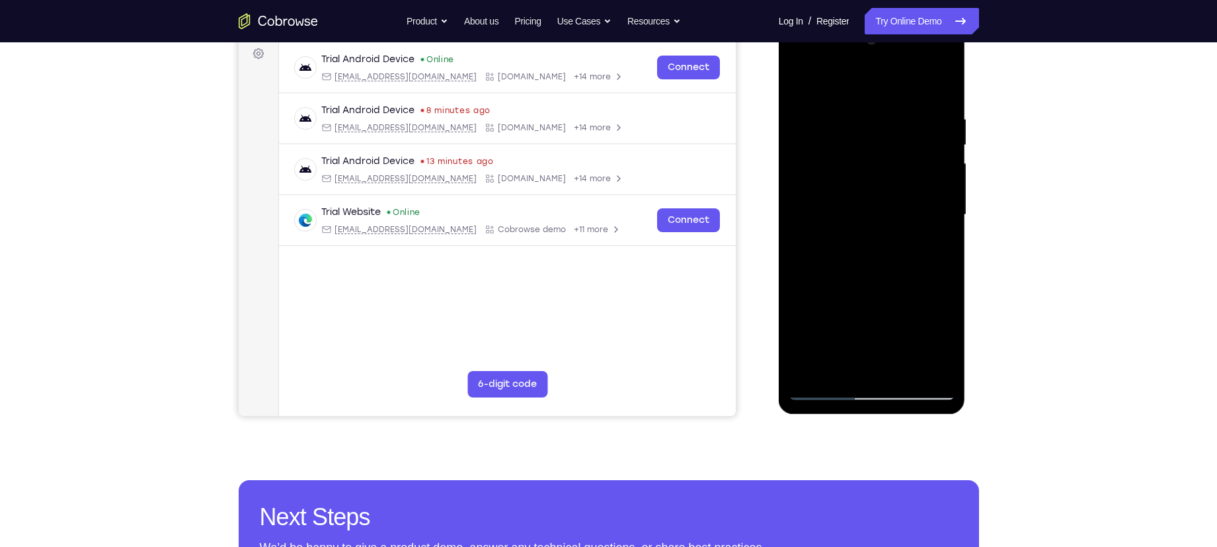
scroll to position [203, 0]
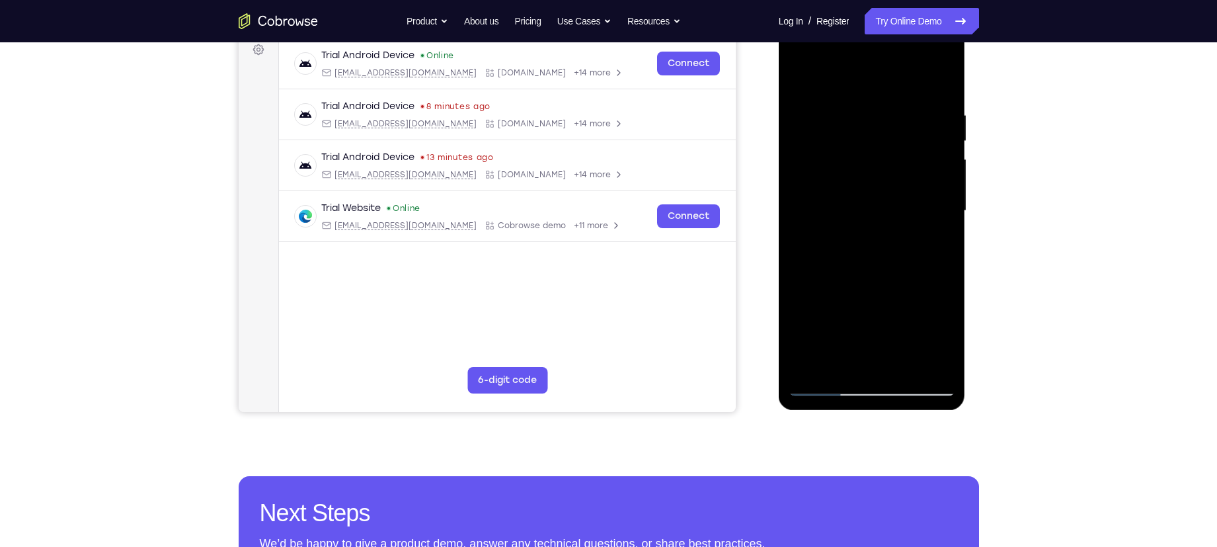
click at [939, 83] on div at bounding box center [871, 211] width 167 height 370
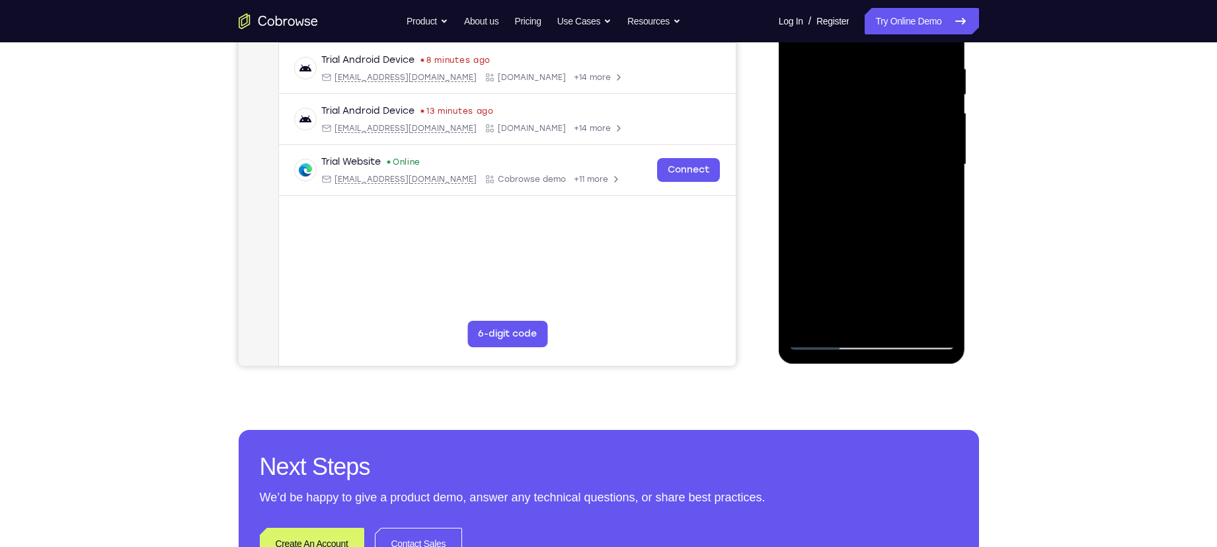
scroll to position [257, 0]
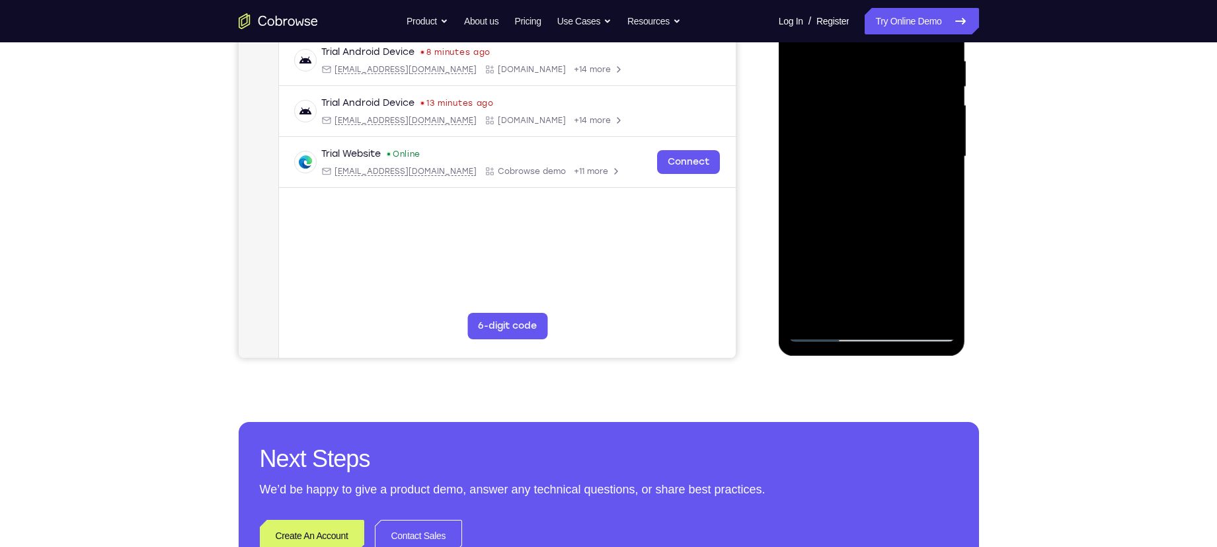
click at [905, 312] on div at bounding box center [871, 157] width 167 height 370
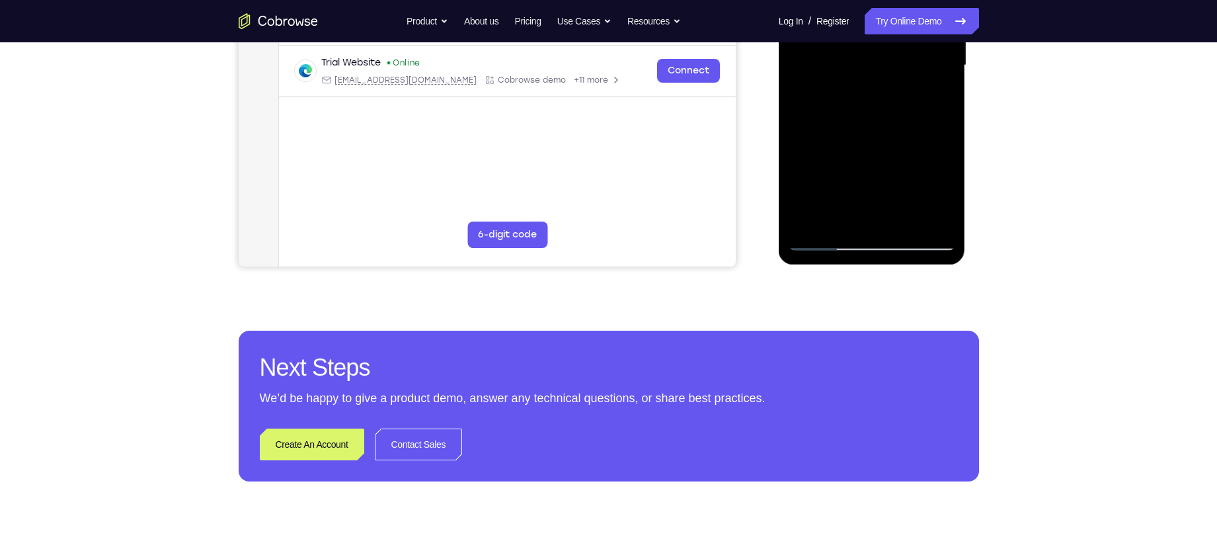
scroll to position [353, 0]
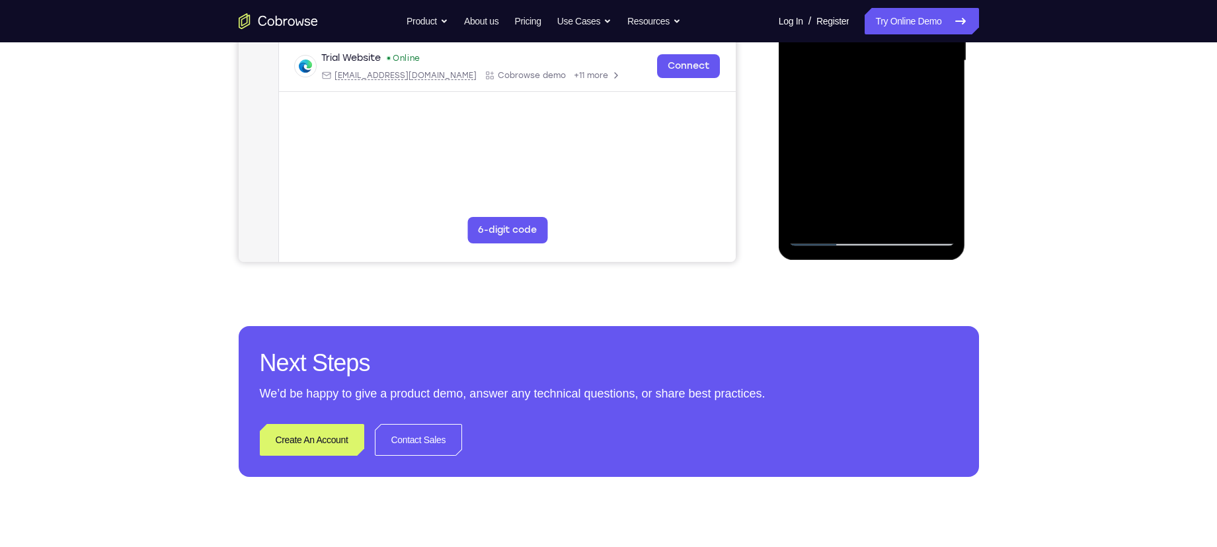
click at [825, 237] on div at bounding box center [871, 61] width 167 height 370
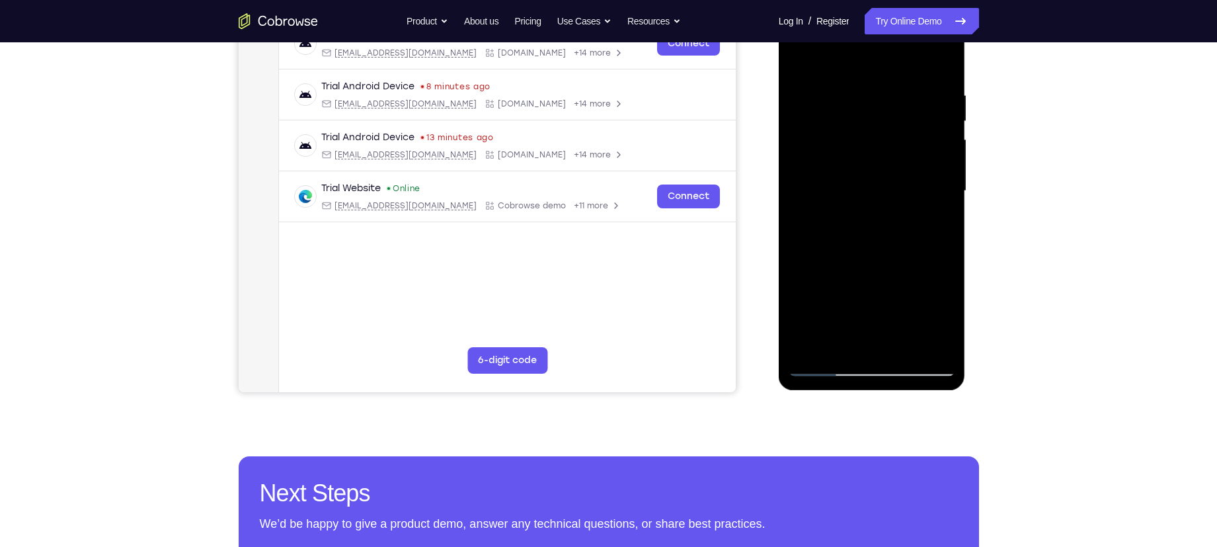
scroll to position [219, 0]
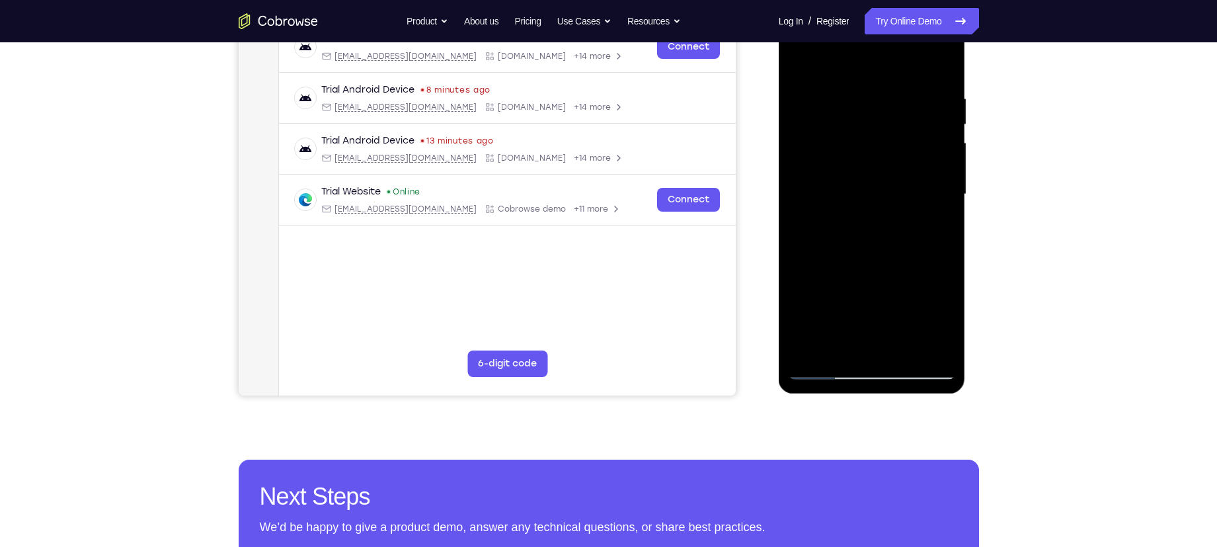
click at [898, 76] on div at bounding box center [871, 194] width 167 height 370
click at [942, 71] on div at bounding box center [871, 194] width 167 height 370
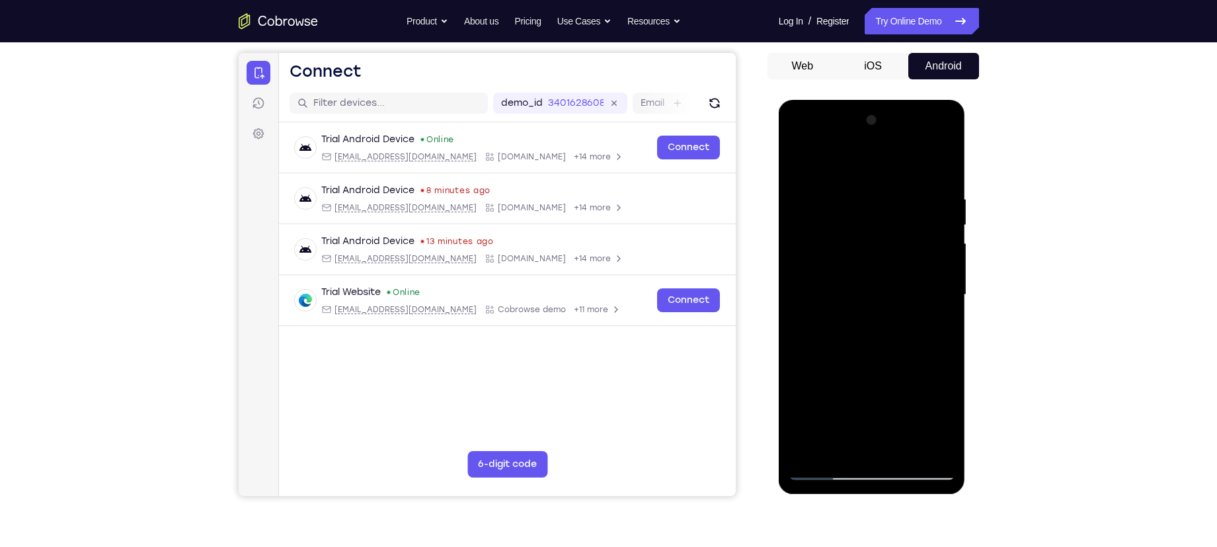
scroll to position [100, 0]
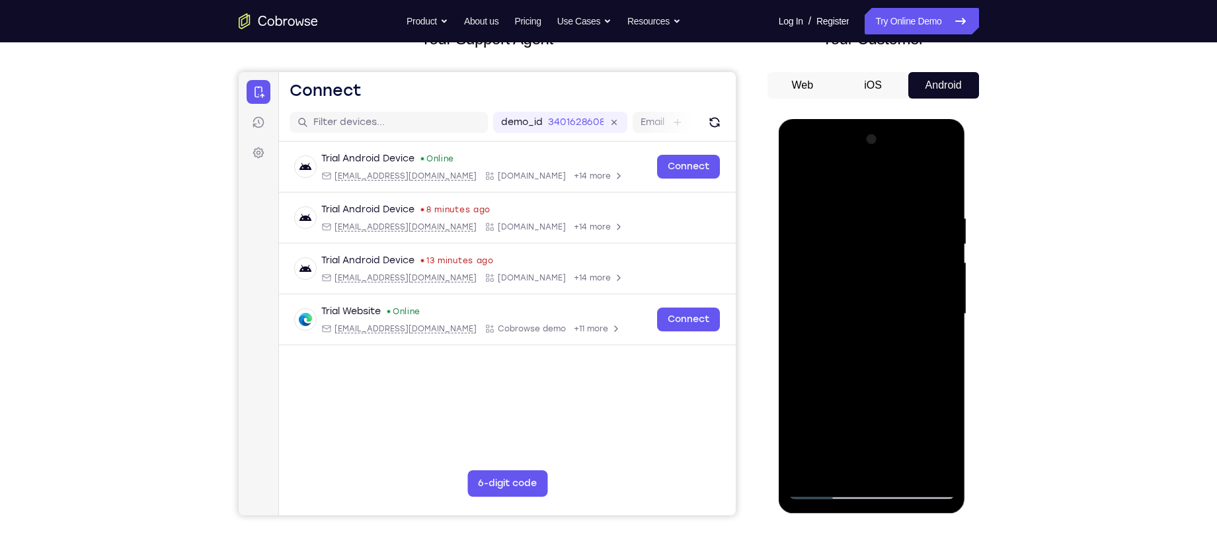
click at [863, 162] on div at bounding box center [871, 314] width 167 height 370
click at [840, 186] on div at bounding box center [871, 314] width 167 height 370
click at [817, 265] on div at bounding box center [871, 314] width 167 height 370
click at [856, 322] on div at bounding box center [871, 314] width 167 height 370
click at [861, 297] on div at bounding box center [871, 314] width 167 height 370
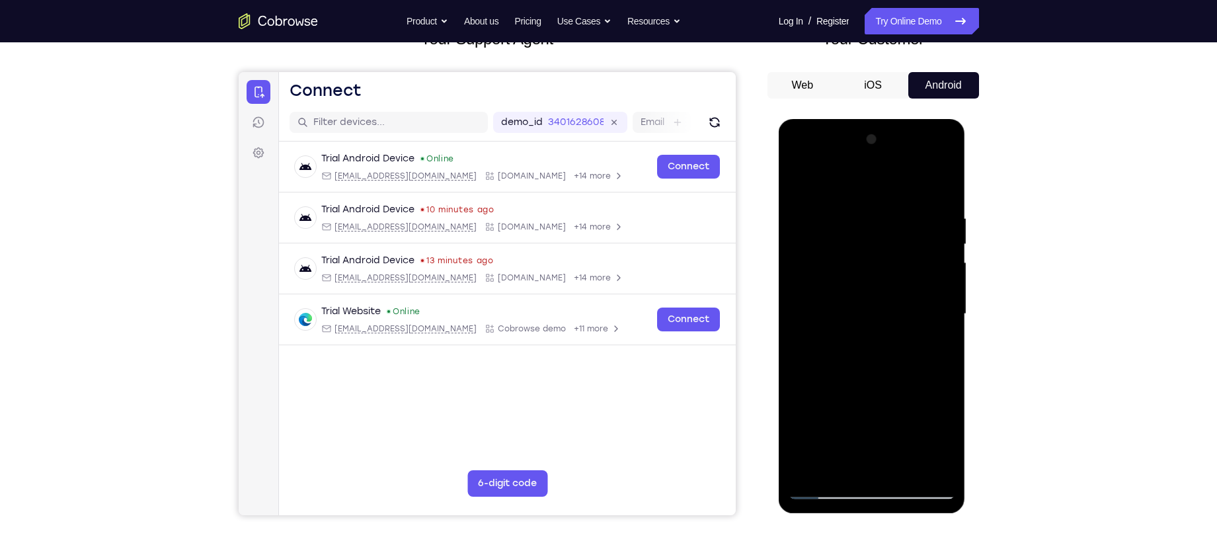
click at [859, 326] on div at bounding box center [871, 314] width 167 height 370
drag, startPoint x: 837, startPoint y: 174, endPoint x: 1048, endPoint y: 199, distance: 213.0
click at [966, 199] on html "Online web based iOS Simulators and Android Emulators. Run iPhone, iPad, Mobile…" at bounding box center [873, 317] width 188 height 397
drag, startPoint x: 876, startPoint y: 412, endPoint x: 888, endPoint y: 325, distance: 88.0
click at [888, 325] on div at bounding box center [871, 314] width 167 height 370
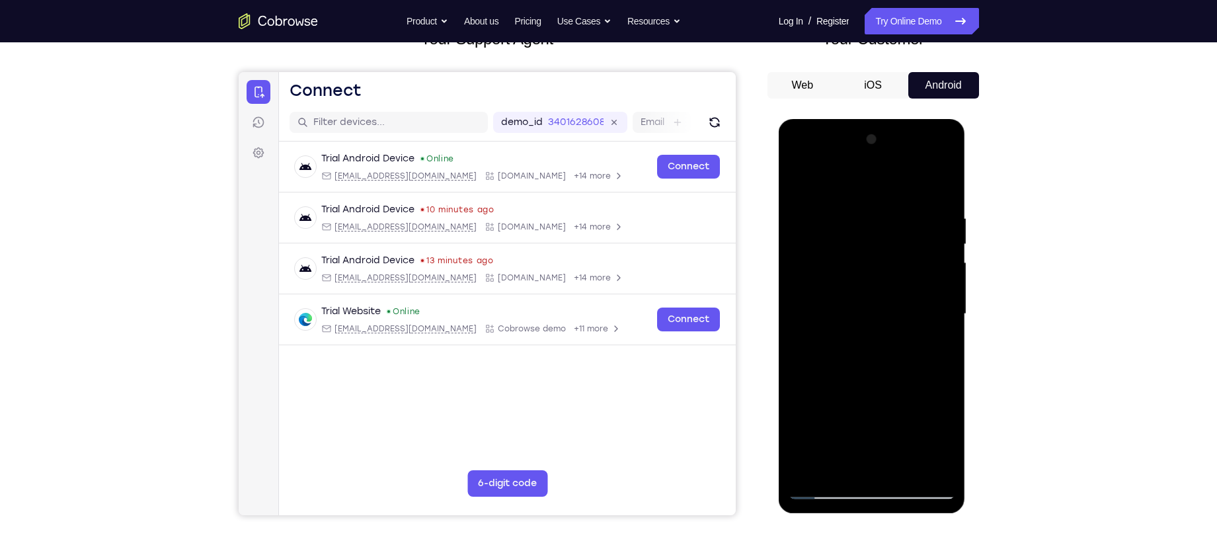
click at [882, 429] on div at bounding box center [871, 314] width 167 height 370
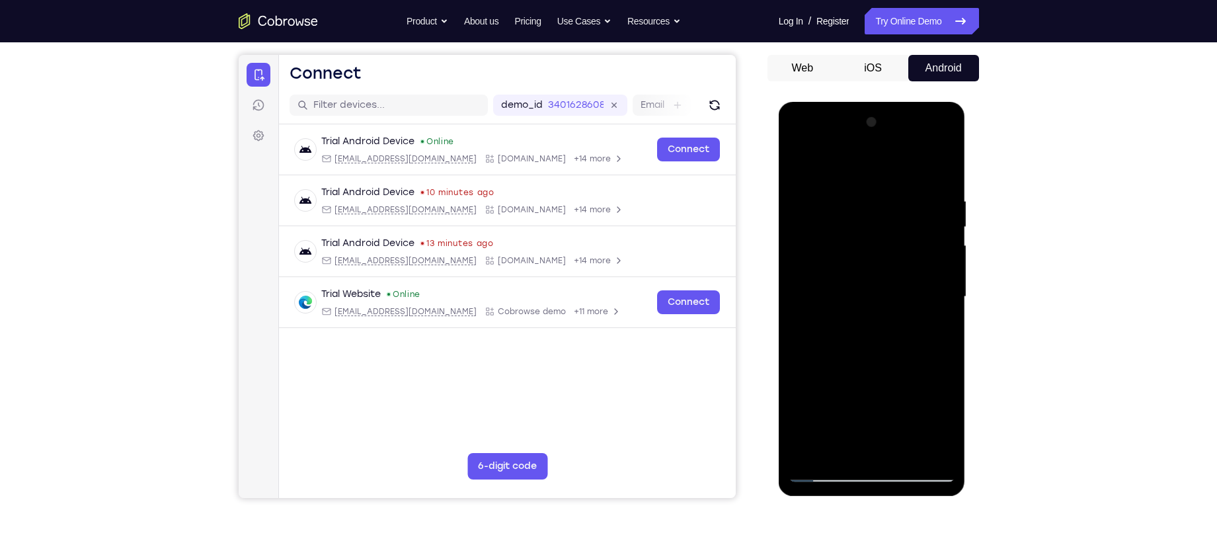
scroll to position [114, 0]
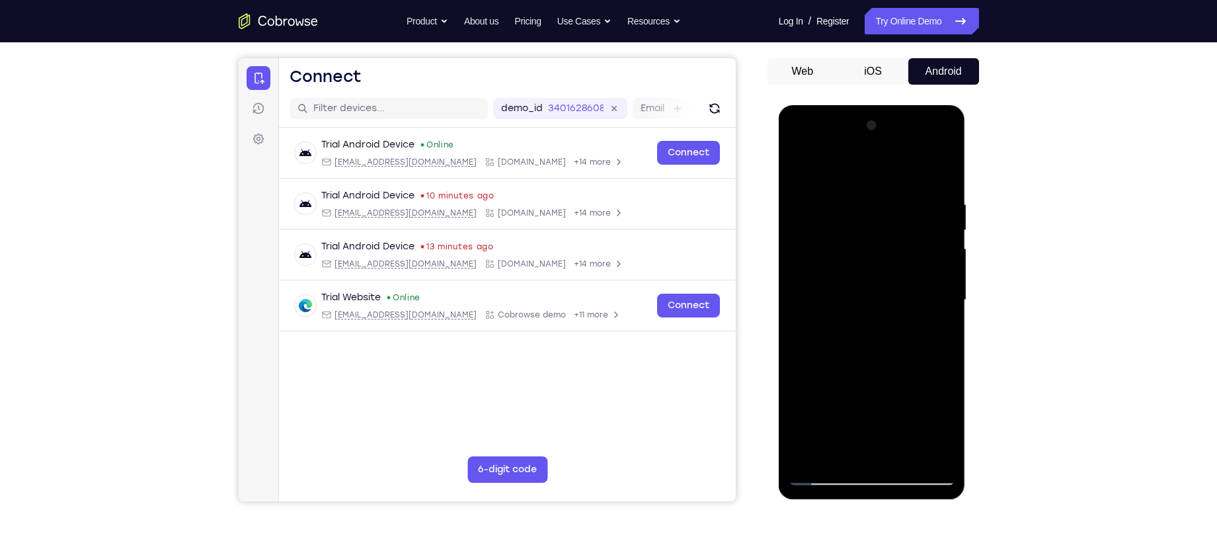
drag, startPoint x: 892, startPoint y: 326, endPoint x: 904, endPoint y: 211, distance: 116.3
click at [904, 211] on div at bounding box center [871, 300] width 167 height 370
drag, startPoint x: 876, startPoint y: 344, endPoint x: 878, endPoint y: 295, distance: 48.3
click at [878, 295] on div at bounding box center [871, 300] width 167 height 370
drag, startPoint x: 866, startPoint y: 333, endPoint x: 870, endPoint y: 280, distance: 53.7
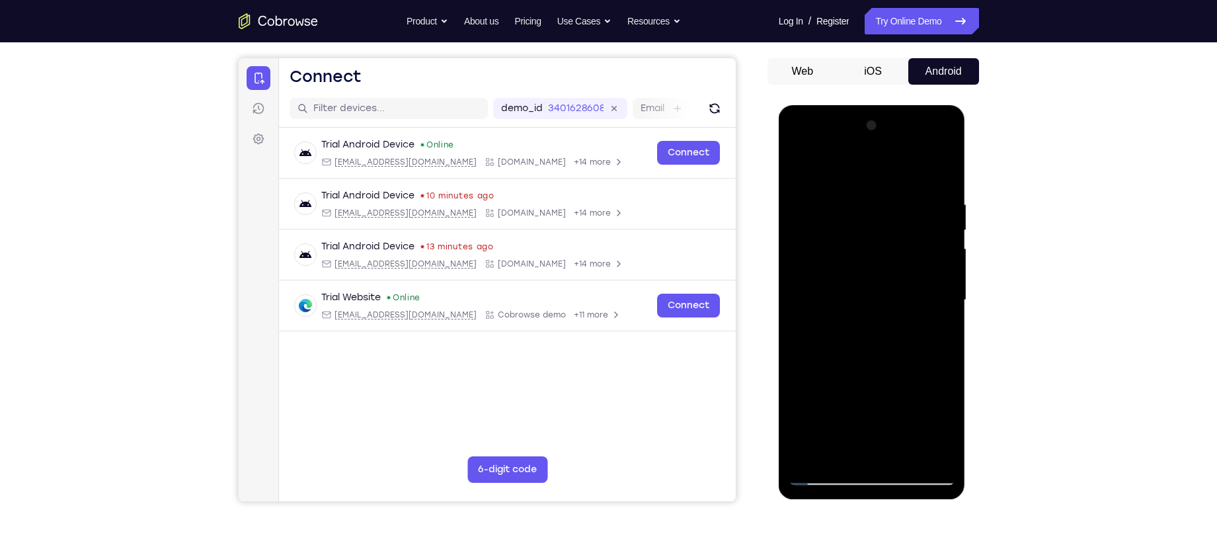
click at [870, 280] on div at bounding box center [871, 300] width 167 height 370
drag, startPoint x: 878, startPoint y: 211, endPoint x: 863, endPoint y: 304, distance: 94.4
click at [863, 304] on div at bounding box center [871, 300] width 167 height 370
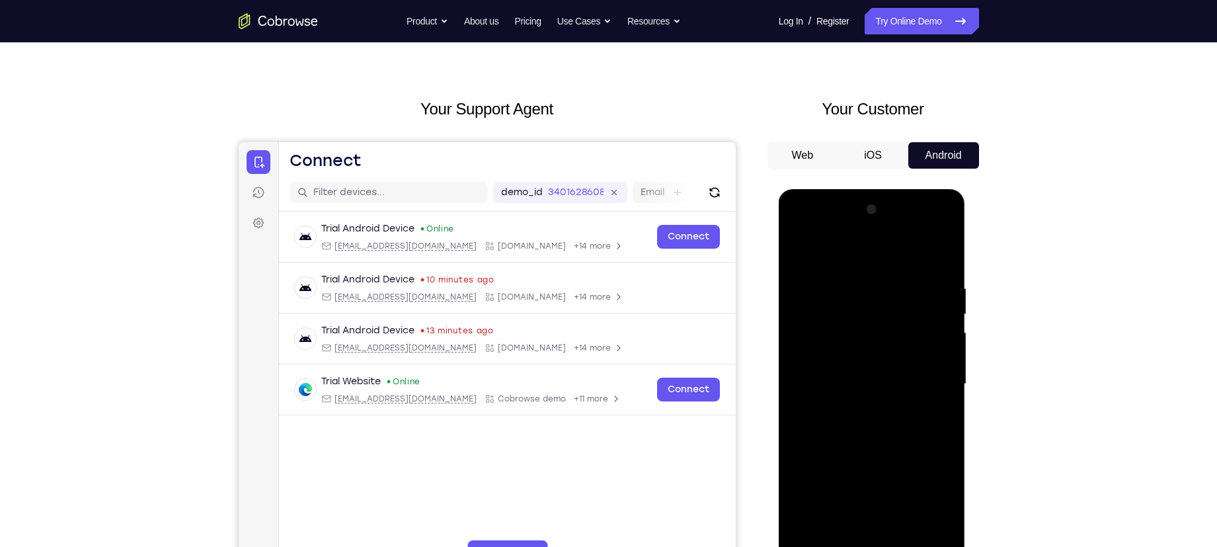
scroll to position [28, 0]
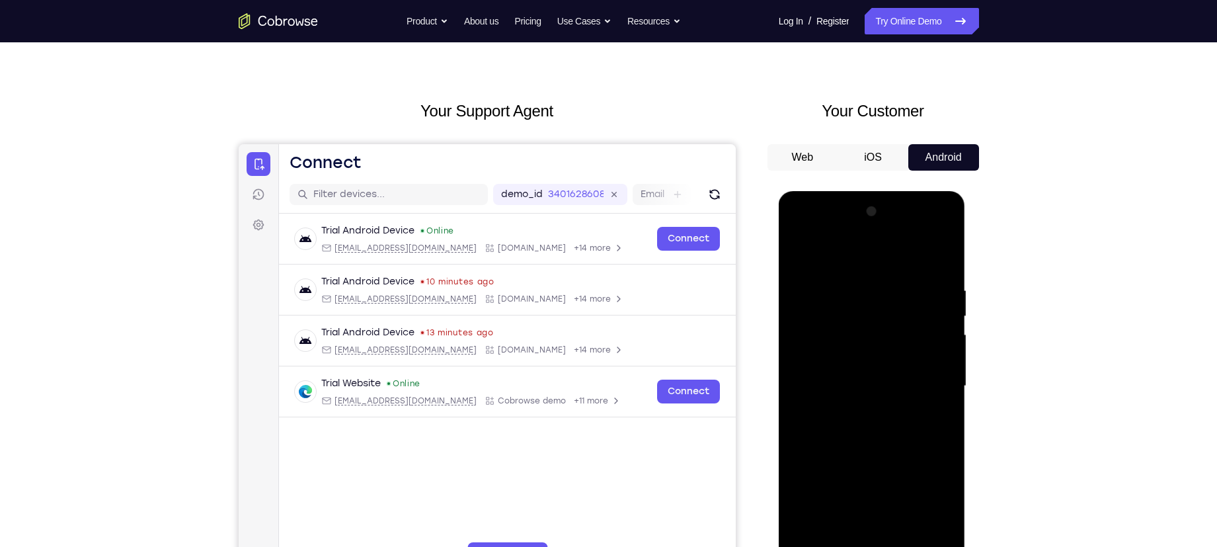
drag, startPoint x: 818, startPoint y: 321, endPoint x: 815, endPoint y: 336, distance: 14.8
click at [815, 336] on div at bounding box center [871, 386] width 167 height 370
click at [870, 307] on div at bounding box center [871, 386] width 167 height 370
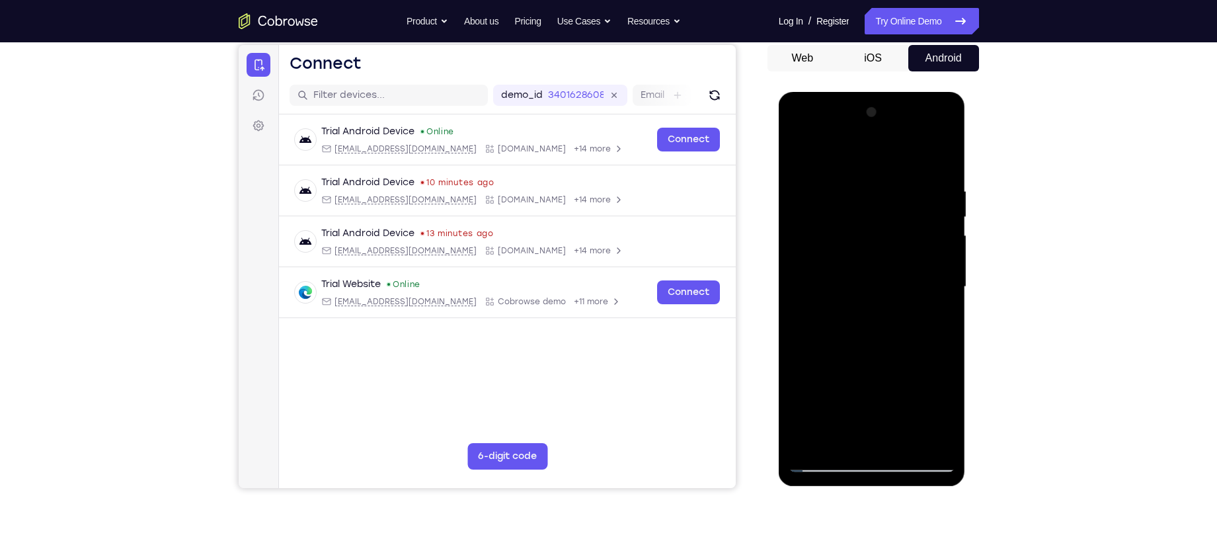
scroll to position [126, 0]
click at [799, 303] on div at bounding box center [871, 287] width 167 height 370
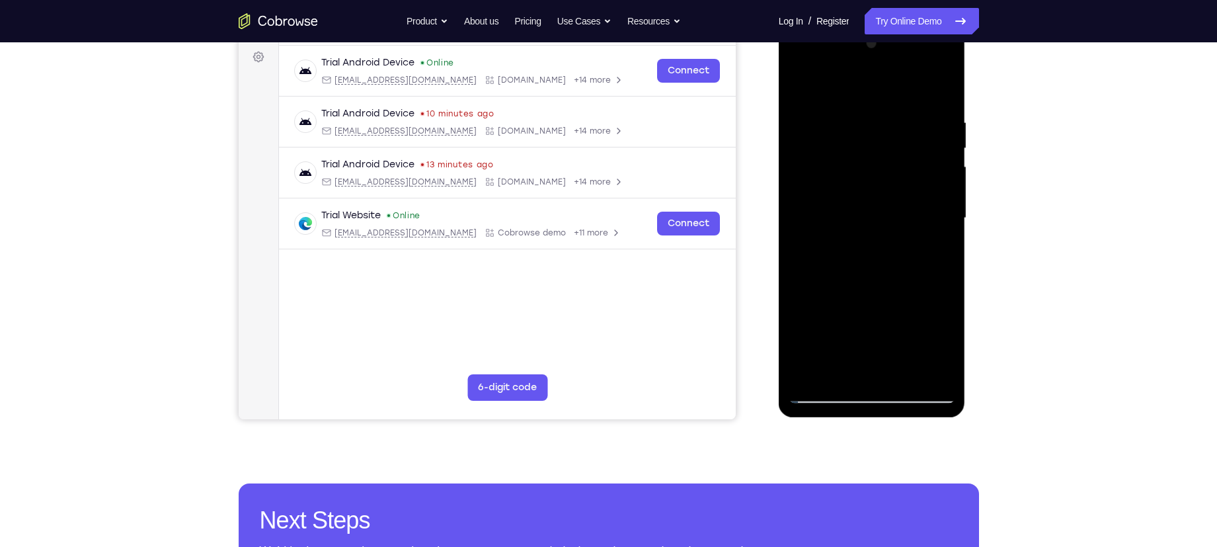
scroll to position [72, 0]
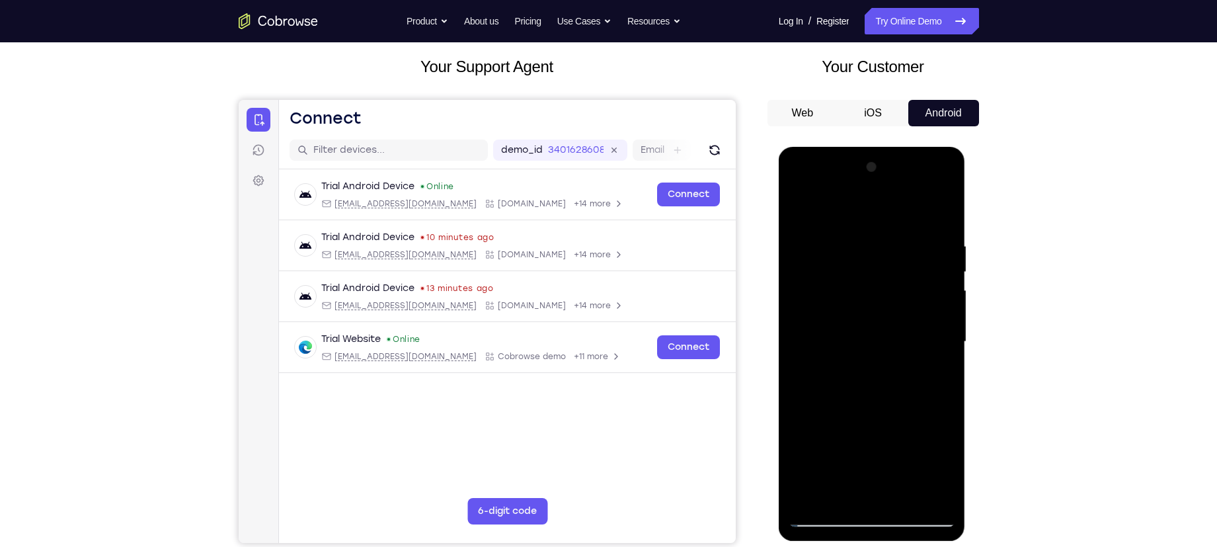
drag, startPoint x: 836, startPoint y: 258, endPoint x: 1747, endPoint y: 424, distance: 926.4
click at [966, 278] on html "Online web based iOS Simulators and Android Emulators. Run iPhone, iPad, Mobile…" at bounding box center [873, 345] width 188 height 397
click at [796, 215] on div at bounding box center [871, 342] width 167 height 370
drag, startPoint x: 797, startPoint y: 288, endPoint x: 867, endPoint y: 291, distance: 70.1
click at [867, 291] on div at bounding box center [871, 342] width 167 height 370
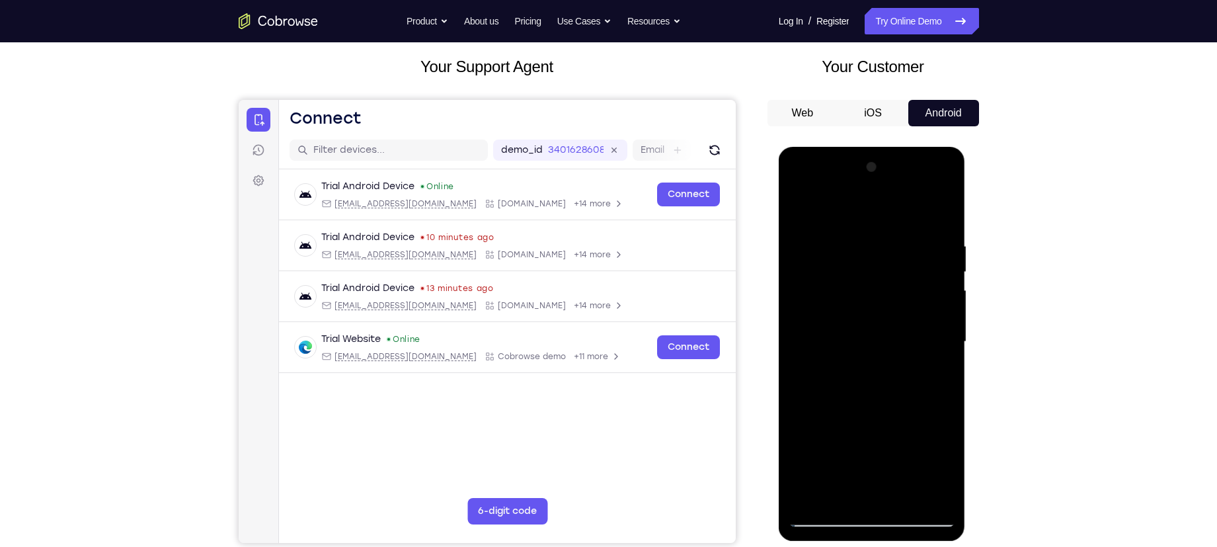
drag, startPoint x: 860, startPoint y: 341, endPoint x: 861, endPoint y: 318, distance: 23.2
click at [861, 318] on div at bounding box center [871, 342] width 167 height 370
drag, startPoint x: 863, startPoint y: 360, endPoint x: 905, endPoint y: 212, distance: 153.3
click at [905, 212] on div at bounding box center [871, 342] width 167 height 370
drag, startPoint x: 863, startPoint y: 391, endPoint x: 885, endPoint y: 260, distance: 133.3
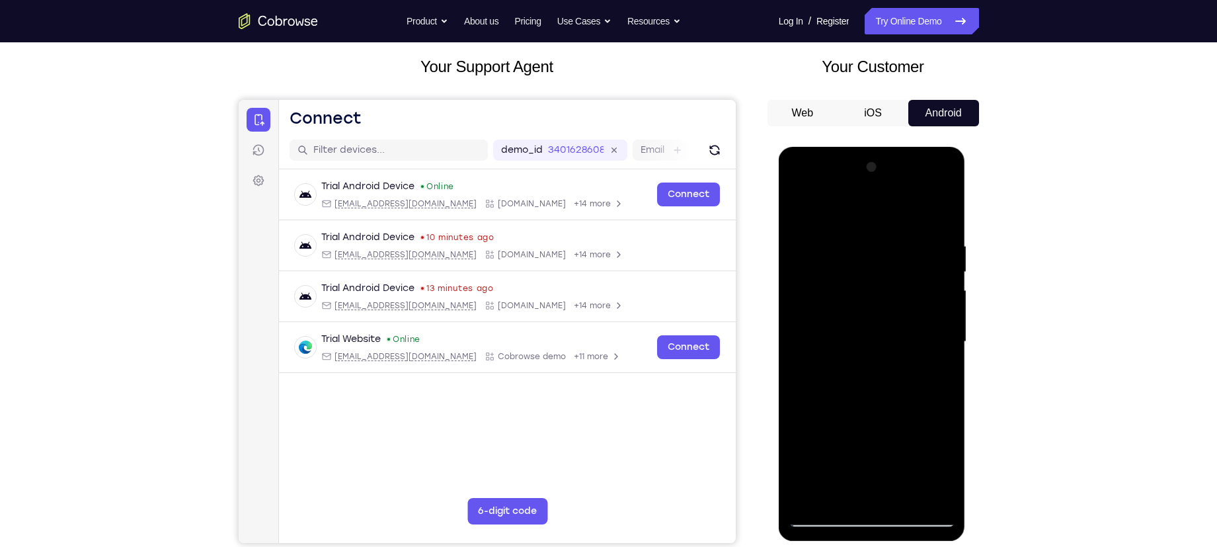
click at [885, 260] on div at bounding box center [871, 342] width 167 height 370
drag, startPoint x: 879, startPoint y: 337, endPoint x: 886, endPoint y: 229, distance: 108.0
click at [886, 229] on div at bounding box center [871, 342] width 167 height 370
drag, startPoint x: 869, startPoint y: 327, endPoint x: 901, endPoint y: 181, distance: 149.5
click at [901, 181] on div at bounding box center [871, 342] width 167 height 370
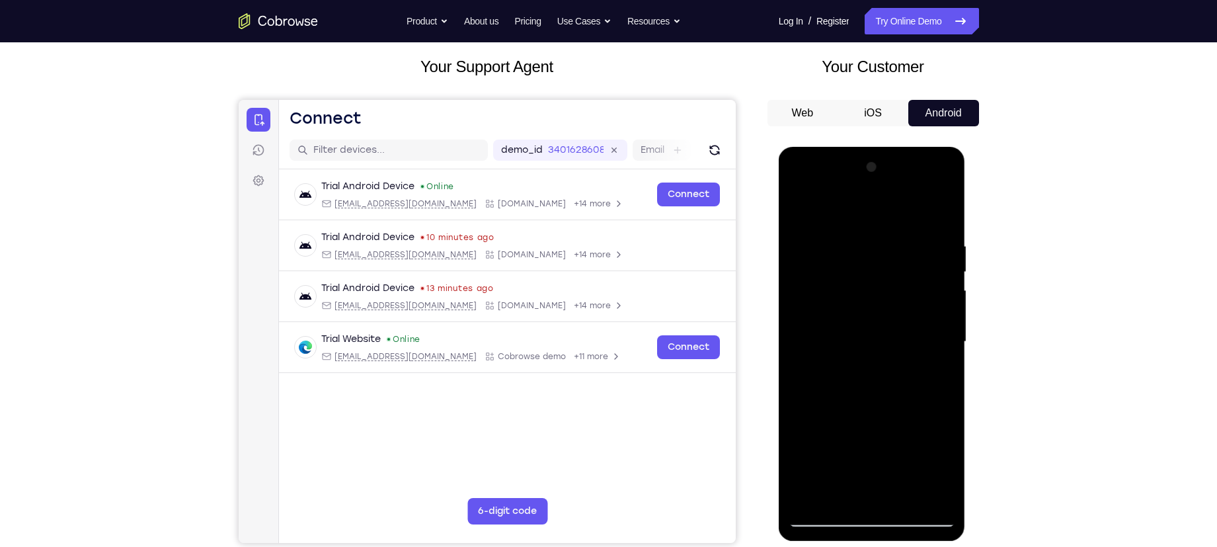
drag, startPoint x: 878, startPoint y: 321, endPoint x: 882, endPoint y: 205, distance: 115.8
click at [882, 205] on div at bounding box center [871, 342] width 167 height 370
drag, startPoint x: 873, startPoint y: 309, endPoint x: 884, endPoint y: 232, distance: 78.0
click at [884, 232] on div at bounding box center [871, 342] width 167 height 370
drag, startPoint x: 884, startPoint y: 344, endPoint x: 897, endPoint y: 280, distance: 65.3
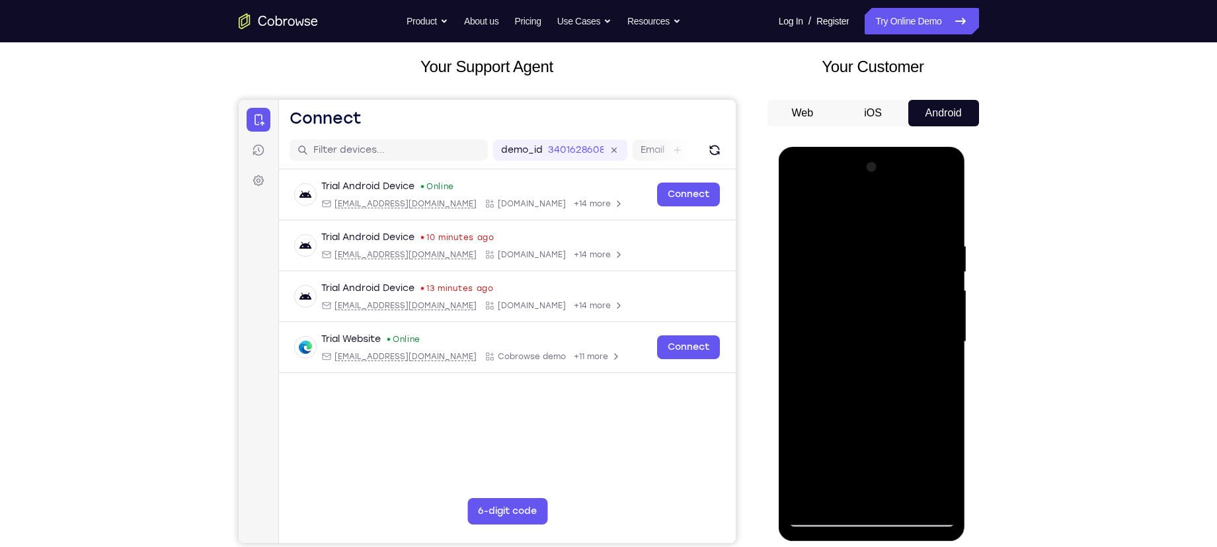
click at [897, 280] on div at bounding box center [871, 342] width 167 height 370
click at [943, 147] on div at bounding box center [872, 147] width 187 height 0
